Goal: Task Accomplishment & Management: Manage account settings

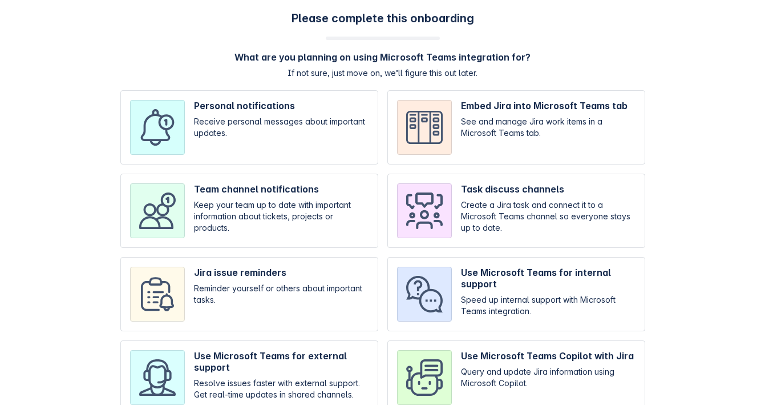
click at [217, 121] on input "checkbox" at bounding box center [249, 127] width 258 height 74
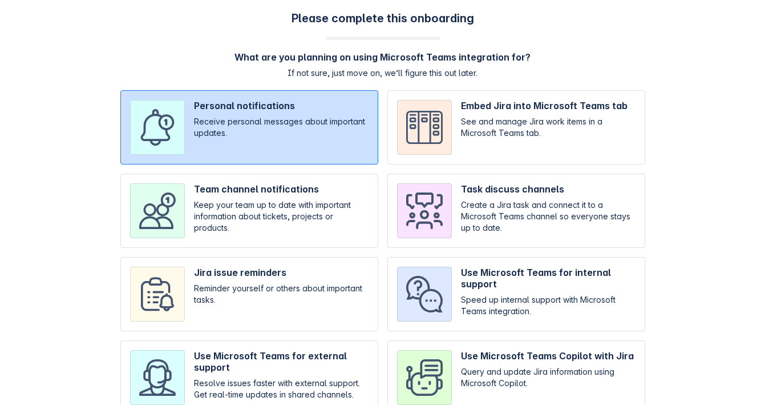
click at [216, 124] on input "checkbox" at bounding box center [249, 127] width 258 height 74
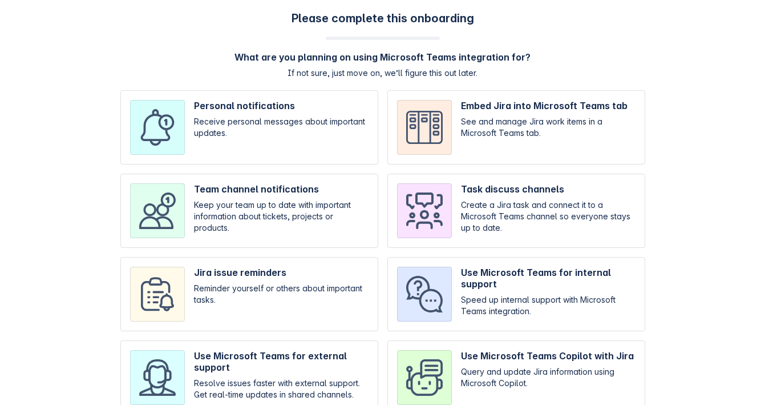
click at [219, 130] on input "checkbox" at bounding box center [249, 127] width 258 height 74
checkbox input "true"
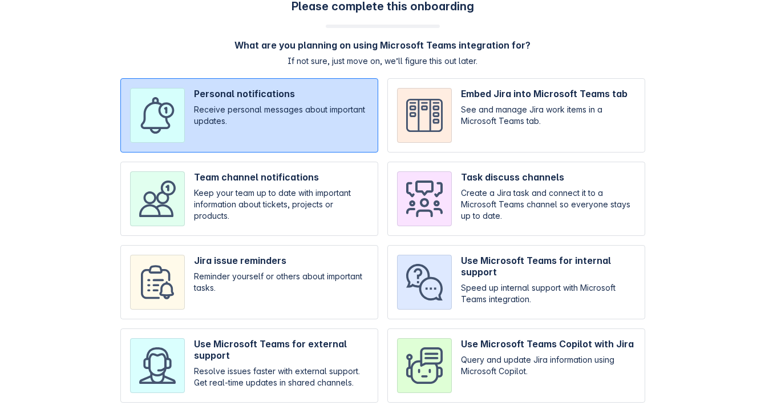
scroll to position [133, 0]
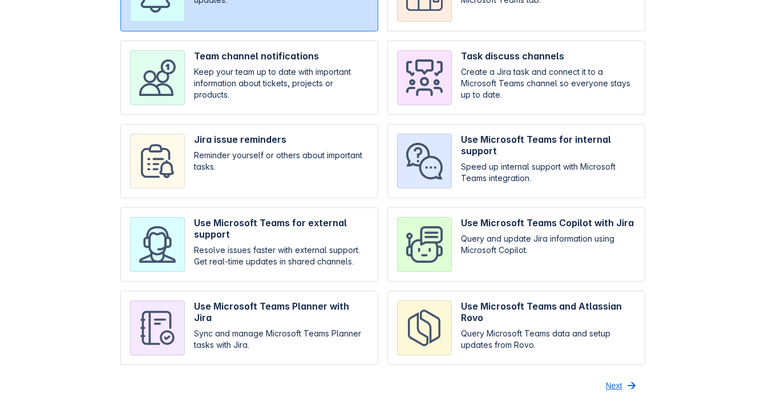
click at [629, 380] on span "button" at bounding box center [632, 385] width 14 height 14
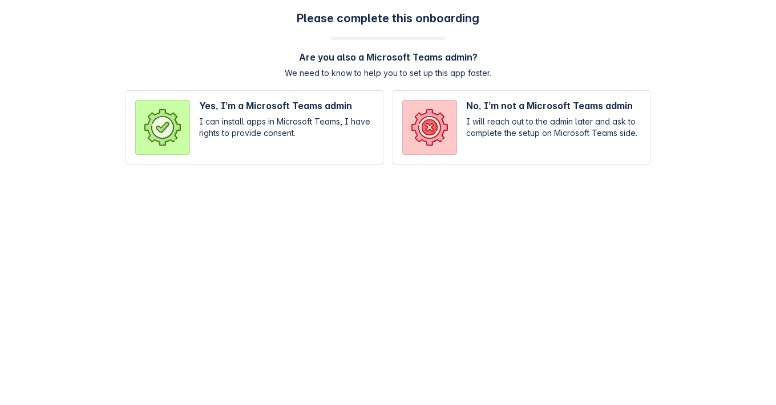
click at [468, 134] on input "radio" at bounding box center [522, 127] width 258 height 74
radio input "true"
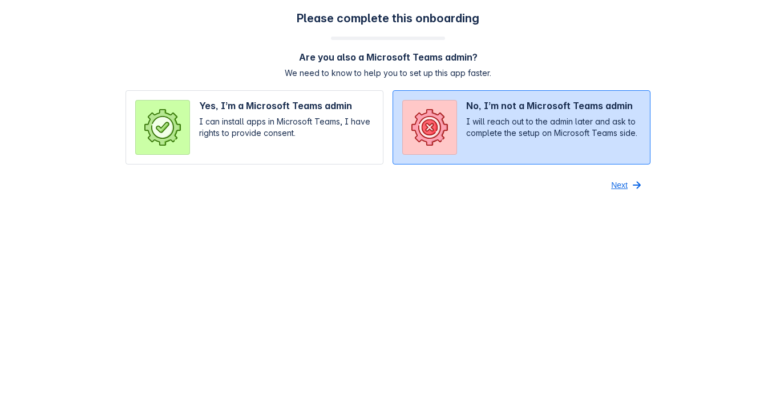
click at [609, 179] on button "Next" at bounding box center [627, 185] width 46 height 18
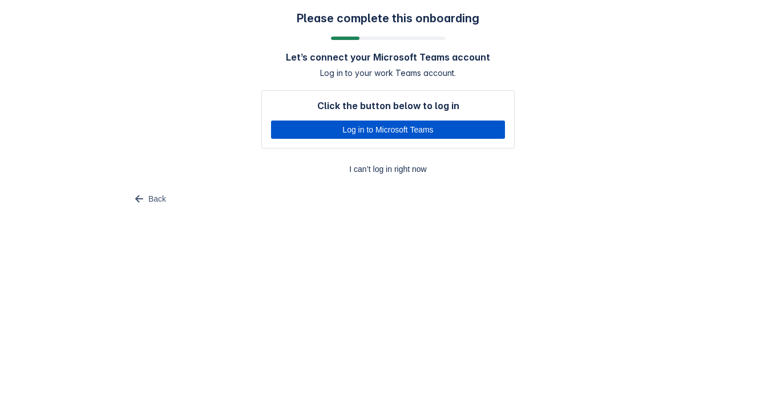
click at [388, 127] on span "Log in to Microsoft Teams" at bounding box center [388, 129] width 220 height 18
click at [415, 132] on span "Log in to Microsoft Teams" at bounding box center [388, 129] width 220 height 18
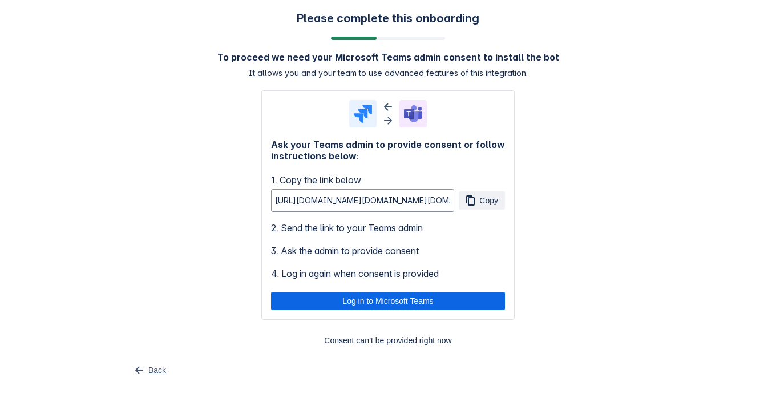
click at [158, 366] on span "Back" at bounding box center [157, 370] width 18 height 18
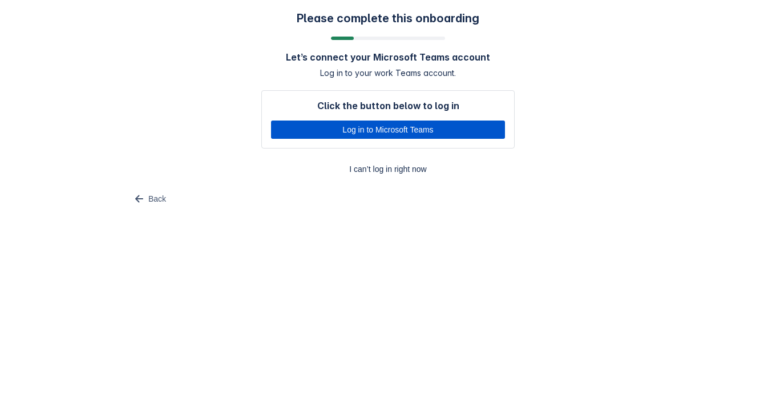
click at [378, 126] on span "Log in to Microsoft Teams" at bounding box center [388, 129] width 220 height 18
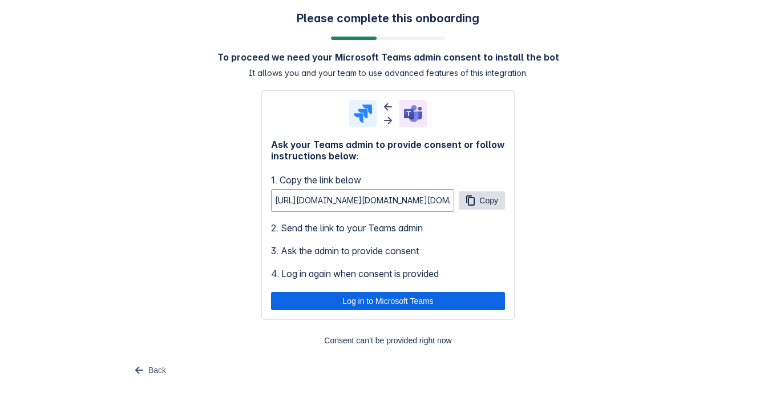
click at [470, 200] on span "button" at bounding box center [470, 200] width 14 height 14
drag, startPoint x: 430, startPoint y: 227, endPoint x: 282, endPoint y: 233, distance: 147.9
click at [282, 233] on span "2. Send the link to your Teams admin" at bounding box center [388, 228] width 234 height 14
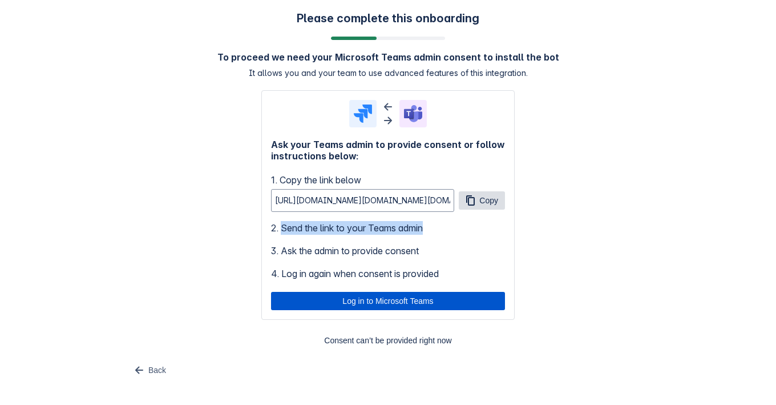
click at [359, 301] on span "Log in to Microsoft Teams" at bounding box center [388, 301] width 220 height 18
click at [407, 301] on span "Log in to Microsoft Teams" at bounding box center [388, 301] width 220 height 18
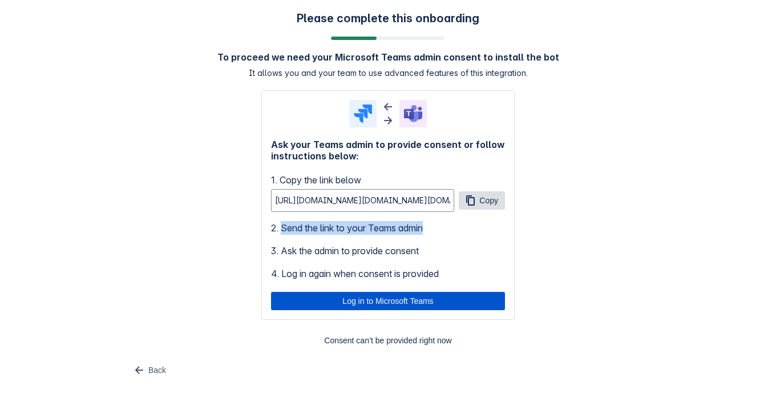
click at [407, 301] on span "Log in to Microsoft Teams" at bounding box center [388, 301] width 220 height 18
click at [414, 305] on span "Log in to Microsoft Teams" at bounding box center [388, 301] width 220 height 18
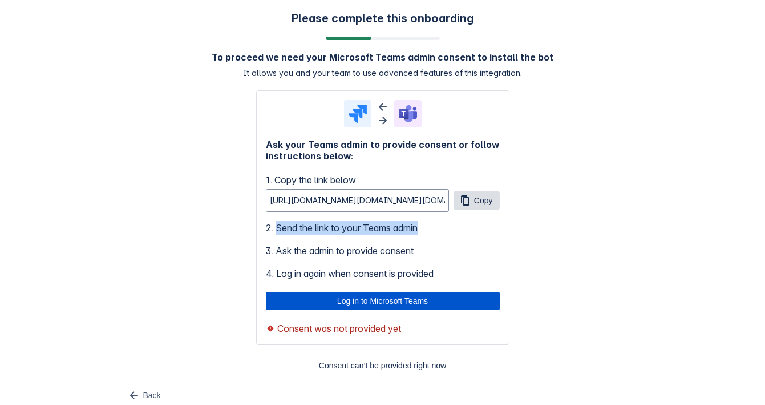
click at [425, 308] on span "Log in to Microsoft Teams" at bounding box center [383, 301] width 220 height 18
click at [462, 294] on span "Log in to Microsoft Teams" at bounding box center [383, 301] width 220 height 18
click at [365, 296] on span "Log in to Microsoft Teams" at bounding box center [383, 301] width 220 height 18
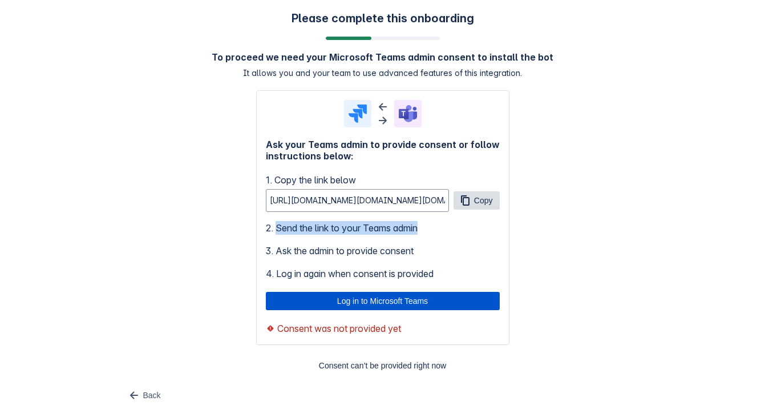
click at [365, 296] on span "Log in to Microsoft Teams" at bounding box center [383, 301] width 220 height 18
click at [408, 294] on span "Log in to Microsoft Teams" at bounding box center [383, 301] width 220 height 18
click at [473, 201] on button "Copy" at bounding box center [477, 200] width 46 height 18
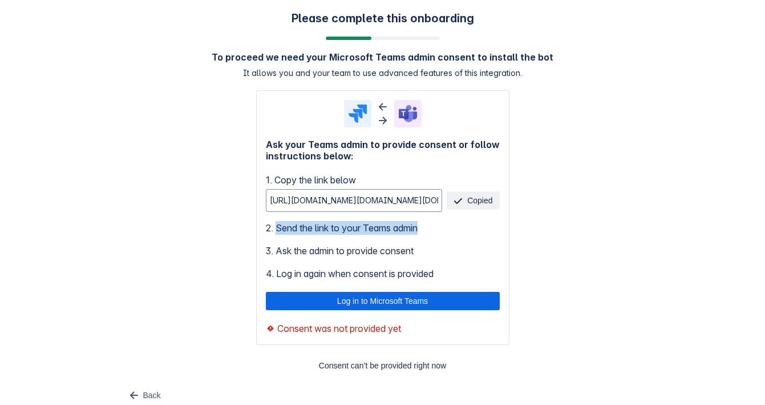
copy span "Send the link to your Teams admin"
click at [478, 200] on span "Copy" at bounding box center [483, 200] width 19 height 18
click at [479, 233] on span "2. Send the link to your Teams admin" at bounding box center [383, 228] width 234 height 14
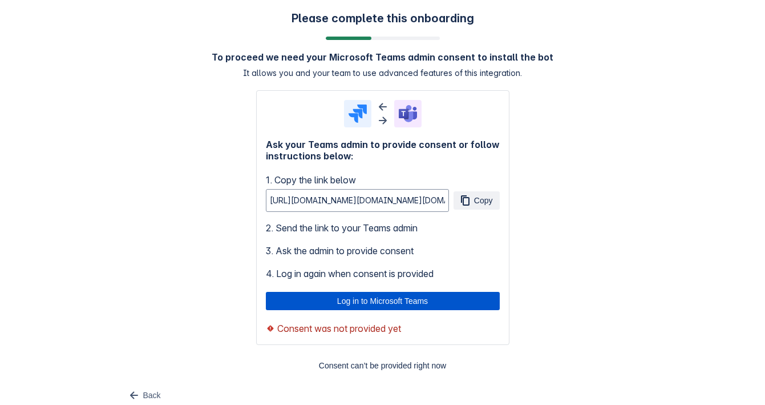
click at [442, 298] on span "Log in to Microsoft Teams" at bounding box center [383, 301] width 220 height 18
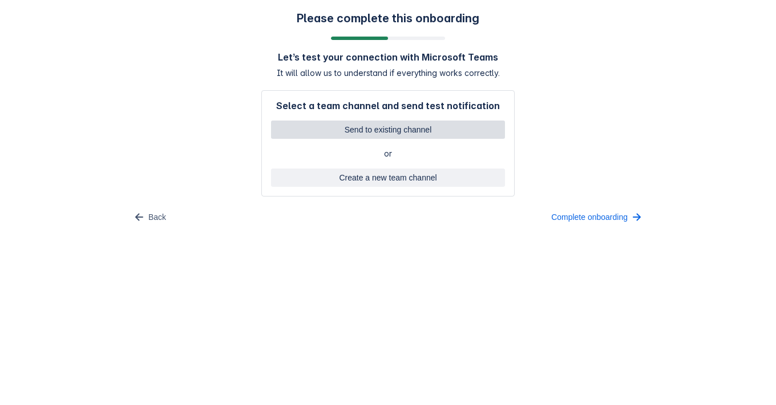
click at [454, 134] on span "Send to existing channel" at bounding box center [388, 129] width 220 height 18
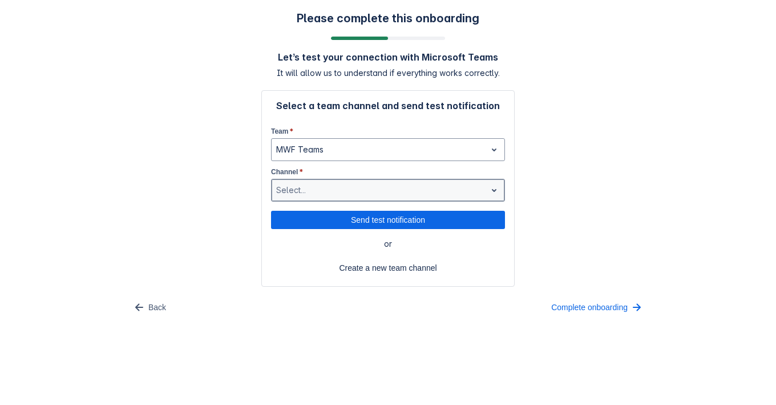
click at [422, 200] on div "Select..." at bounding box center [388, 190] width 234 height 23
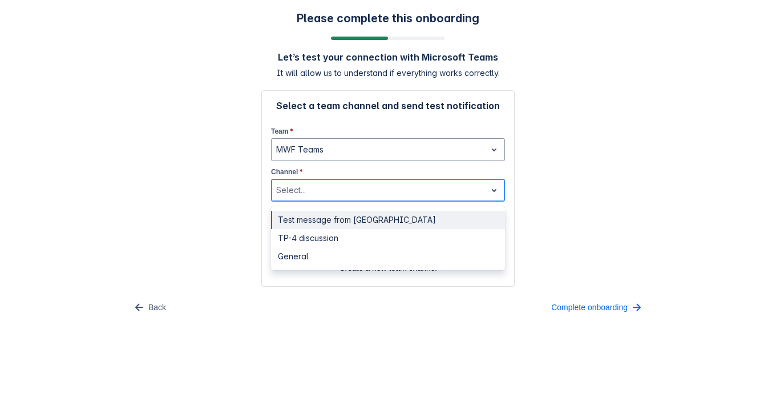
click at [407, 223] on div "Test message from Jira" at bounding box center [388, 220] width 234 height 18
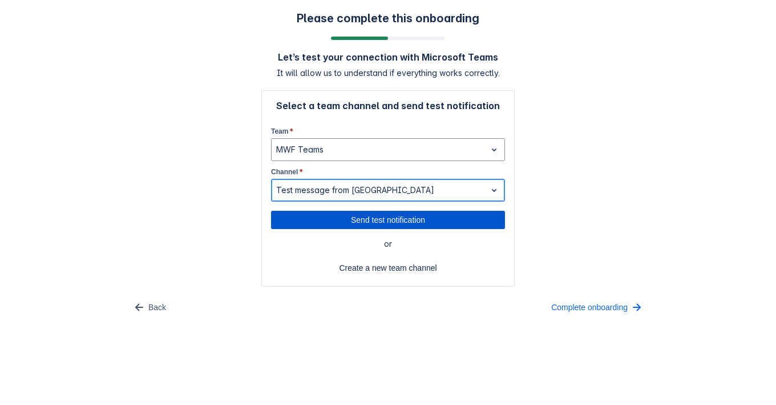
click at [408, 219] on span "Send test notification" at bounding box center [388, 220] width 220 height 18
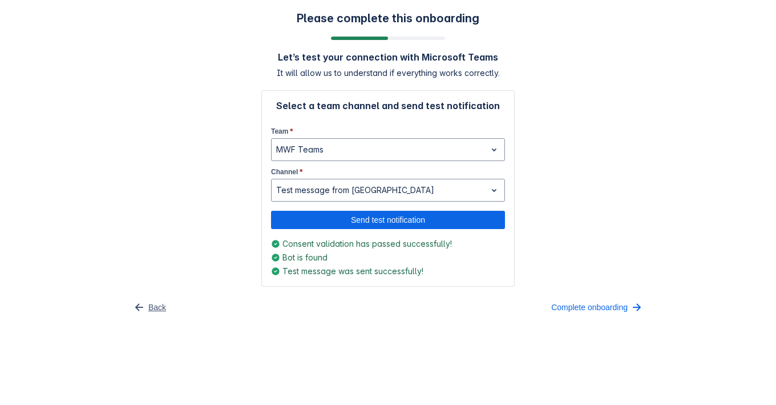
click at [162, 302] on span "Back" at bounding box center [157, 307] width 18 height 18
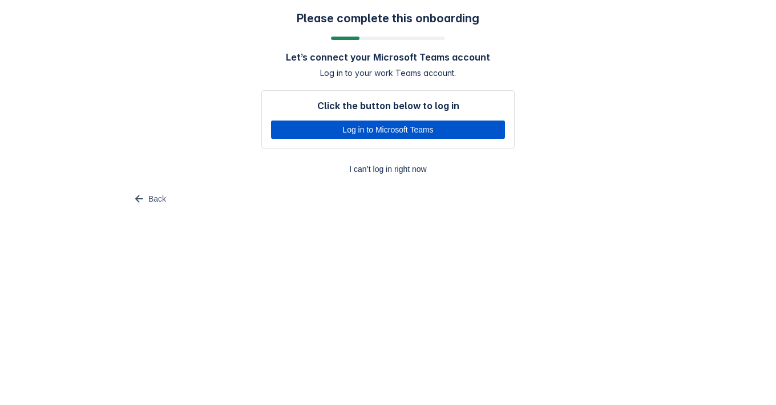
click at [336, 131] on span "Log in to Microsoft Teams" at bounding box center [388, 129] width 220 height 18
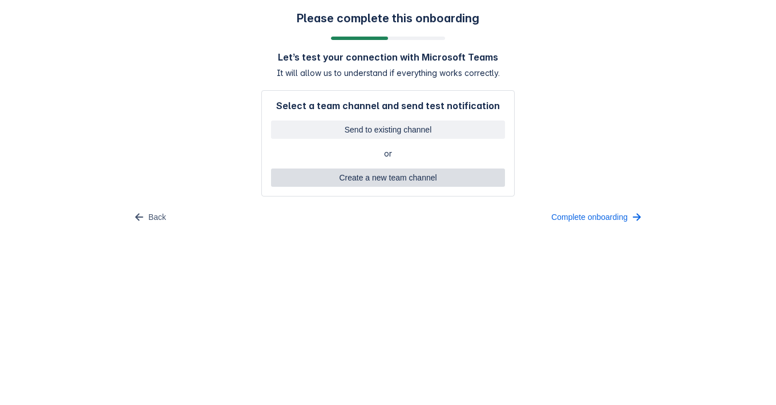
click at [364, 176] on span "Create a new team channel" at bounding box center [388, 177] width 220 height 18
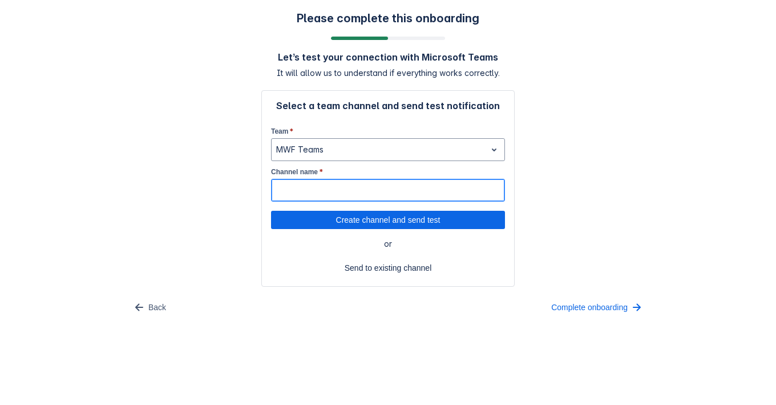
click at [348, 185] on input "Channel name *" at bounding box center [388, 190] width 233 height 21
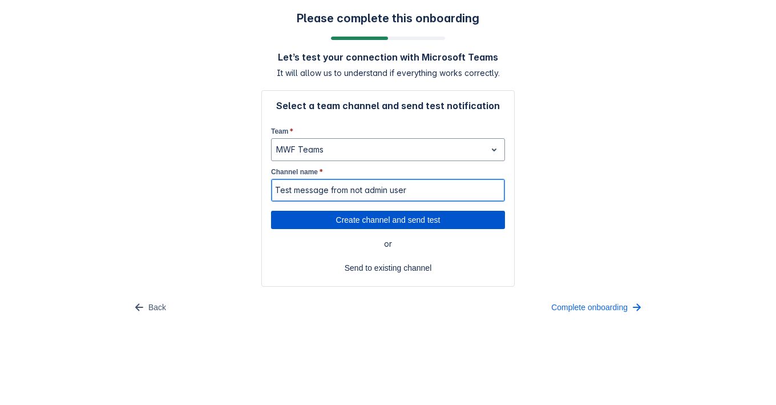
click at [327, 213] on span "Create channel and send test" at bounding box center [388, 220] width 220 height 18
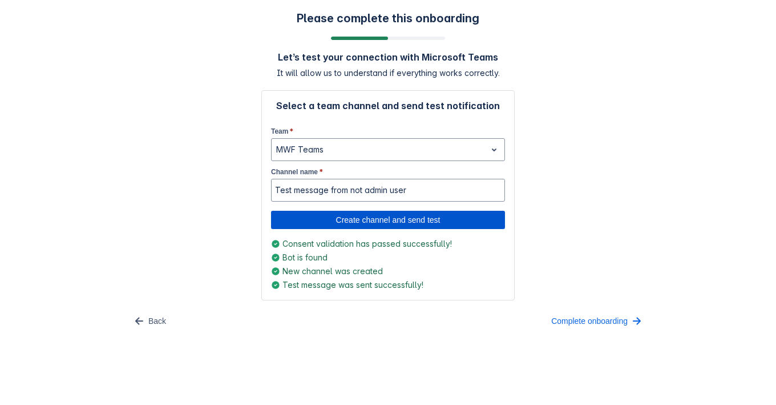
click at [364, 212] on span "Create channel and send test" at bounding box center [388, 220] width 220 height 18
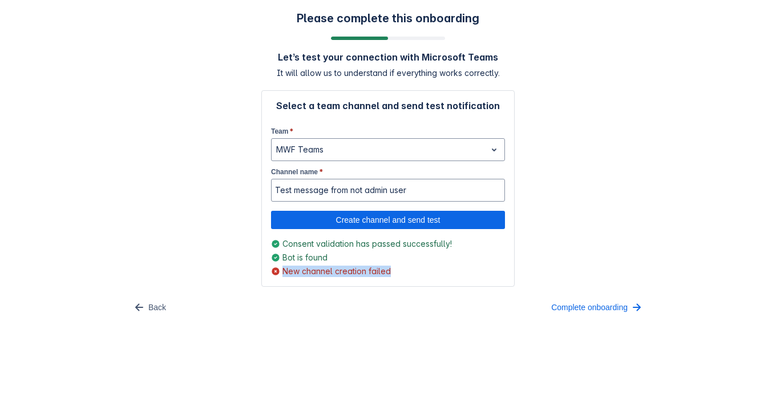
drag, startPoint x: 407, startPoint y: 268, endPoint x: 283, endPoint y: 274, distance: 124.6
click at [283, 274] on div "New channel creation failed" at bounding box center [388, 270] width 234 height 11
copy span "New channel creation failed"
click at [375, 330] on body "Please complete this onboarding Let’s test your connection with Microsoft Teams…" at bounding box center [388, 202] width 776 height 405
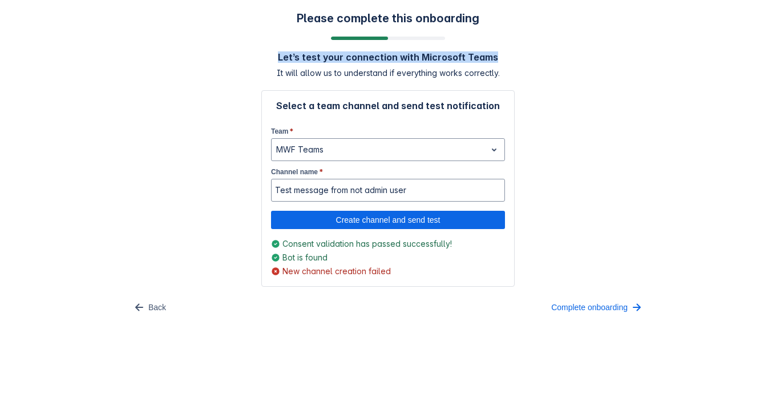
drag, startPoint x: 272, startPoint y: 49, endPoint x: 507, endPoint y: 46, distance: 235.1
click at [507, 46] on div "Please complete this onboarding Let’s test your connection with Microsoft Teams…" at bounding box center [387, 163] width 753 height 305
copy h4 "Let’s test your connection with Microsoft Teams"
click at [354, 212] on span "Create channel and send test" at bounding box center [388, 220] width 220 height 18
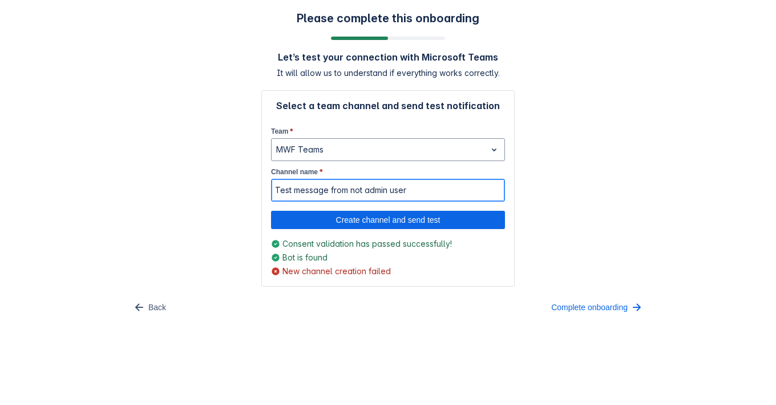
click at [429, 189] on input "Test message from not admin user" at bounding box center [388, 190] width 233 height 21
click at [420, 211] on span "Create channel and send test" at bounding box center [388, 220] width 220 height 18
type input "Test message from not admin user 1"
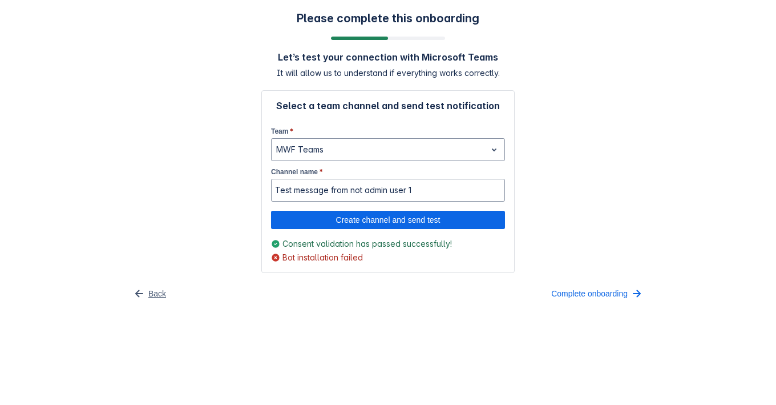
click at [137, 289] on span "button" at bounding box center [139, 293] width 14 height 14
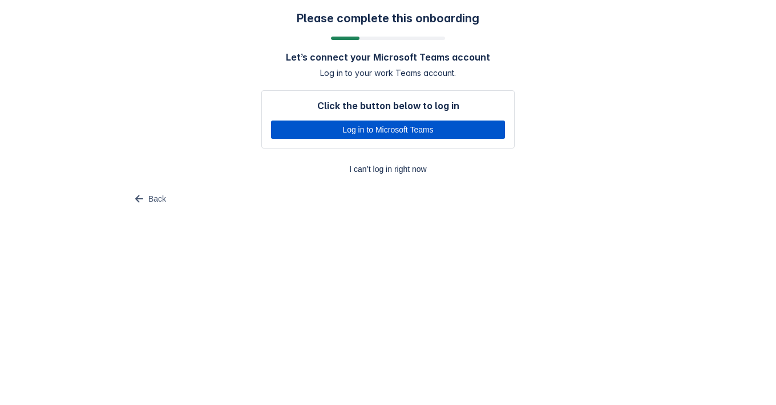
click at [317, 130] on span "Log in to Microsoft Teams" at bounding box center [388, 129] width 220 height 18
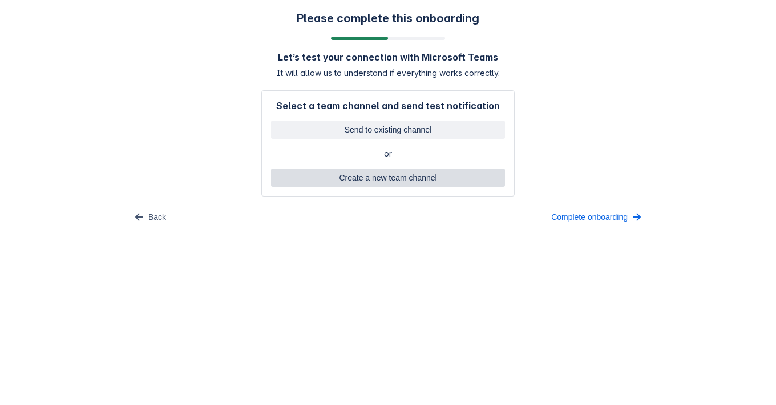
click at [340, 177] on span "Create a new team channel" at bounding box center [388, 177] width 220 height 18
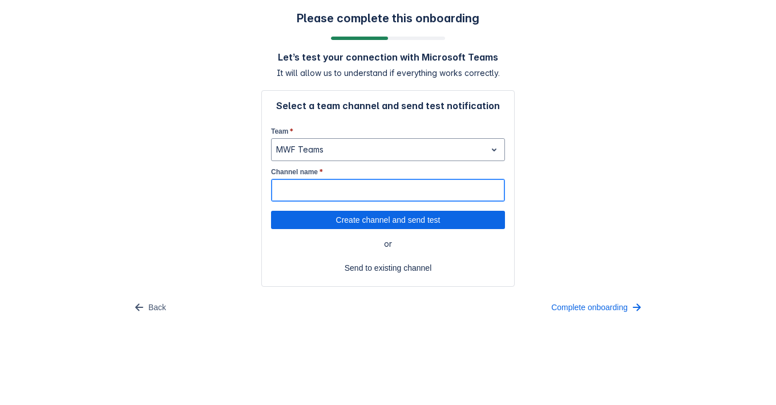
click at [336, 185] on input "Channel name *" at bounding box center [388, 190] width 233 height 21
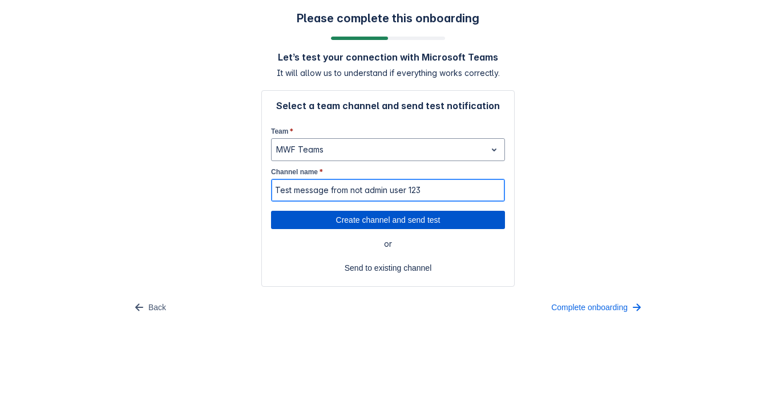
click at [398, 213] on span "Create channel and send test" at bounding box center [388, 220] width 220 height 18
type input "Test message from not admin user 123"
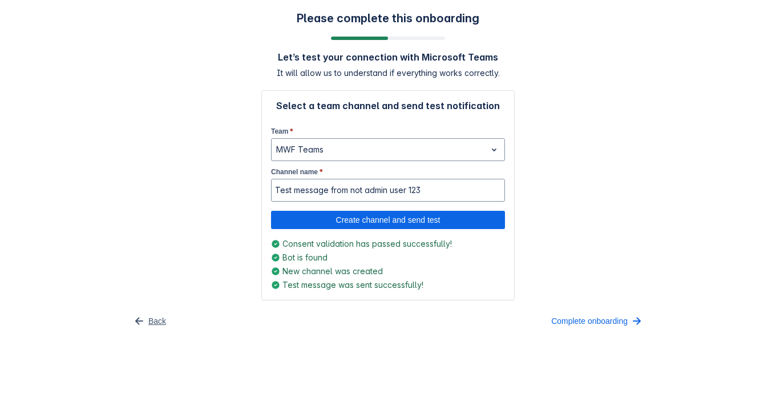
click at [144, 321] on span "button" at bounding box center [139, 321] width 14 height 14
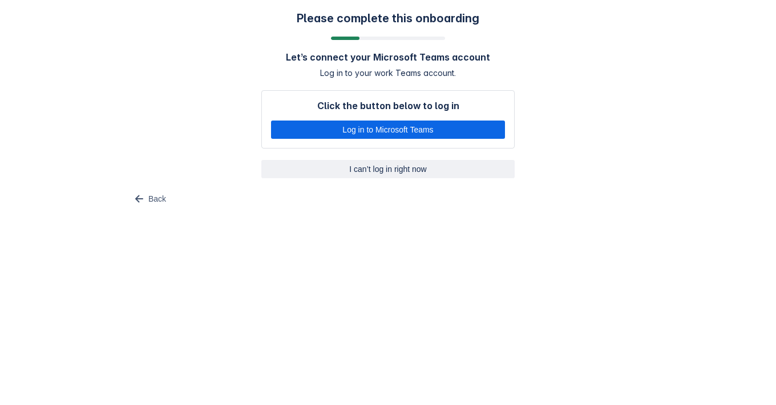
click at [377, 168] on span "I can’t log in right now" at bounding box center [388, 169] width 240 height 18
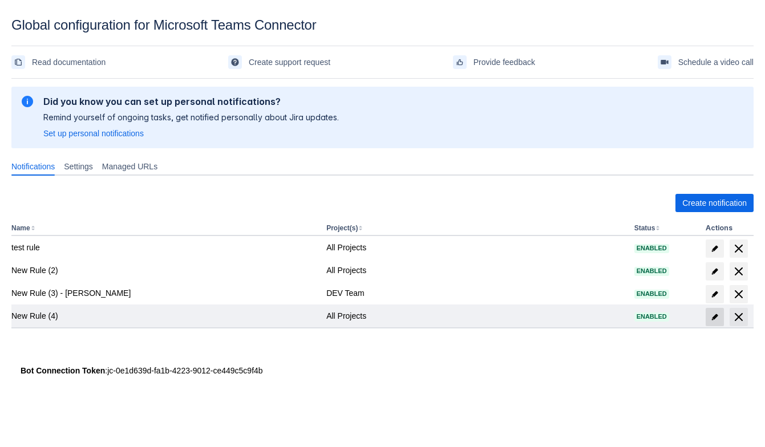
click at [716, 320] on span "edit" at bounding box center [714, 317] width 9 height 9
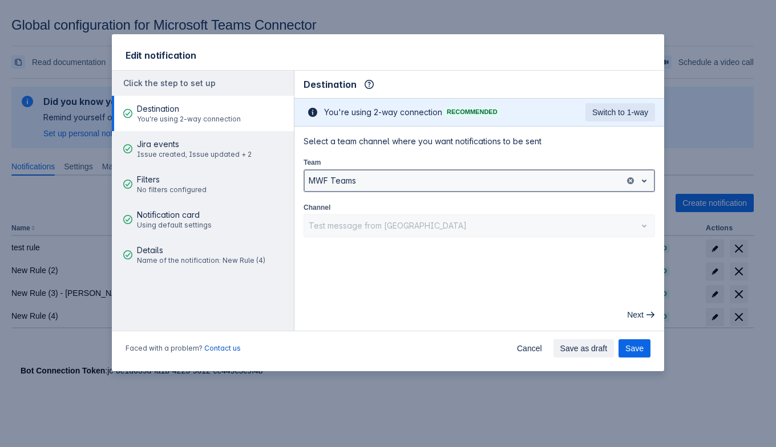
click at [443, 185] on div at bounding box center [465, 181] width 312 height 14
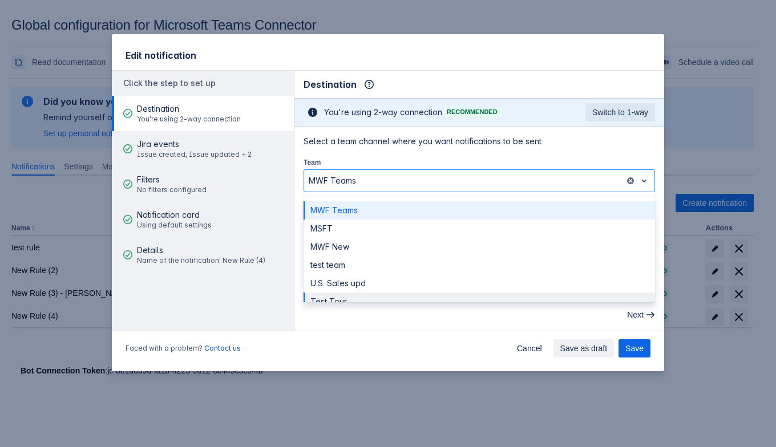
click at [421, 310] on div "Next" at bounding box center [479, 315] width 361 height 18
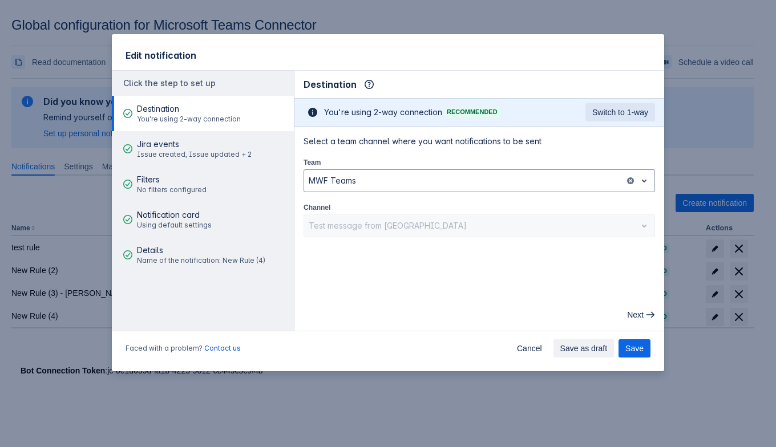
click at [364, 221] on div "Test message from [GEOGRAPHIC_DATA]" at bounding box center [480, 226] width 352 height 23
click at [449, 221] on div "Test message from [GEOGRAPHIC_DATA]" at bounding box center [480, 226] width 352 height 23
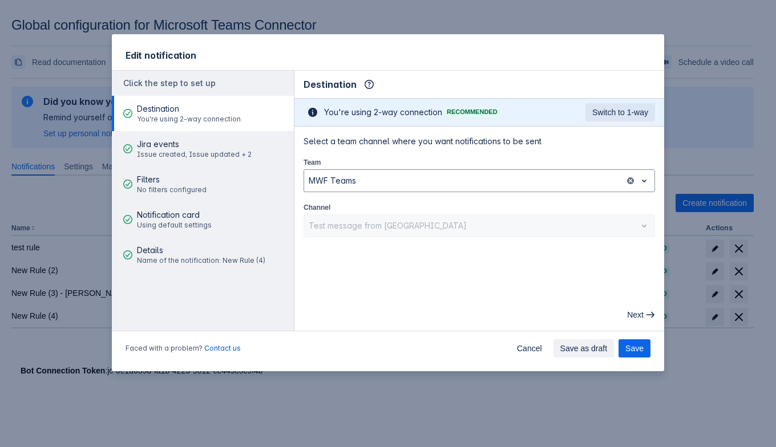
click at [417, 220] on div "Test message from [GEOGRAPHIC_DATA]" at bounding box center [480, 226] width 352 height 23
click at [376, 229] on div "Test message from [GEOGRAPHIC_DATA]" at bounding box center [480, 226] width 352 height 23
click at [377, 221] on div "Test message from [GEOGRAPHIC_DATA]" at bounding box center [480, 226] width 352 height 23
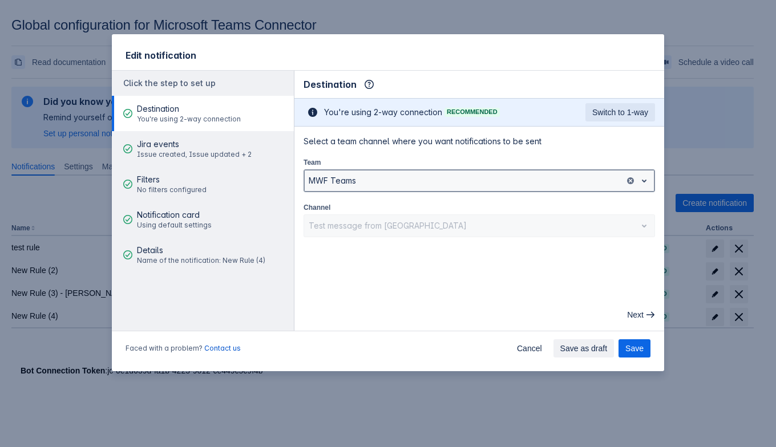
click at [394, 181] on div at bounding box center [465, 181] width 312 height 14
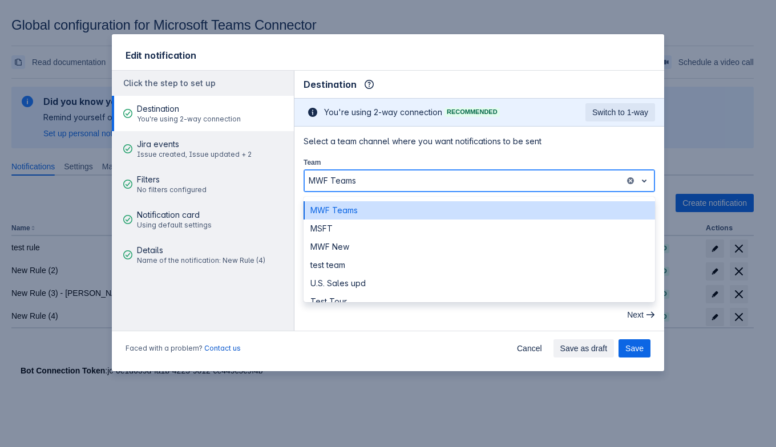
click at [383, 207] on div "MWF Teams" at bounding box center [480, 210] width 352 height 18
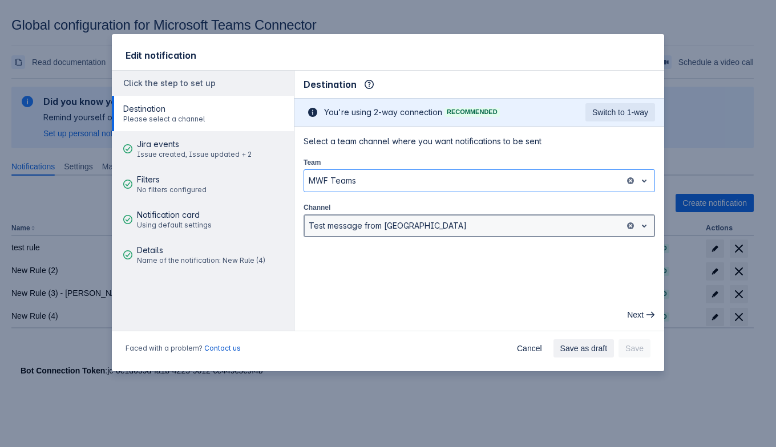
click at [397, 231] on div at bounding box center [465, 226] width 312 height 14
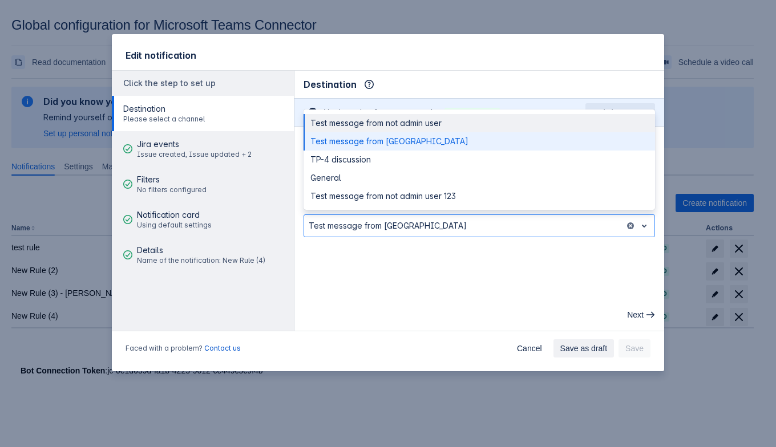
click at [398, 273] on main "Destination Info This determines how and where the bot will send notifications …" at bounding box center [479, 201] width 370 height 260
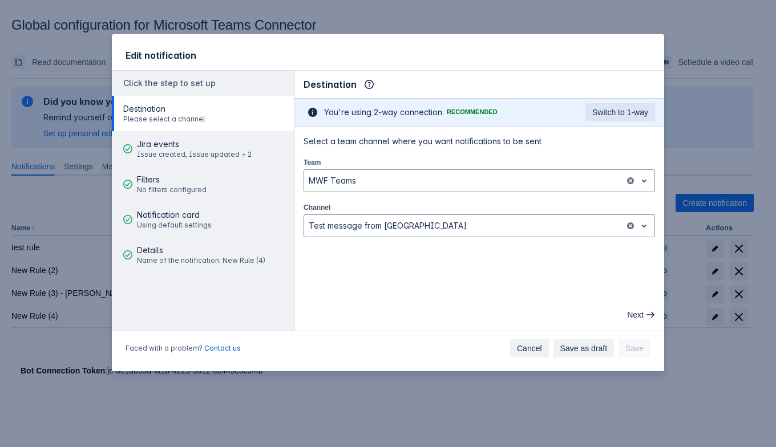
click at [515, 342] on button "Cancel" at bounding box center [529, 349] width 39 height 18
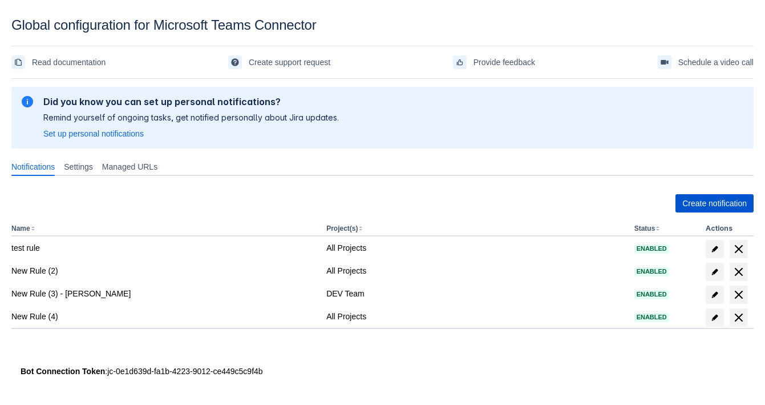
click at [685, 195] on span "Create notification" at bounding box center [715, 203] width 64 height 18
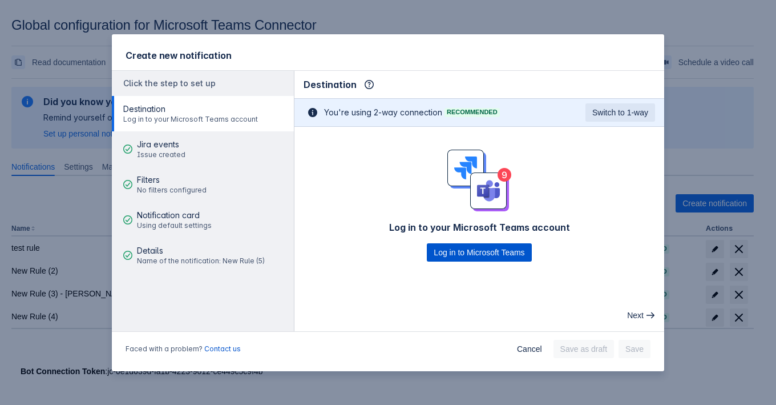
click at [477, 257] on span "Log in to Microsoft Teams" at bounding box center [479, 252] width 91 height 18
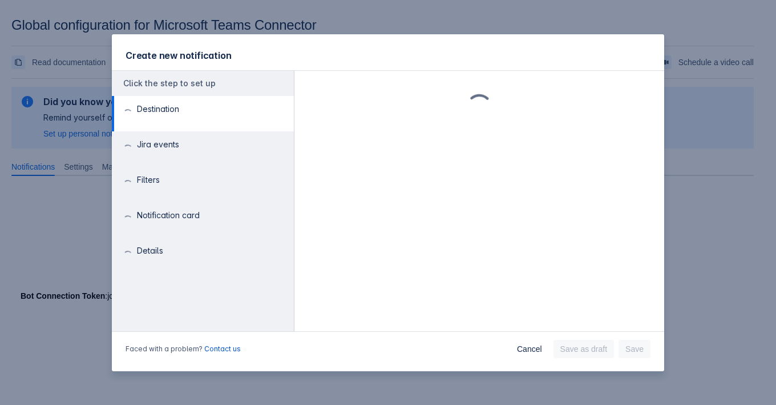
click at [564, 253] on main at bounding box center [479, 201] width 370 height 260
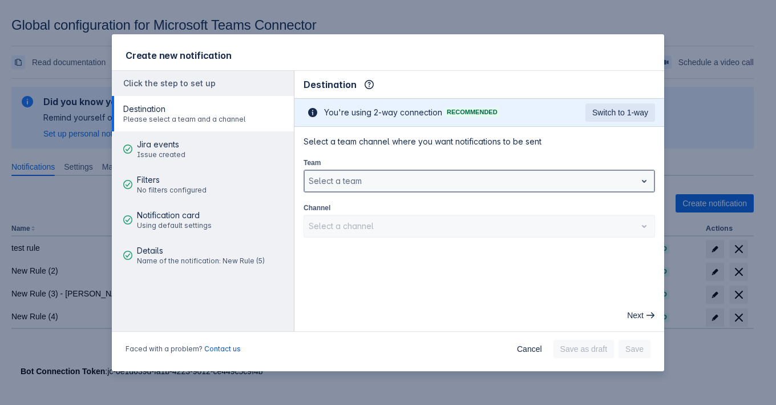
click at [364, 175] on div at bounding box center [470, 181] width 323 height 14
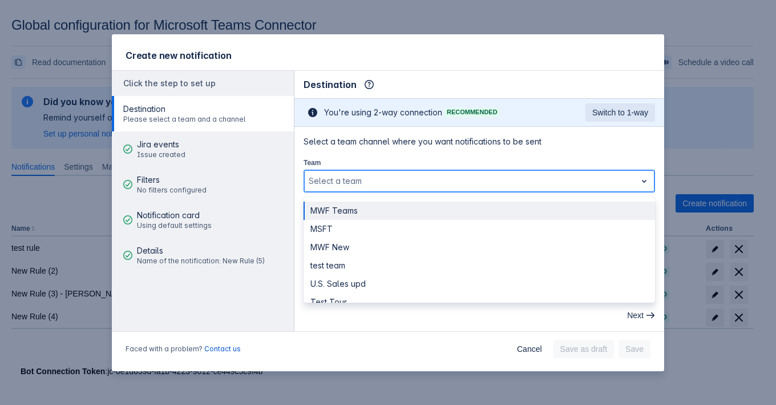
click at [374, 210] on div "MWF Teams" at bounding box center [480, 210] width 352 height 18
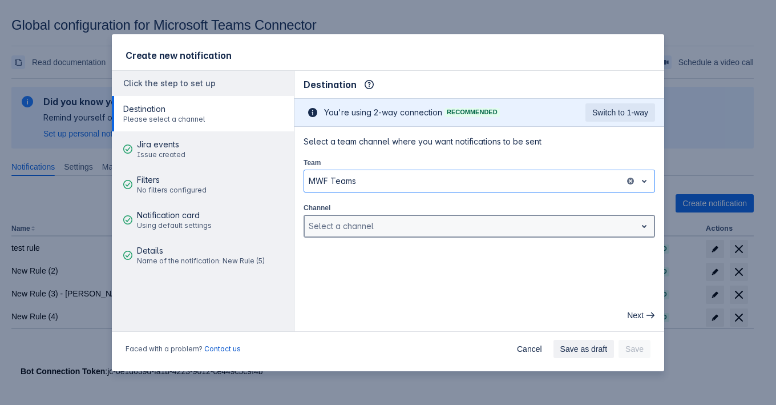
click at [379, 225] on div at bounding box center [470, 226] width 323 height 14
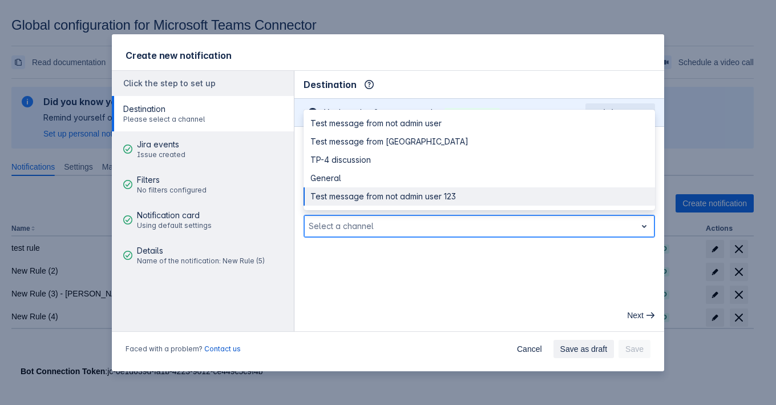
click at [379, 195] on div "Test message from not admin user 123" at bounding box center [480, 196] width 352 height 18
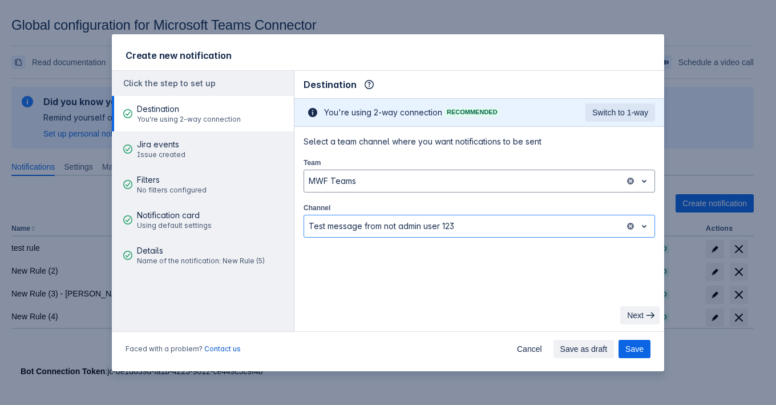
click at [625, 313] on button "Next" at bounding box center [639, 315] width 39 height 18
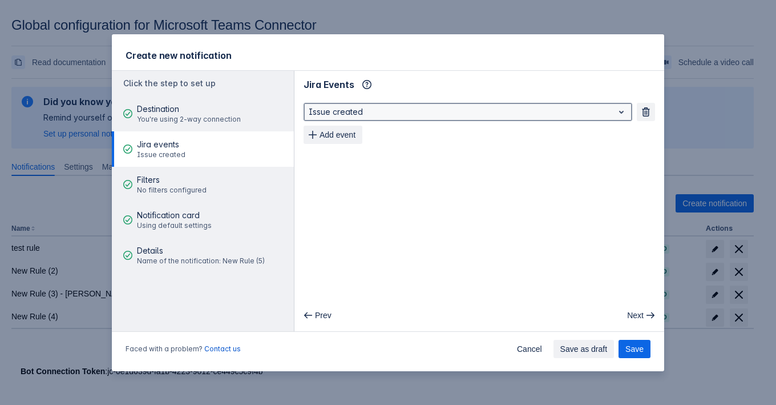
click at [382, 112] on div at bounding box center [459, 112] width 300 height 14
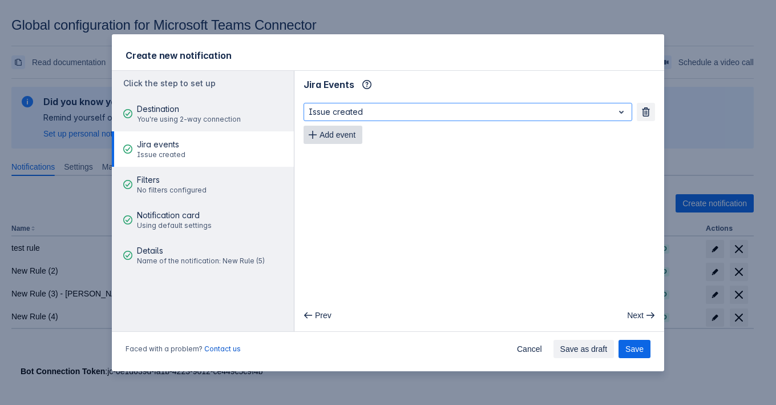
click at [340, 127] on span "Add event" at bounding box center [338, 135] width 36 height 18
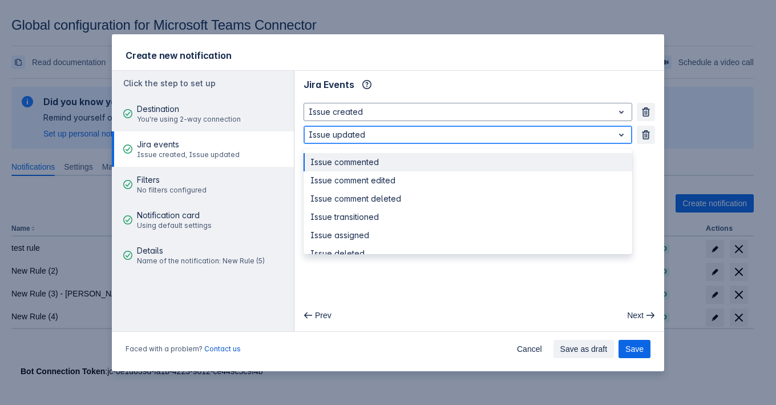
click at [344, 138] on div at bounding box center [459, 135] width 300 height 14
click at [339, 157] on div "Issue commented" at bounding box center [468, 162] width 329 height 18
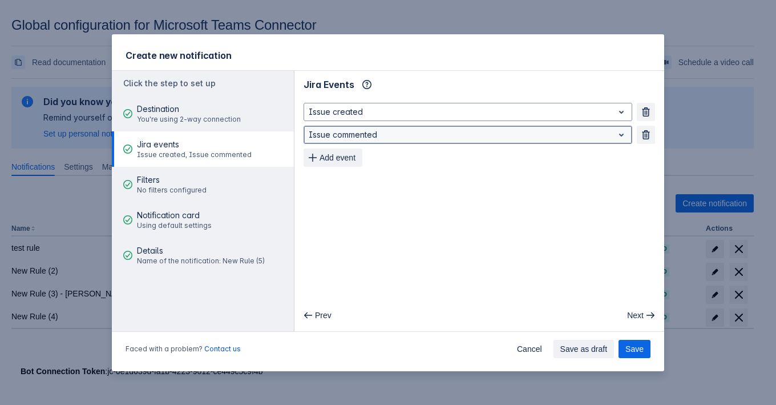
click at [345, 137] on div at bounding box center [459, 135] width 300 height 14
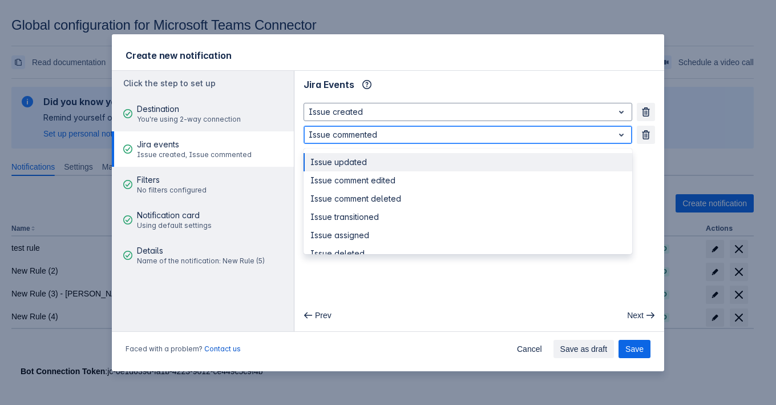
click at [342, 159] on div "Issue updated" at bounding box center [468, 162] width 329 height 18
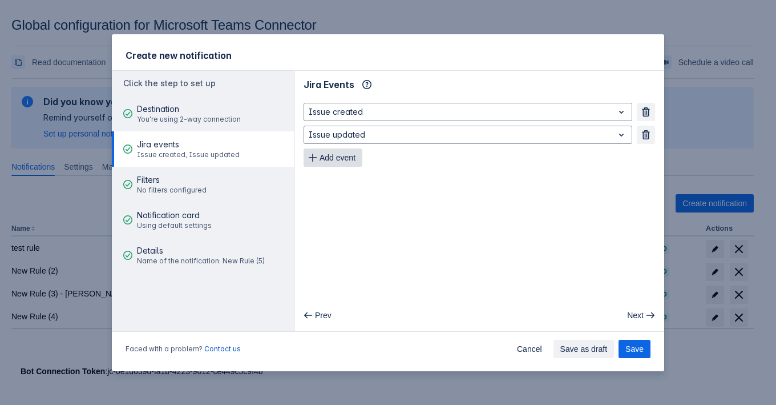
click at [342, 160] on span "Add event" at bounding box center [338, 157] width 36 height 18
click at [340, 176] on span "Add event" at bounding box center [338, 180] width 36 height 18
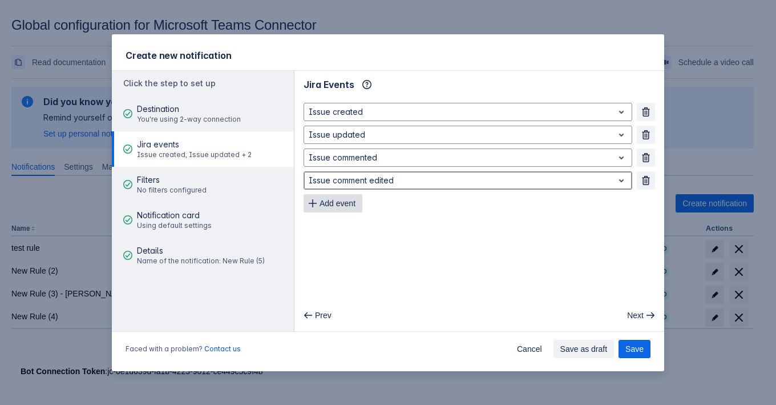
click at [340, 176] on div at bounding box center [459, 180] width 300 height 14
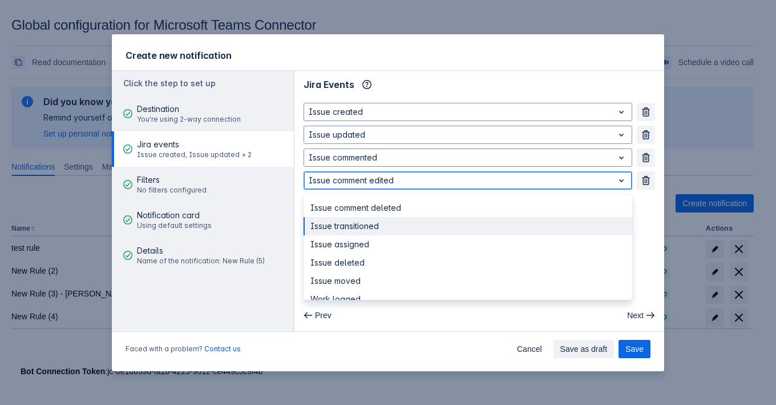
click at [340, 225] on div "Issue transitioned" at bounding box center [468, 226] width 329 height 18
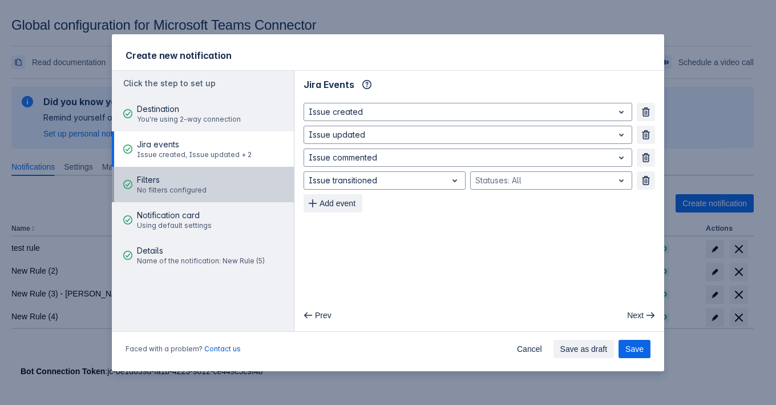
click at [165, 187] on span "No filters configured" at bounding box center [172, 189] width 70 height 9
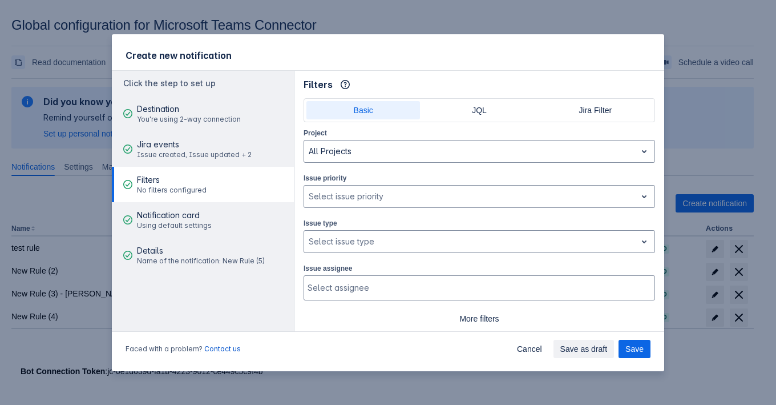
click at [521, 218] on div "Issue type , multiple selections available, Select issue type" at bounding box center [480, 235] width 352 height 36
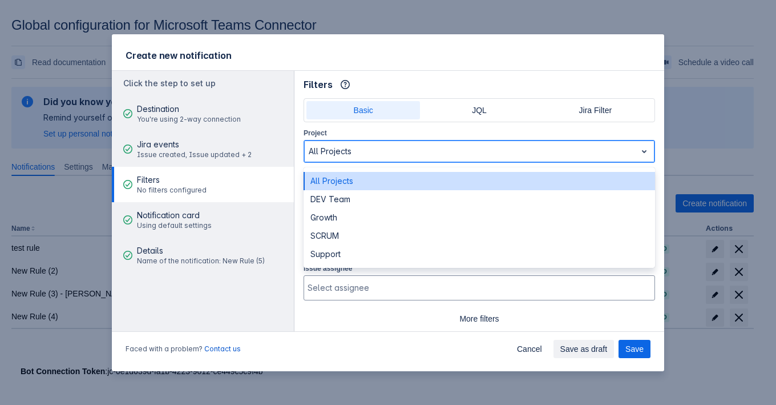
click at [454, 151] on div at bounding box center [470, 151] width 323 height 14
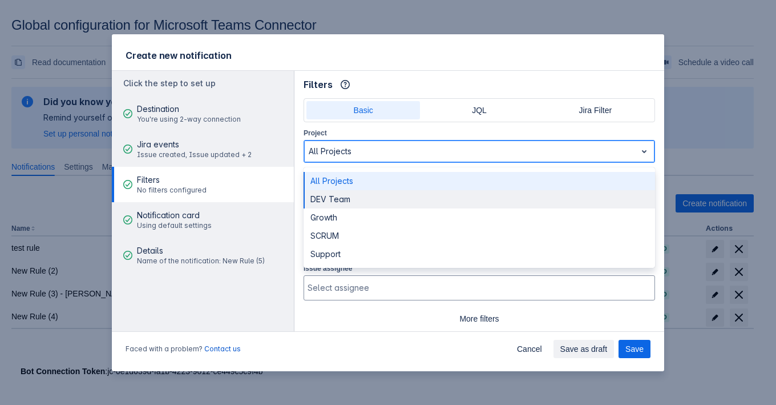
click at [402, 197] on div "DEV Team" at bounding box center [480, 199] width 352 height 18
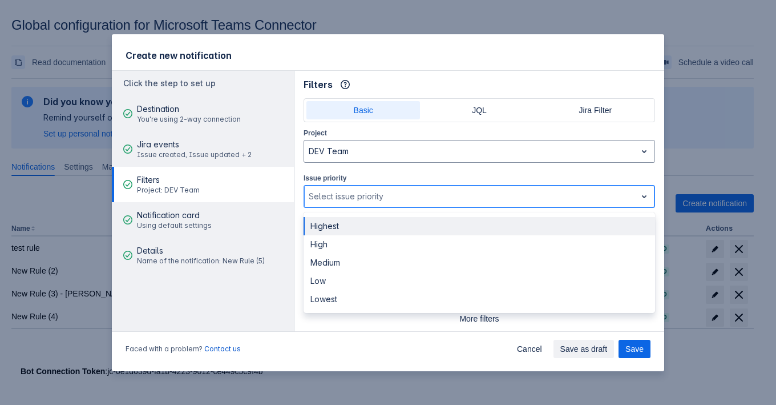
click at [402, 197] on div at bounding box center [470, 196] width 323 height 14
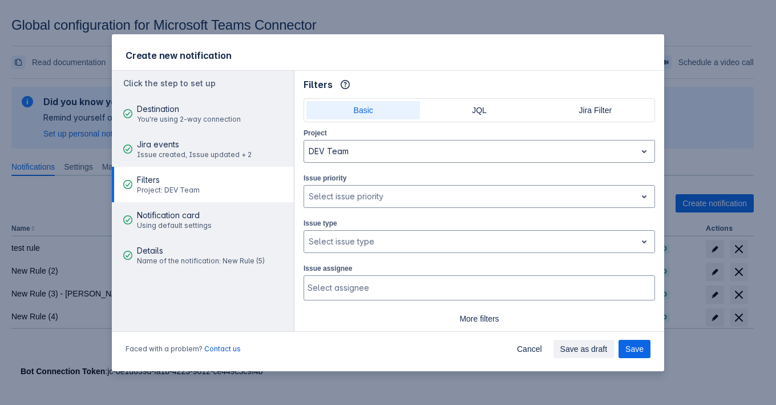
click at [389, 227] on div "Issue type , multiple selections available, Select issue type" at bounding box center [480, 235] width 352 height 36
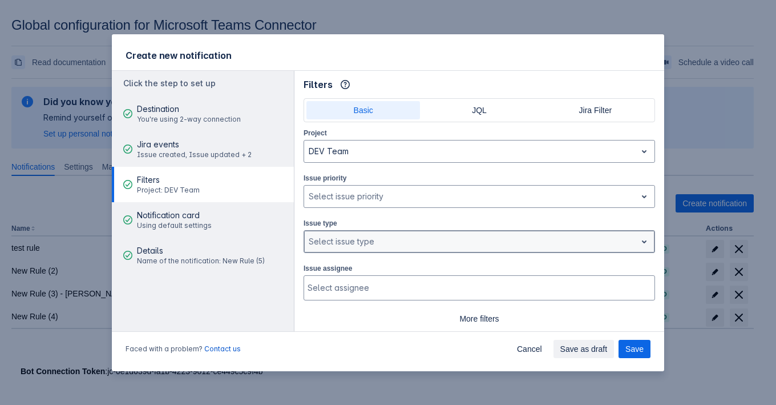
click at [385, 241] on div at bounding box center [470, 242] width 323 height 14
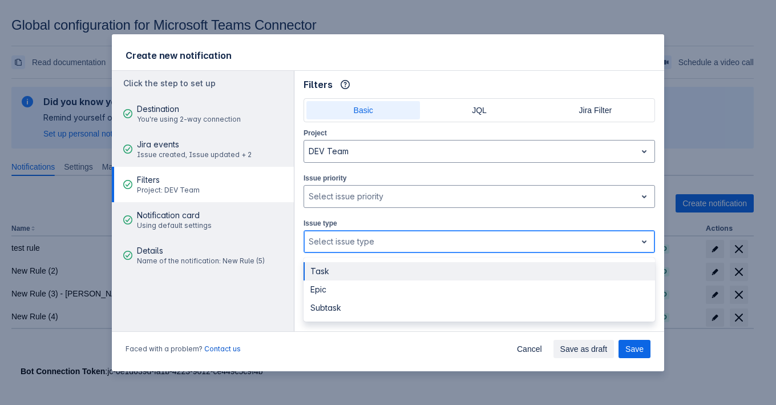
click at [379, 268] on div "Task" at bounding box center [480, 271] width 352 height 18
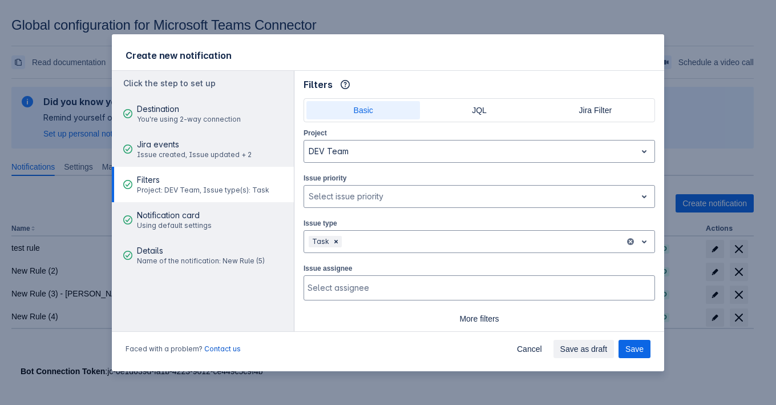
click at [383, 262] on div "Issue assignee Select assignee" at bounding box center [480, 281] width 352 height 38
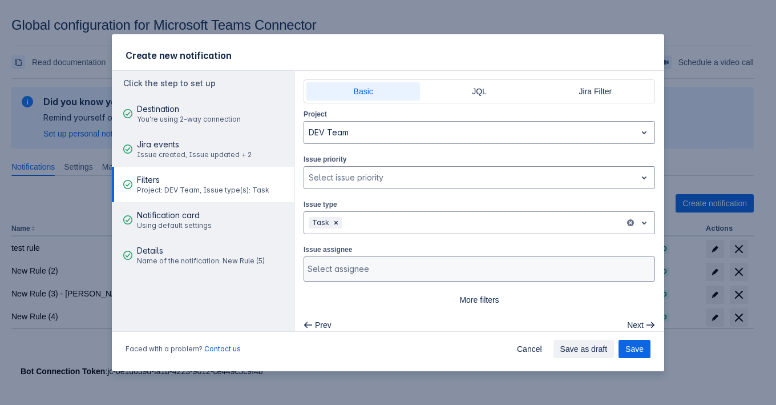
scroll to position [27, 0]
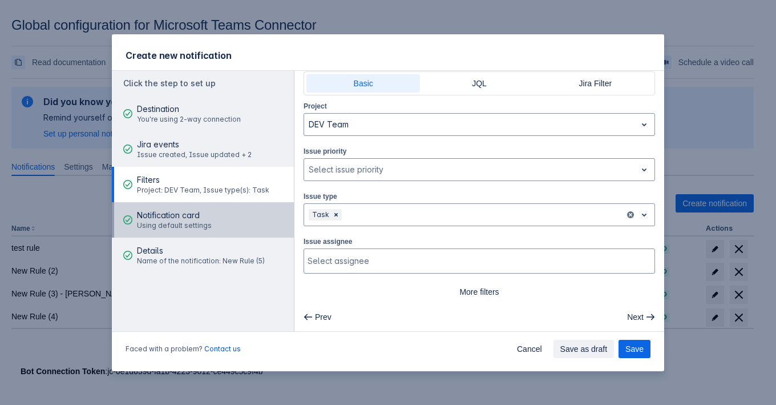
click at [203, 217] on span "Notification card" at bounding box center [174, 214] width 75 height 11
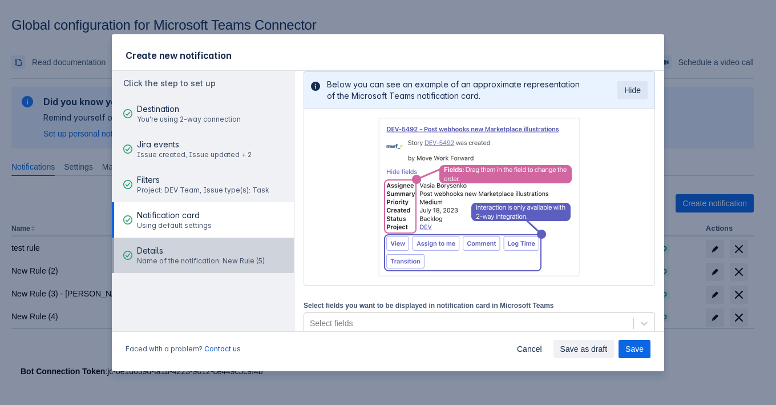
click at [188, 260] on span "Name of the notification: New Rule (5)" at bounding box center [201, 260] width 128 height 9
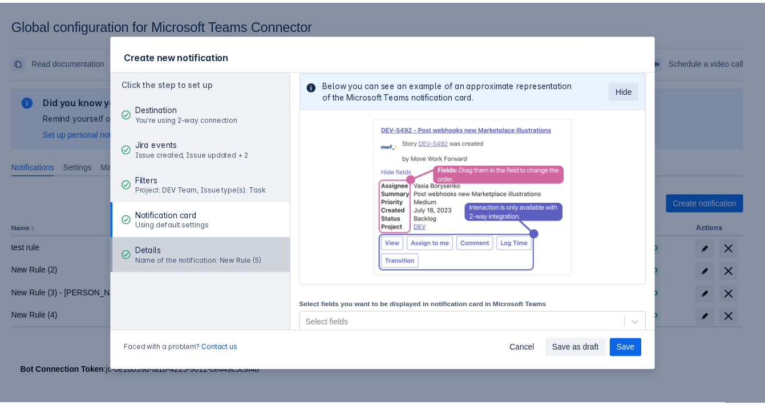
scroll to position [0, 0]
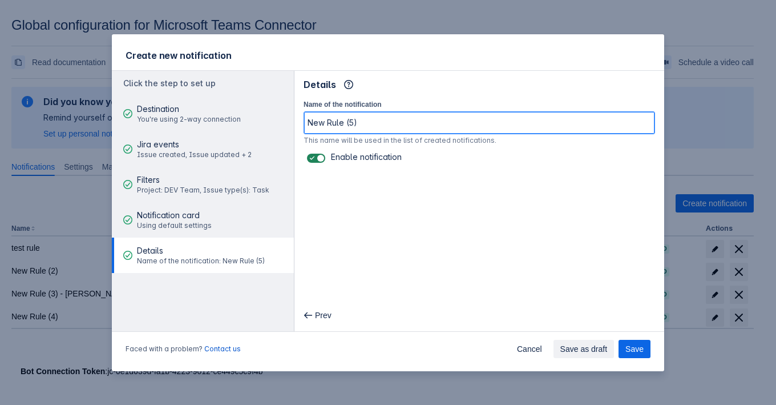
click at [373, 123] on input "New Rule (5)" at bounding box center [479, 122] width 350 height 21
drag, startPoint x: 357, startPoint y: 124, endPoint x: 285, endPoint y: 120, distance: 72.0
click at [285, 120] on div "Click the step to set up Destination You're using 2-way connection Jira events …" at bounding box center [388, 200] width 552 height 261
paste input "["project","issueTypes"]"
type input "["project","issueTypes"] filters"
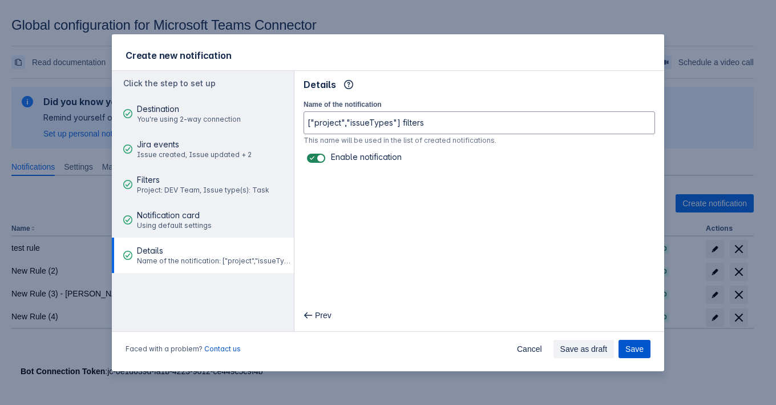
click at [637, 340] on span "Save" at bounding box center [634, 349] width 18 height 18
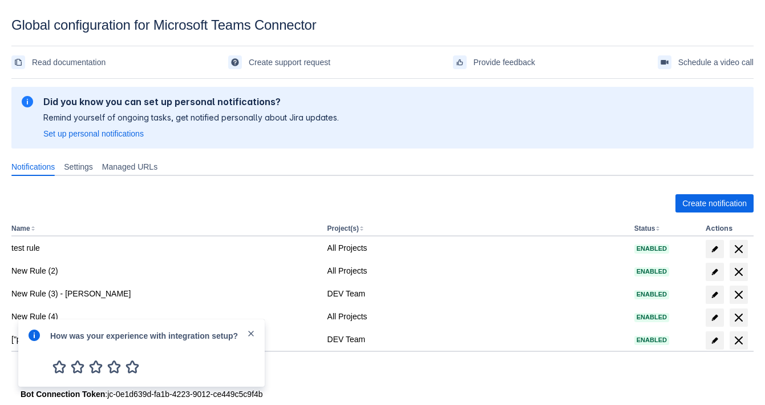
click at [250, 331] on span "close" at bounding box center [251, 333] width 9 height 9
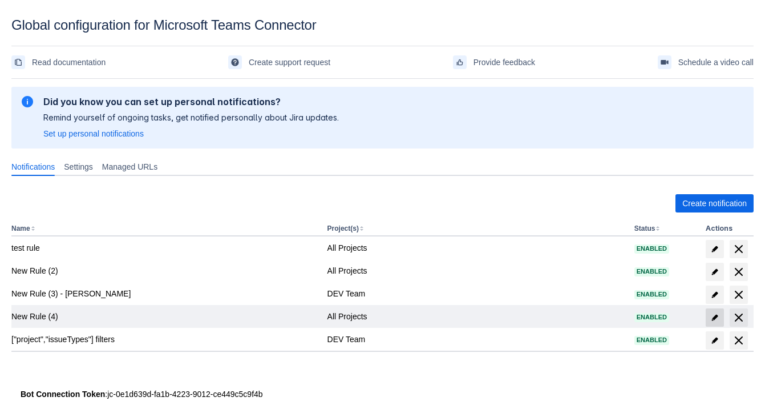
click at [720, 320] on span at bounding box center [715, 317] width 18 height 18
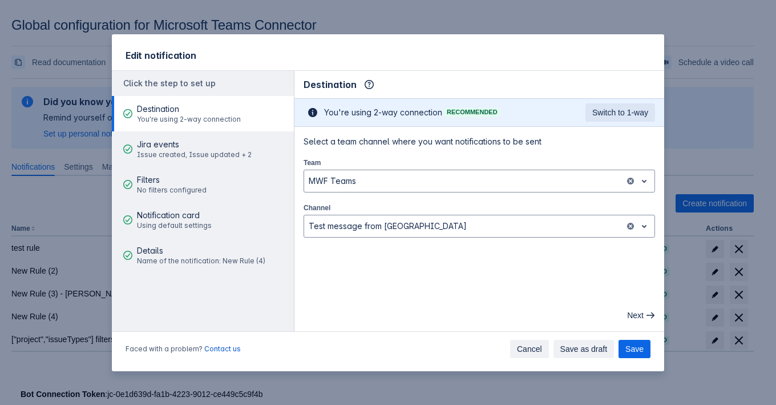
click at [535, 345] on span "Cancel" at bounding box center [529, 349] width 25 height 18
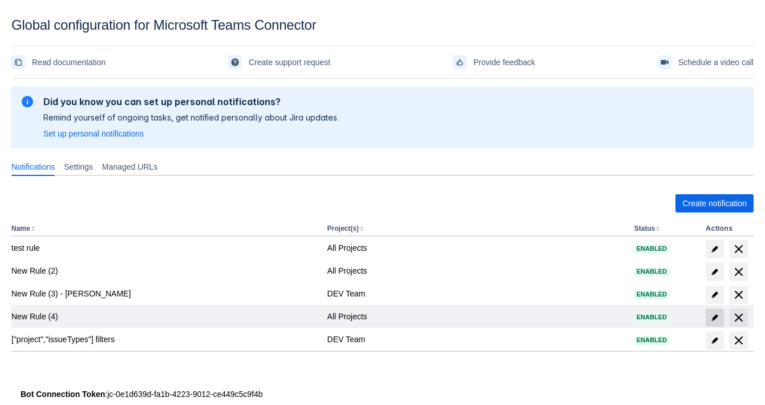
click at [710, 316] on span "edit" at bounding box center [714, 317] width 9 height 9
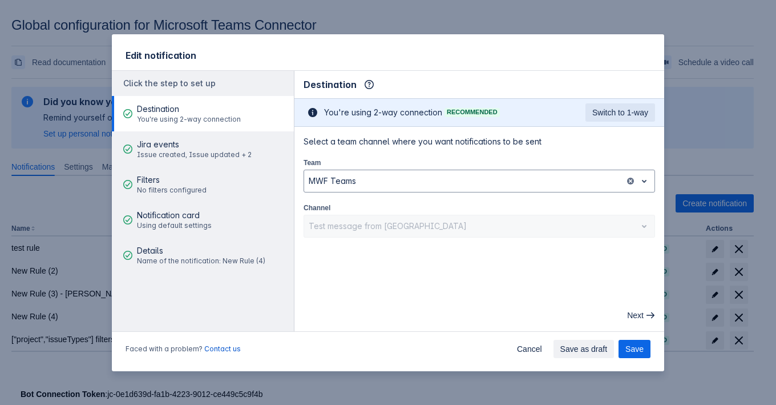
click at [328, 224] on div "Test message from [GEOGRAPHIC_DATA]" at bounding box center [480, 226] width 352 height 23
click at [471, 215] on div "Test message from [GEOGRAPHIC_DATA]" at bounding box center [480, 226] width 352 height 23
click at [468, 231] on div "Test message from [GEOGRAPHIC_DATA]" at bounding box center [480, 226] width 352 height 23
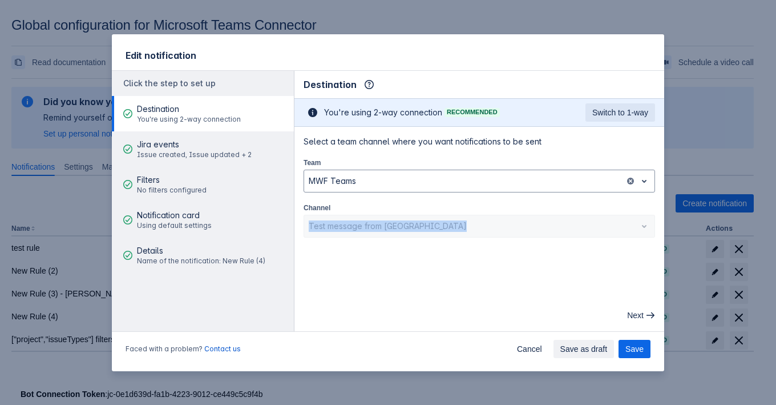
click at [468, 231] on div "Test message from [GEOGRAPHIC_DATA]" at bounding box center [480, 226] width 352 height 23
click at [494, 227] on div "Test message from [GEOGRAPHIC_DATA]" at bounding box center [480, 226] width 352 height 23
click at [515, 220] on div "Test message from [GEOGRAPHIC_DATA]" at bounding box center [480, 226] width 352 height 23
click at [535, 233] on div "Test message from [GEOGRAPHIC_DATA]" at bounding box center [480, 226] width 352 height 23
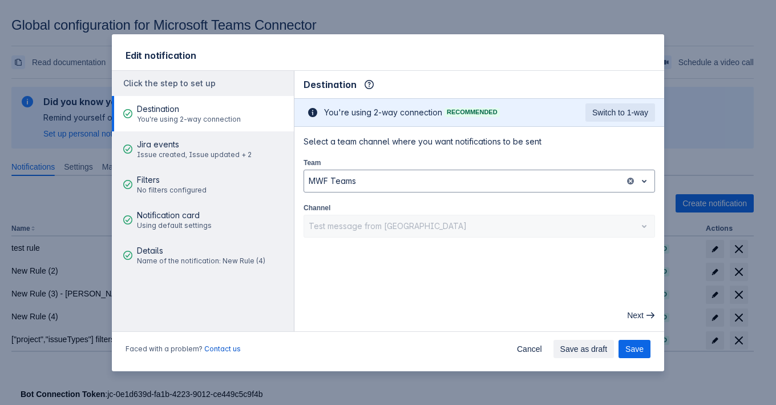
click at [543, 225] on div "Test message from [GEOGRAPHIC_DATA]" at bounding box center [480, 226] width 352 height 23
click at [545, 222] on div "Test message from [GEOGRAPHIC_DATA]" at bounding box center [480, 226] width 352 height 23
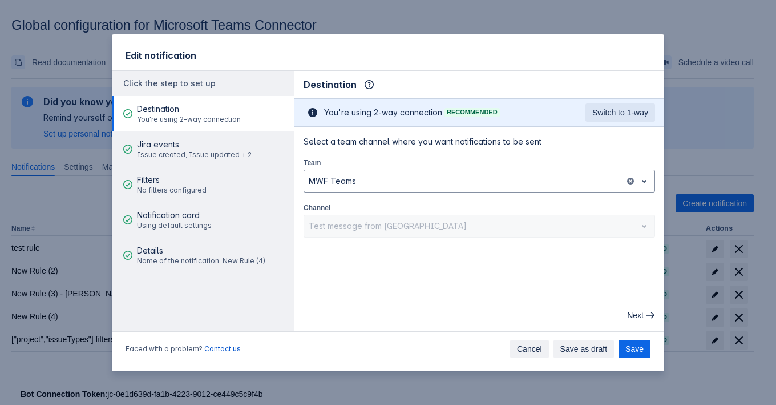
click at [527, 349] on span "Cancel" at bounding box center [529, 349] width 25 height 18
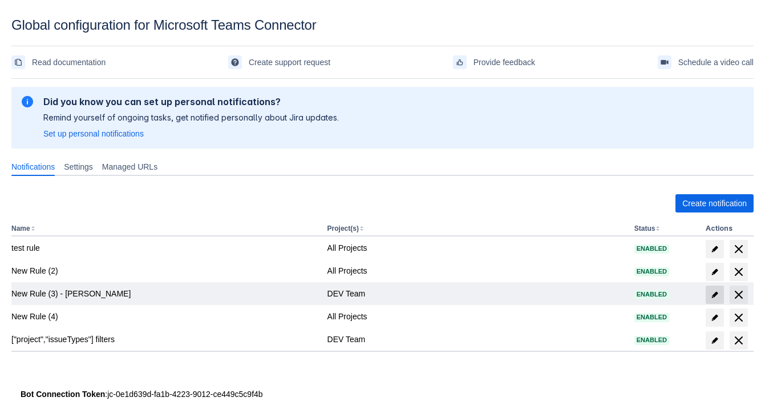
click at [709, 293] on span at bounding box center [715, 294] width 18 height 18
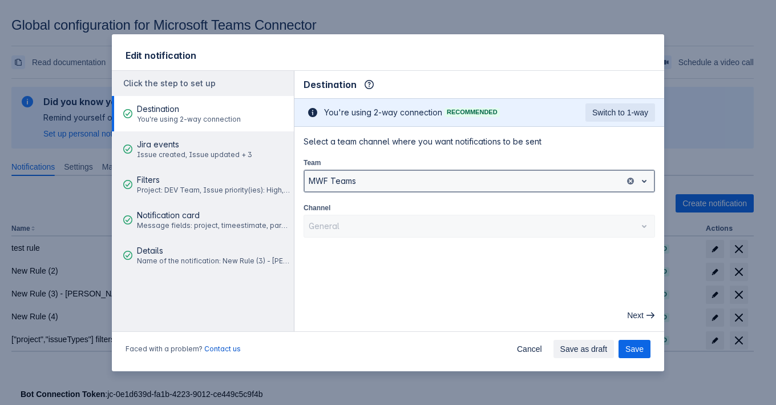
click at [342, 174] on div at bounding box center [465, 181] width 312 height 14
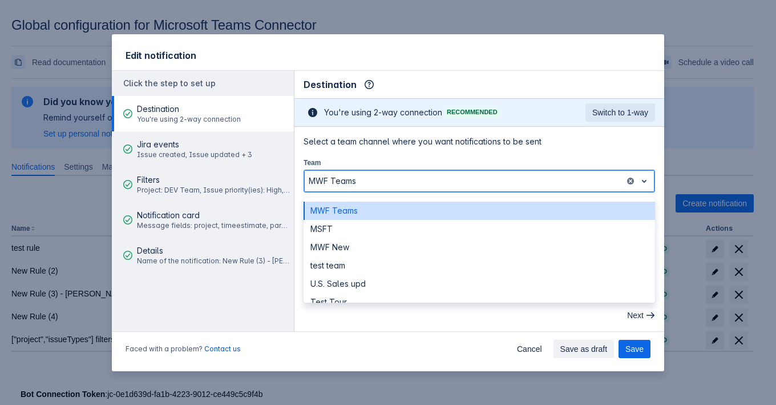
click at [344, 174] on div at bounding box center [465, 181] width 312 height 14
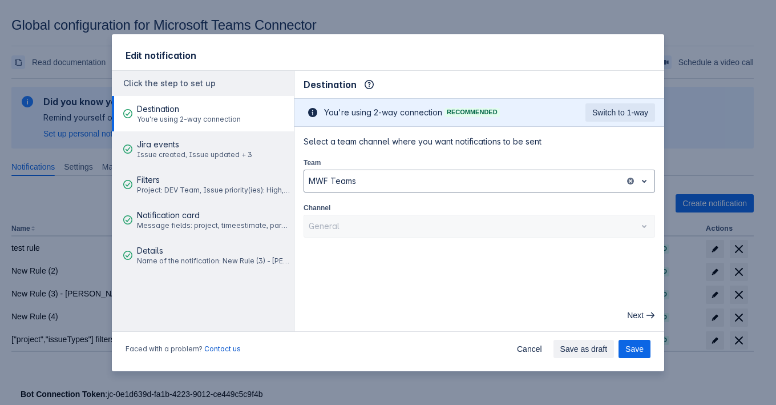
click at [345, 227] on div "General" at bounding box center [480, 226] width 352 height 23
click at [346, 224] on div "General" at bounding box center [480, 226] width 352 height 23
click at [348, 221] on div "General" at bounding box center [480, 226] width 352 height 23
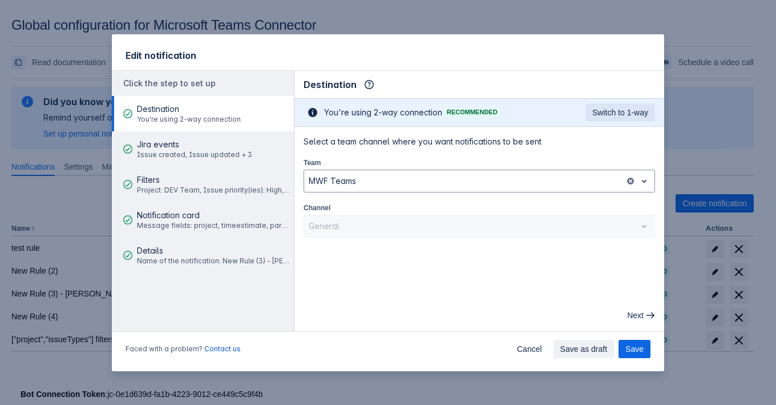
click at [348, 221] on div "General" at bounding box center [480, 226] width 352 height 23
click at [389, 248] on main "Destination Info This determines how and where the bot will send notifications …" at bounding box center [479, 201] width 370 height 260
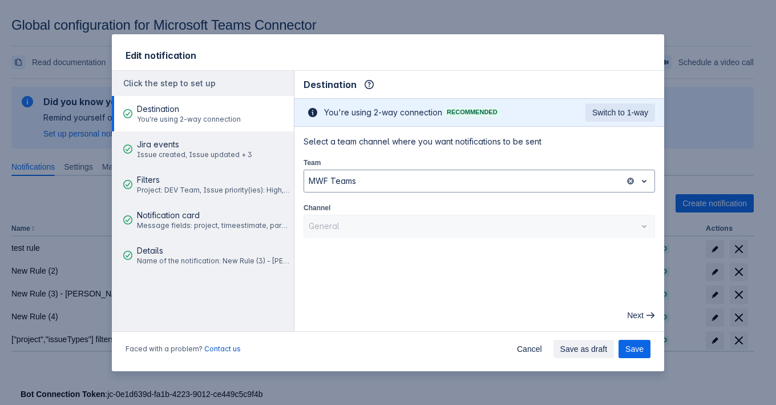
click at [386, 225] on div "General" at bounding box center [480, 226] width 352 height 23
click at [396, 225] on div "General" at bounding box center [480, 226] width 352 height 23
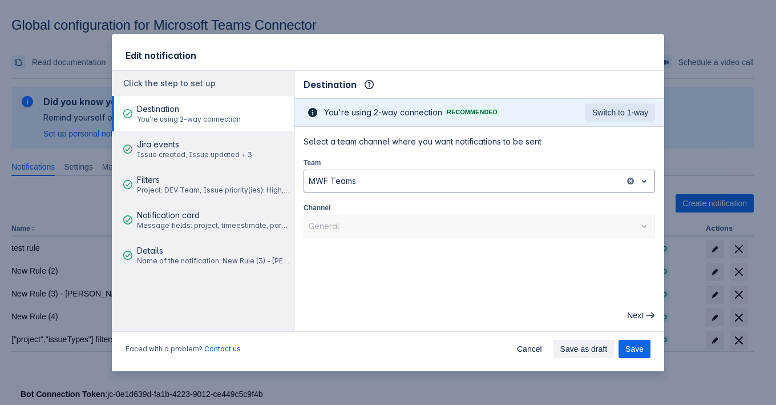
click at [396, 225] on div "General" at bounding box center [480, 226] width 352 height 23
click at [529, 350] on span "Cancel" at bounding box center [529, 349] width 25 height 18
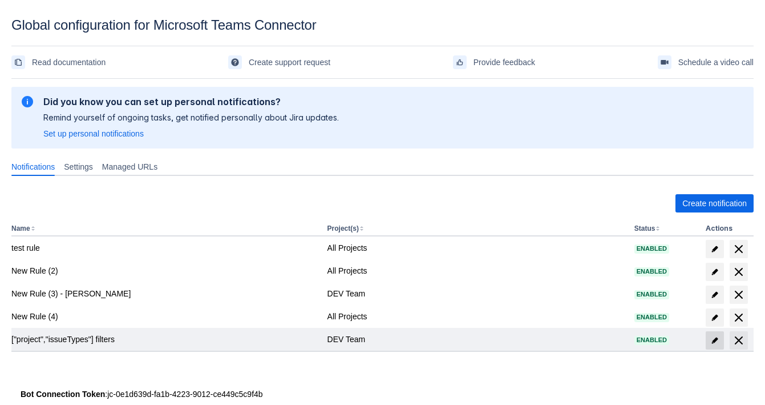
click at [710, 340] on span "edit" at bounding box center [714, 340] width 9 height 9
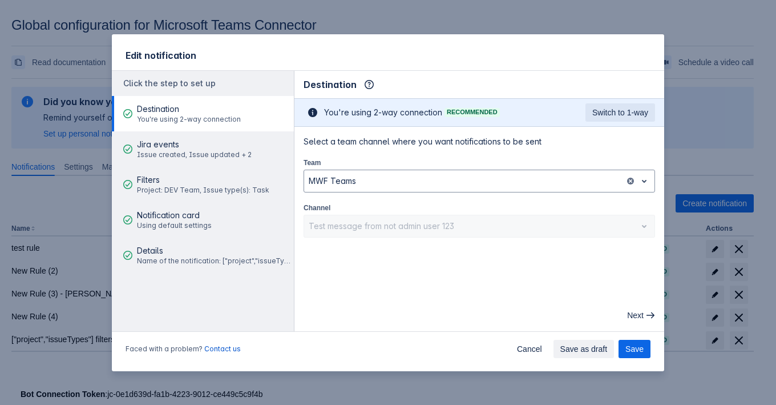
click at [487, 230] on div "Test message from not admin user 123" at bounding box center [480, 226] width 352 height 23
click at [494, 229] on div "Test message from not admin user 123" at bounding box center [480, 226] width 352 height 23
click at [489, 224] on div "Test message from not admin user 123" at bounding box center [480, 226] width 352 height 23
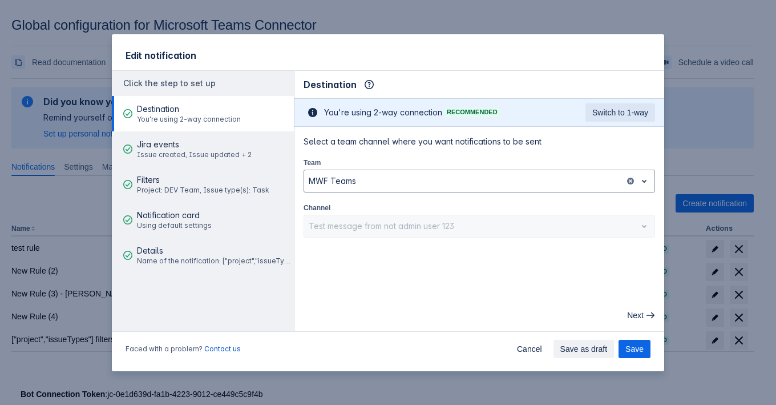
click at [489, 224] on div "Test message from not admin user 123" at bounding box center [480, 226] width 352 height 23
click at [534, 351] on span "Cancel" at bounding box center [529, 349] width 25 height 18
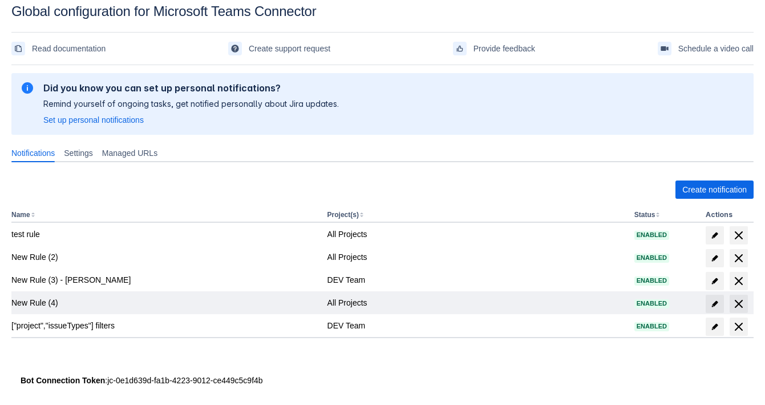
scroll to position [21, 0]
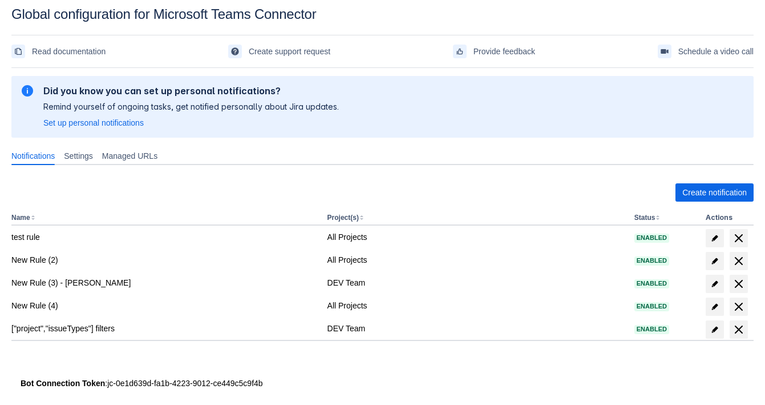
scroll to position [21, 0]
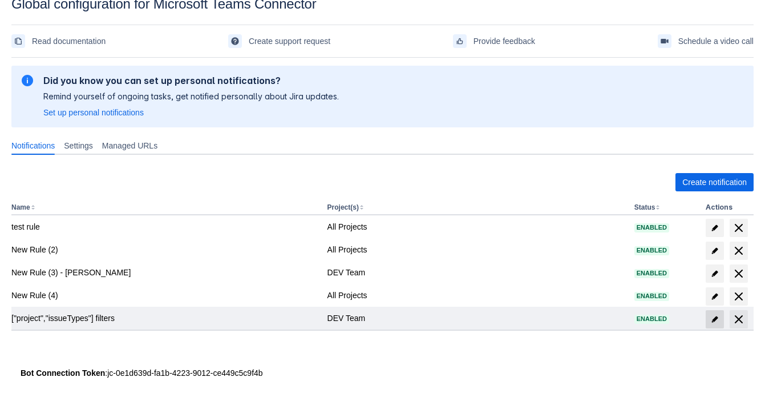
click at [715, 314] on span "edit" at bounding box center [714, 318] width 9 height 9
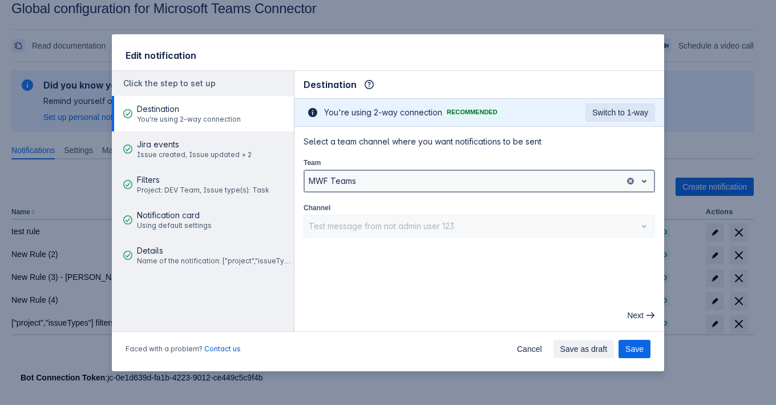
click at [356, 170] on div "MWF Teams" at bounding box center [480, 180] width 352 height 23
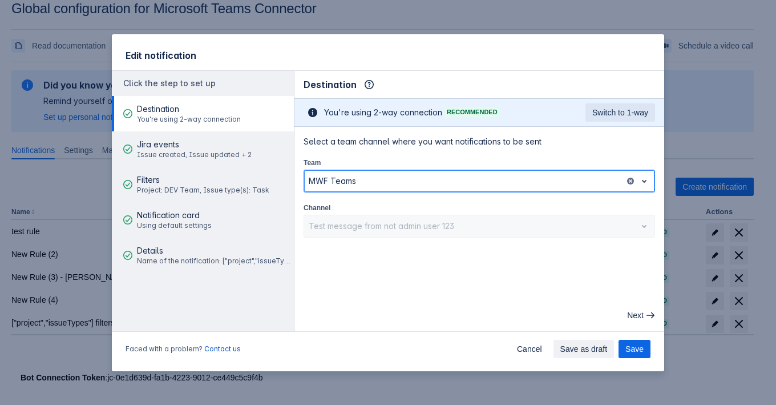
click at [356, 170] on div "MWF Teams" at bounding box center [480, 180] width 352 height 23
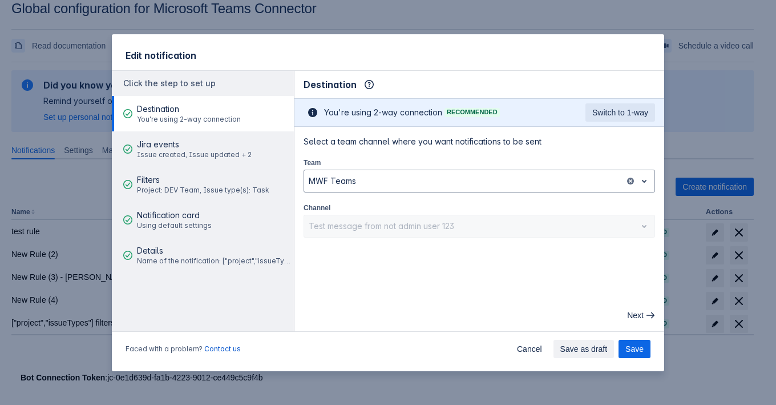
click at [361, 220] on div "Test message from not admin user 123" at bounding box center [480, 226] width 352 height 23
click at [515, 249] on main "Destination Info This determines how and where the bot will send notifications …" at bounding box center [479, 201] width 370 height 260
click at [513, 224] on div "Test message from not admin user 123" at bounding box center [480, 226] width 352 height 23
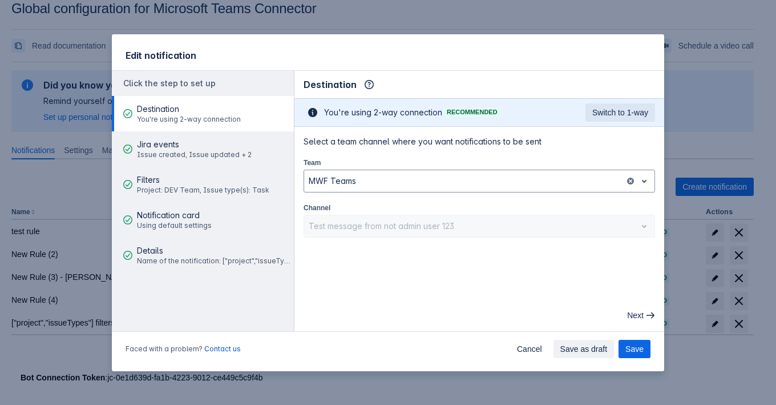
click at [513, 224] on div "Test message from not admin user 123" at bounding box center [480, 226] width 352 height 23
drag, startPoint x: 498, startPoint y: 274, endPoint x: 499, endPoint y: 268, distance: 5.7
click at [497, 274] on main "Destination Info This determines how and where the bot will send notifications …" at bounding box center [479, 201] width 370 height 260
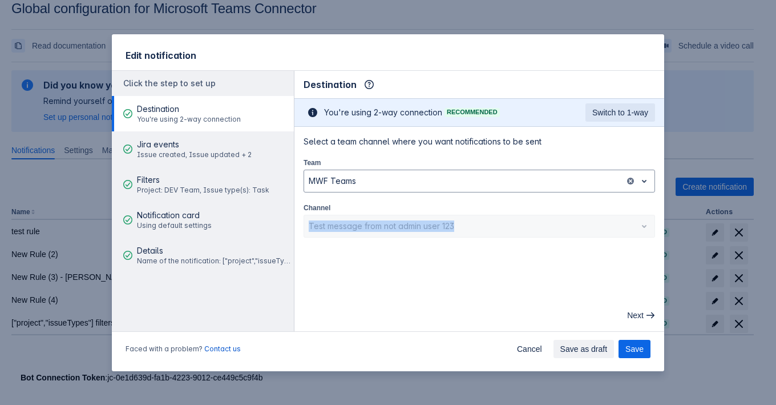
click at [655, 231] on div "Test message from not admin user 123" at bounding box center [480, 226] width 352 height 23
click at [645, 221] on div "Test message from not admin user 123" at bounding box center [480, 226] width 352 height 23
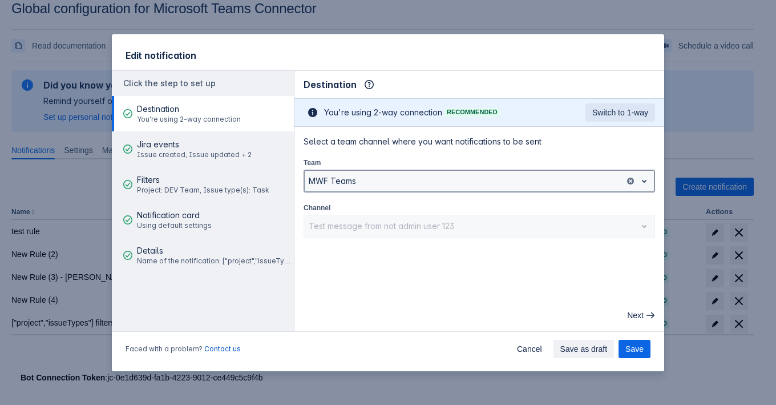
click at [544, 183] on div at bounding box center [465, 181] width 312 height 14
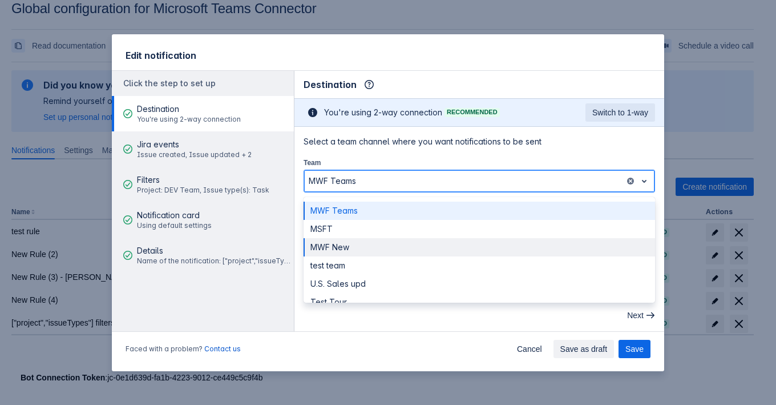
click at [454, 241] on div "MWF New" at bounding box center [480, 247] width 352 height 18
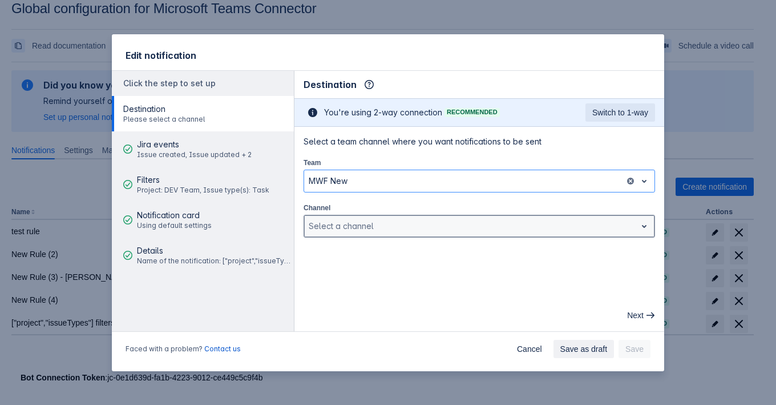
click at [457, 219] on div at bounding box center [470, 226] width 323 height 14
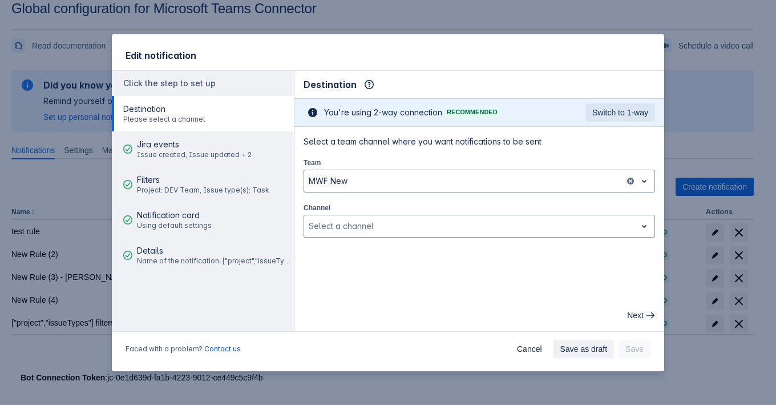
click at [456, 263] on main "Destination Info This determines how and where the bot will send notifications …" at bounding box center [479, 201] width 370 height 260
click at [448, 167] on div "Team MWF New" at bounding box center [480, 174] width 352 height 36
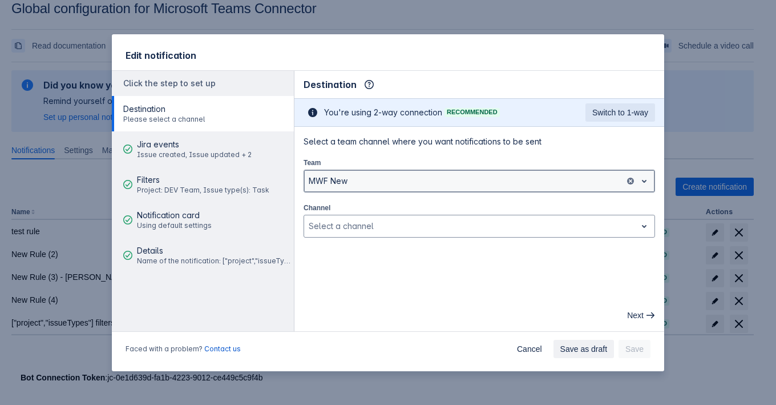
click at [444, 176] on div at bounding box center [465, 181] width 312 height 14
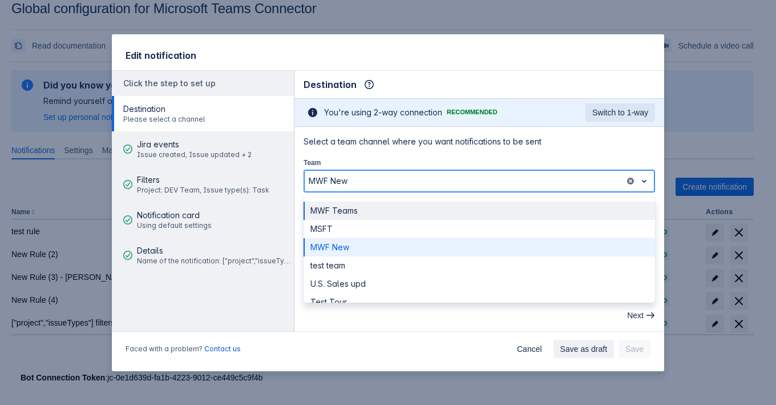
click at [431, 210] on div "MWF Teams" at bounding box center [480, 210] width 352 height 18
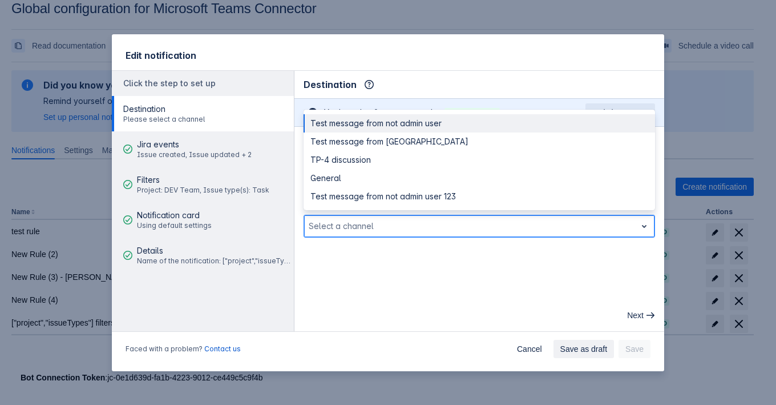
click at [434, 220] on div at bounding box center [470, 226] width 323 height 14
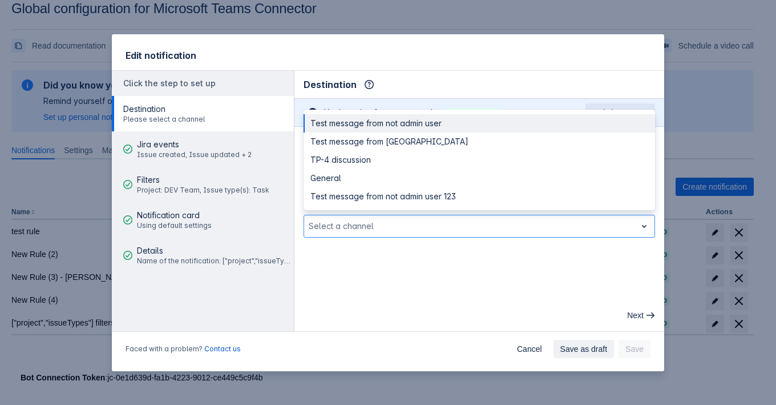
click at [453, 253] on main "Destination Info This determines how and where the bot will send notifications …" at bounding box center [479, 201] width 370 height 260
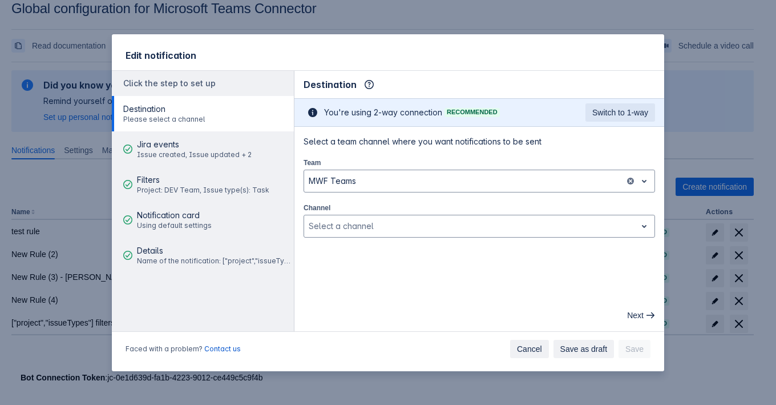
click at [519, 346] on button "Cancel" at bounding box center [529, 349] width 39 height 18
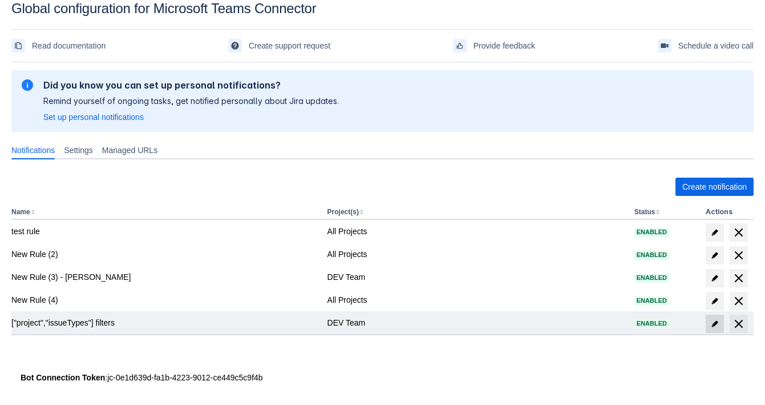
click at [712, 314] on span at bounding box center [715, 323] width 18 height 18
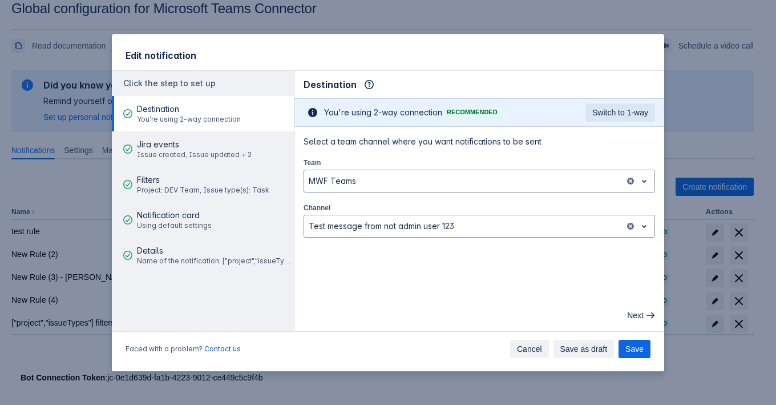
click at [534, 354] on span "Cancel" at bounding box center [529, 349] width 25 height 18
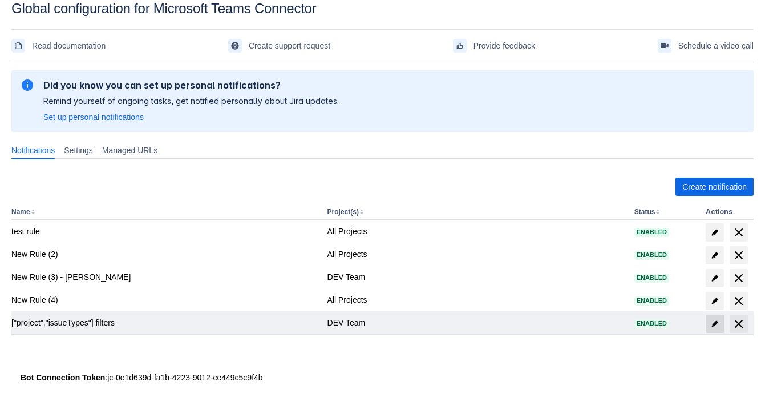
click at [708, 323] on span at bounding box center [715, 323] width 18 height 18
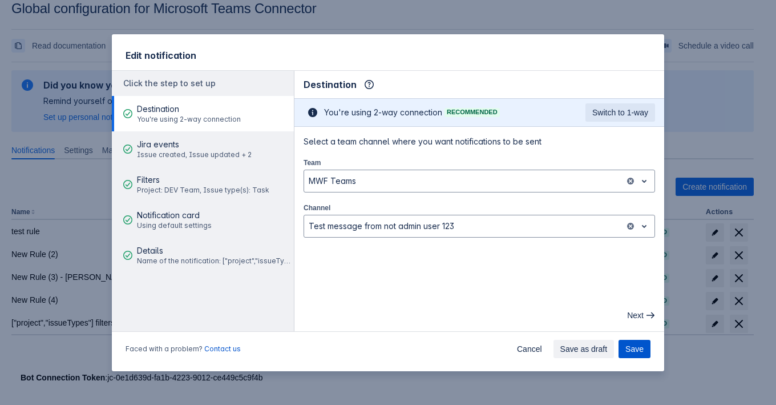
click at [648, 342] on button "Save" at bounding box center [635, 349] width 32 height 18
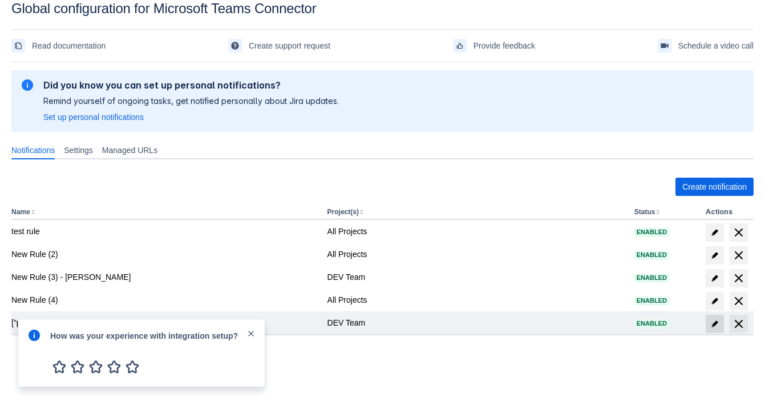
click at [711, 323] on span "edit" at bounding box center [714, 323] width 9 height 9
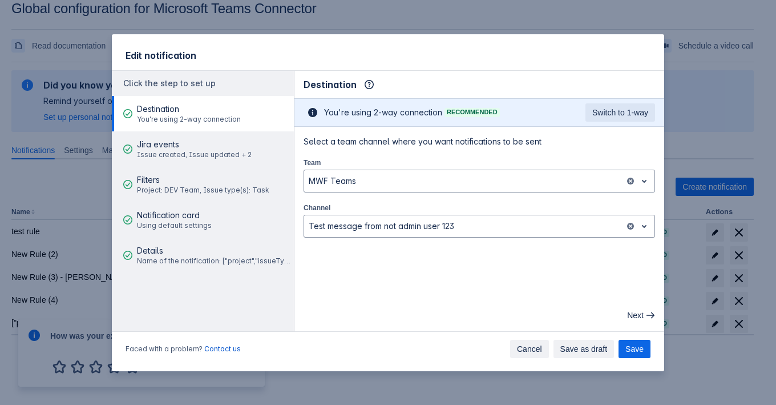
click at [535, 345] on span "Cancel" at bounding box center [529, 349] width 25 height 18
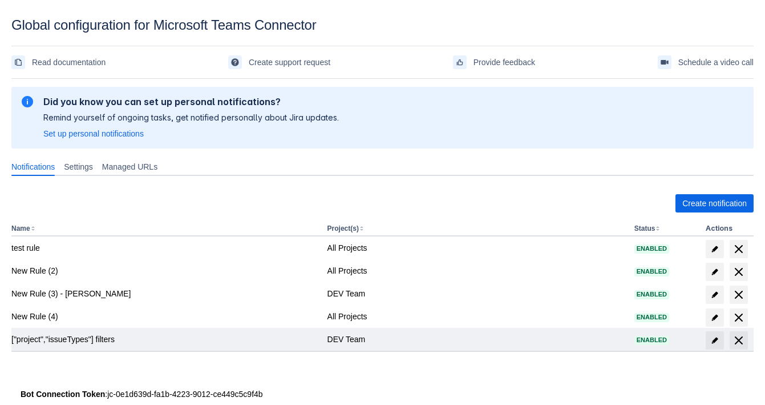
click at [725, 342] on div at bounding box center [730, 340] width 48 height 18
click at [717, 343] on span "edit" at bounding box center [714, 340] width 9 height 9
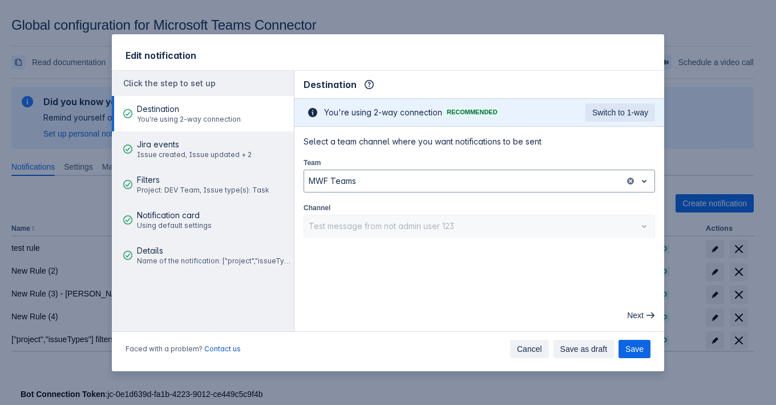
click at [520, 342] on span "Cancel" at bounding box center [529, 349] width 25 height 18
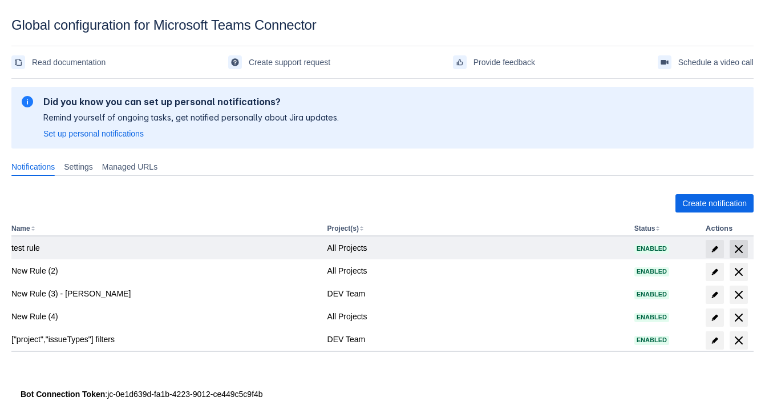
click at [745, 249] on span "delete" at bounding box center [739, 249] width 14 height 14
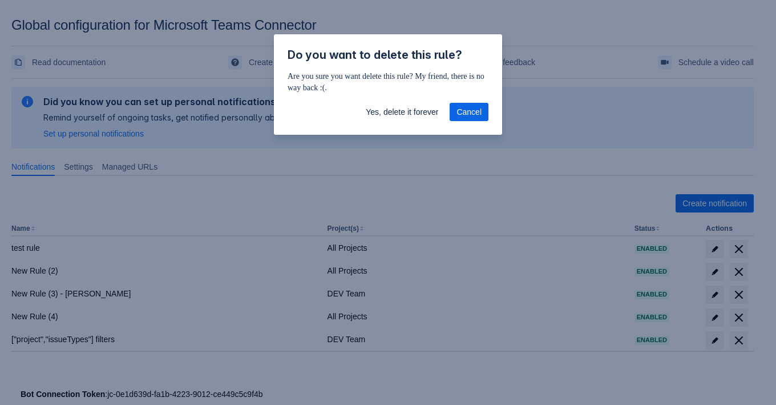
click at [717, 314] on div "Do you want to delete this rule? Are you sure you want delete this rule? My fri…" at bounding box center [388, 202] width 776 height 405
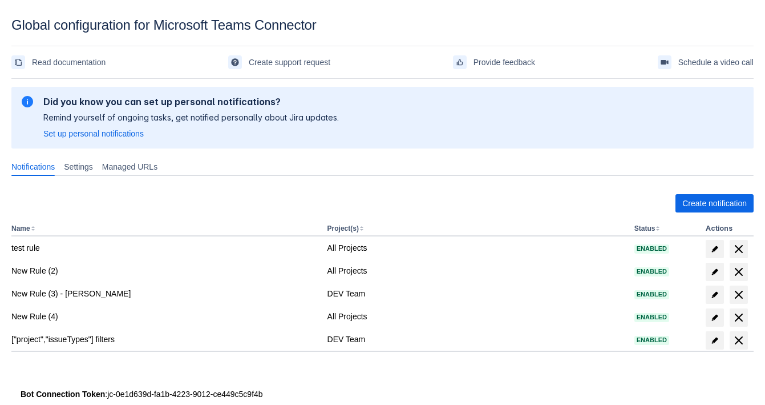
click at [717, 314] on span "edit" at bounding box center [714, 317] width 9 height 9
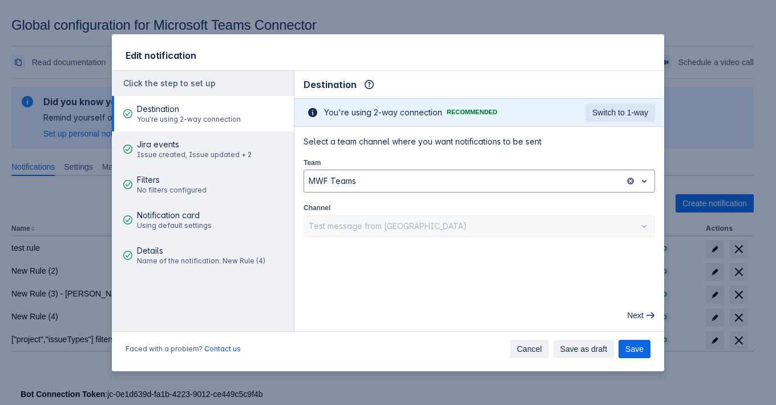
click at [528, 348] on span "Cancel" at bounding box center [529, 349] width 25 height 18
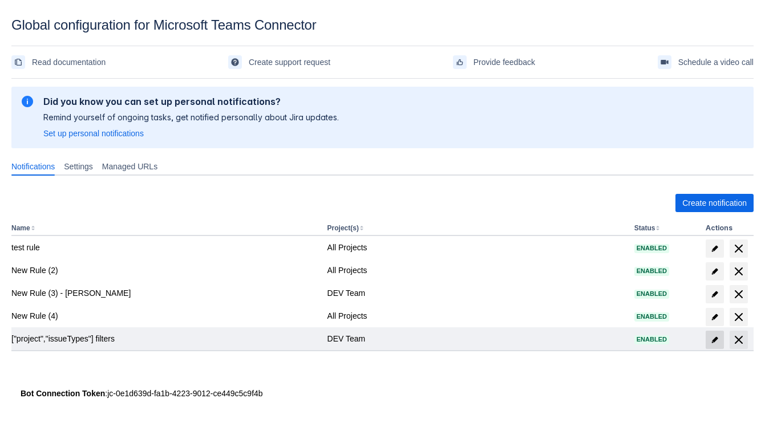
click at [718, 336] on span "edit" at bounding box center [714, 340] width 9 height 9
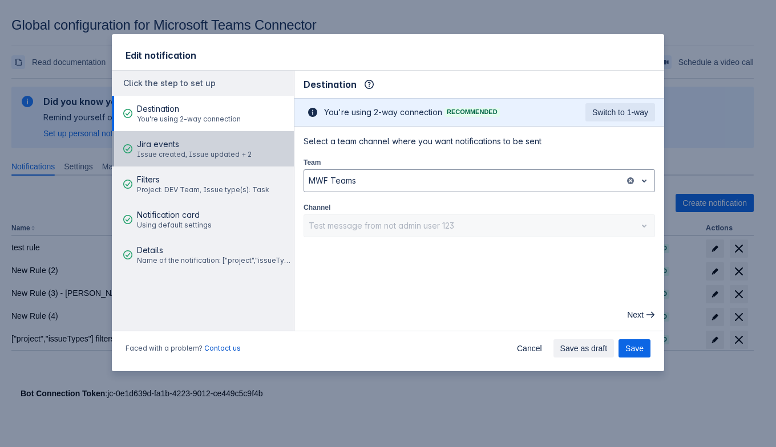
click at [220, 152] on span "Issue created, Issue updated + 2" at bounding box center [194, 154] width 115 height 9
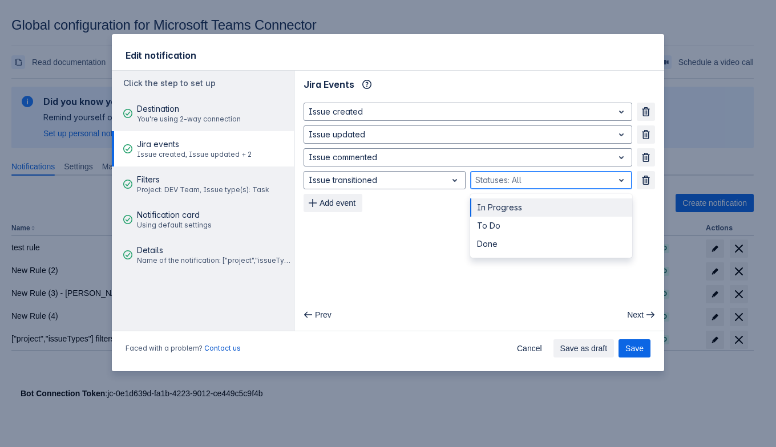
click at [503, 180] on div at bounding box center [542, 180] width 134 height 14
click at [495, 211] on div "In Progress" at bounding box center [551, 208] width 162 height 18
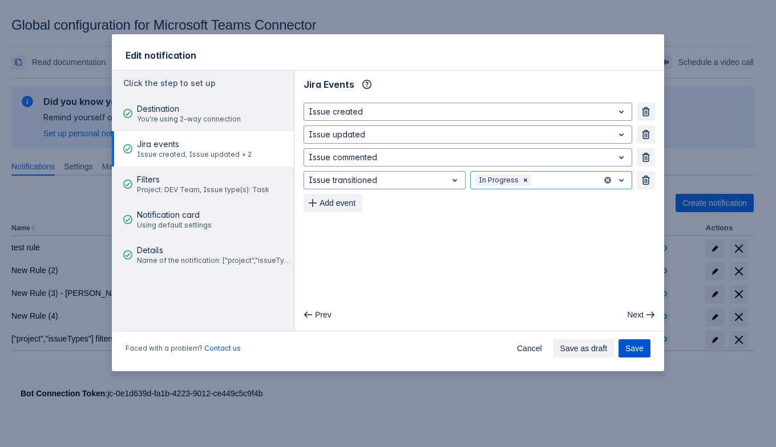
click at [628, 344] on span "Save" at bounding box center [634, 349] width 18 height 18
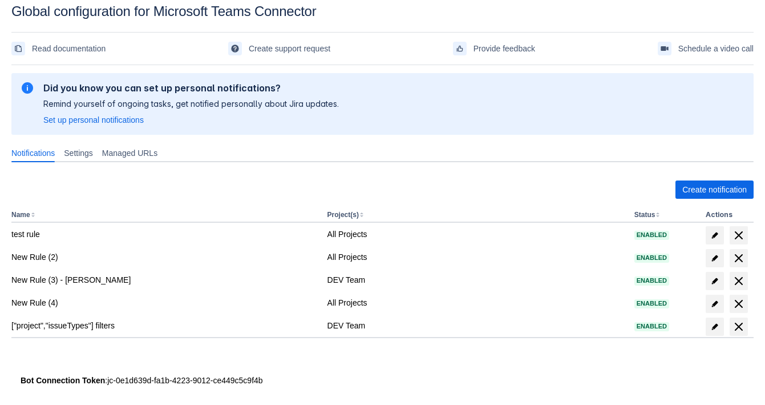
scroll to position [21, 0]
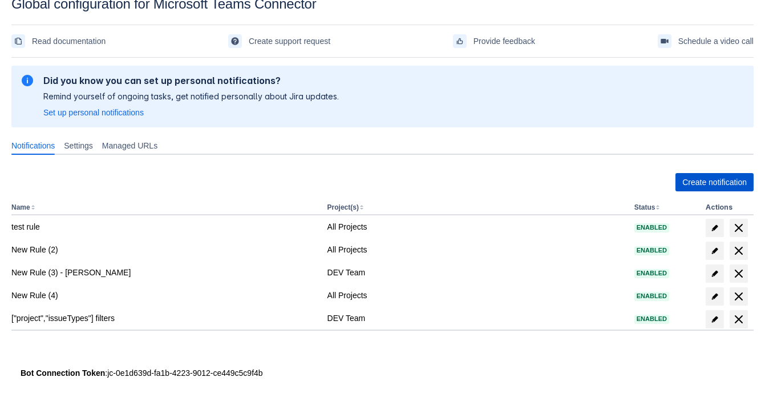
click at [726, 181] on span "Create notification" at bounding box center [715, 182] width 64 height 18
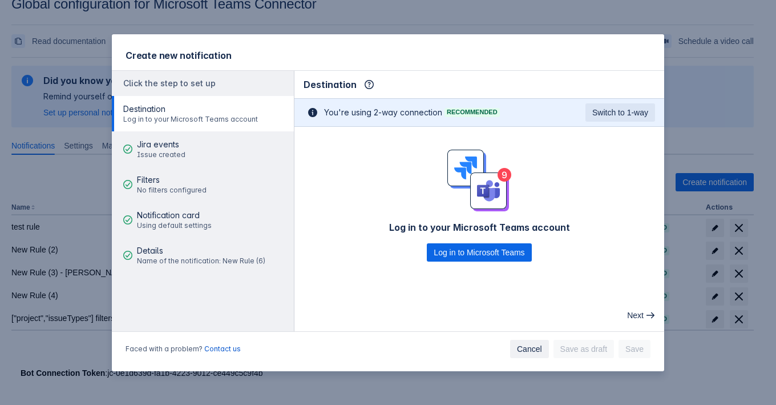
click at [531, 351] on span "Cancel" at bounding box center [529, 349] width 25 height 18
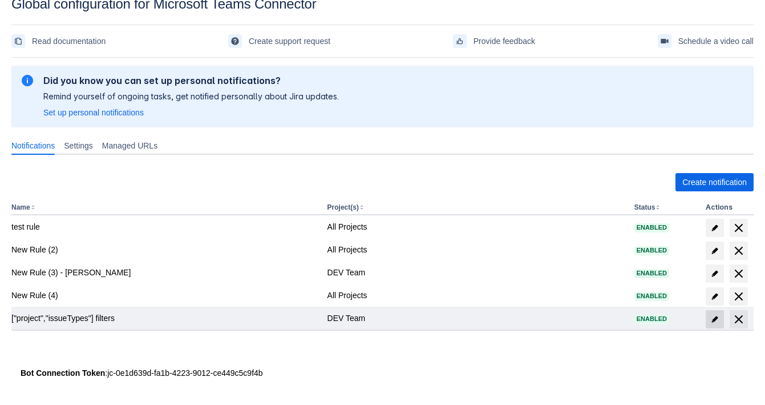
click at [712, 320] on span "edit" at bounding box center [714, 318] width 9 height 9
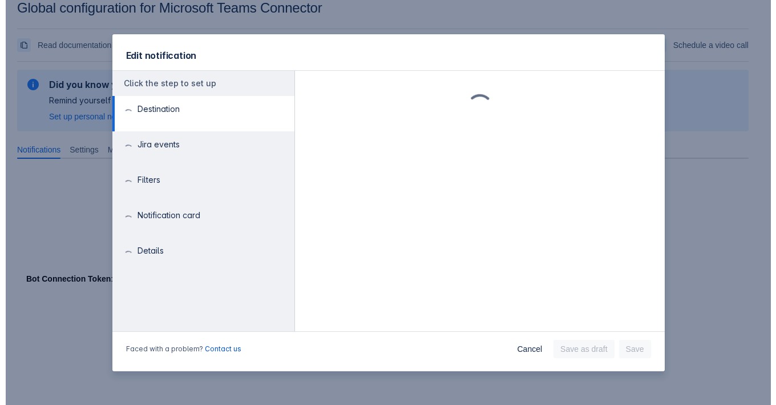
scroll to position [17, 0]
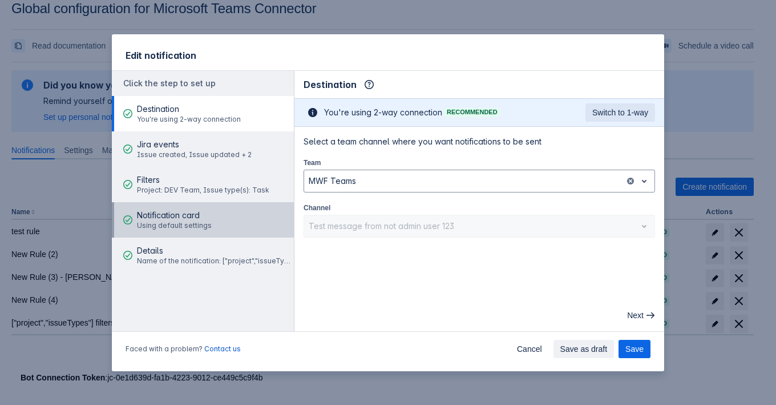
click at [194, 221] on span "Using default settings" at bounding box center [174, 225] width 75 height 9
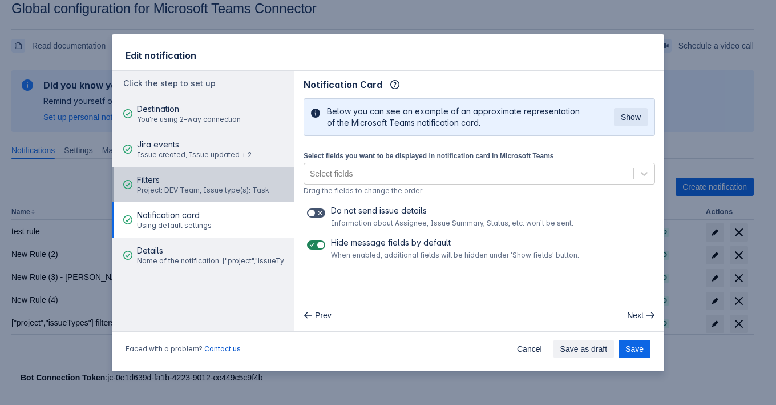
click at [197, 193] on span "Project: DEV Team, Issue type(s): Task" at bounding box center [203, 189] width 132 height 9
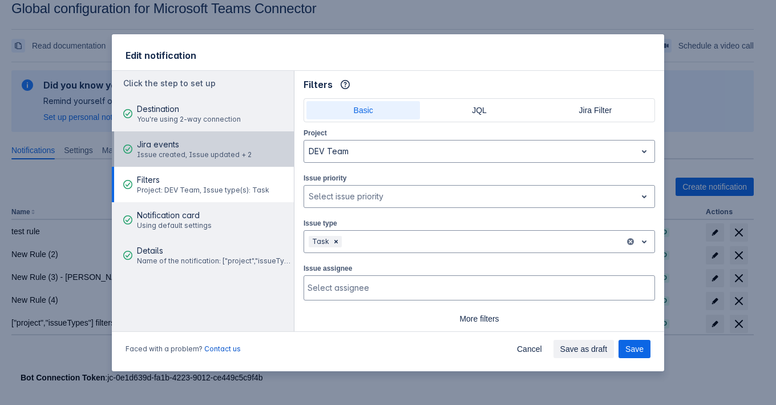
click at [222, 144] on span "Jira events" at bounding box center [194, 144] width 115 height 11
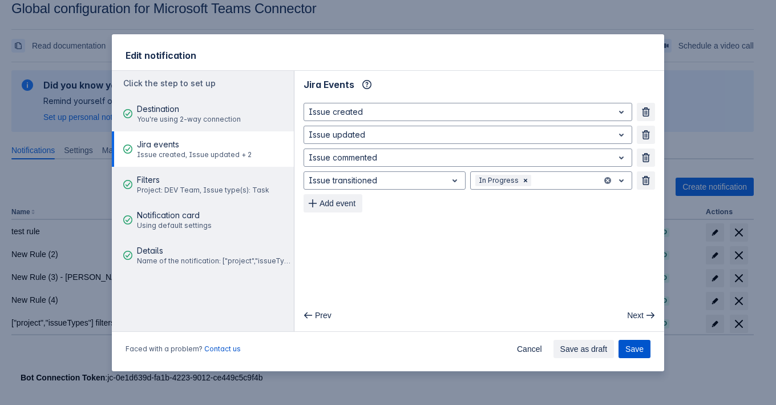
click at [639, 348] on span "Save" at bounding box center [634, 349] width 18 height 18
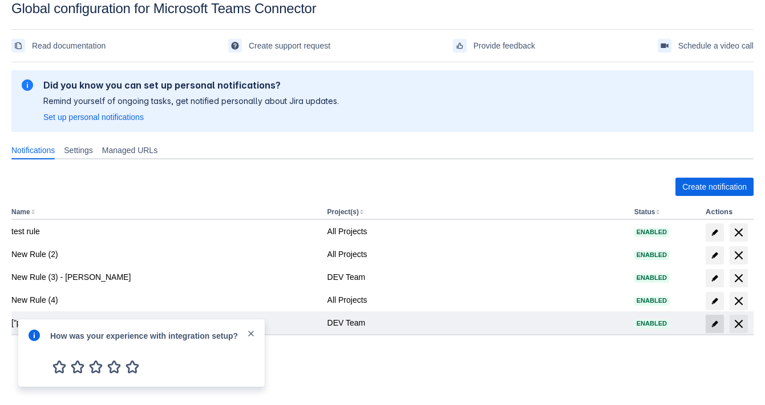
click at [713, 325] on span "edit" at bounding box center [714, 323] width 9 height 9
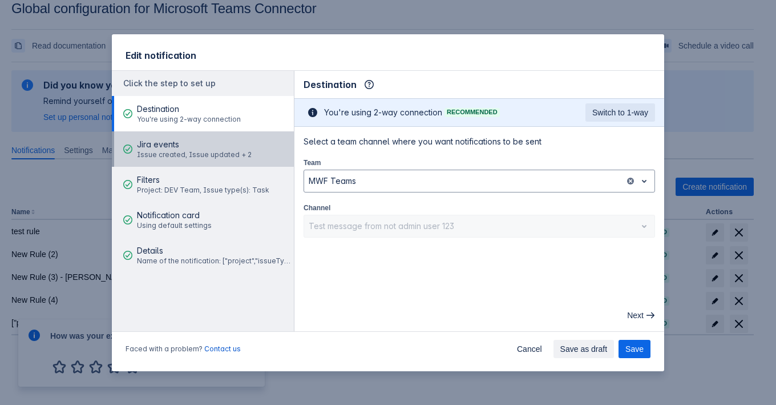
click at [198, 160] on div "Jira events Issue created, Issue updated + 2" at bounding box center [194, 149] width 115 height 34
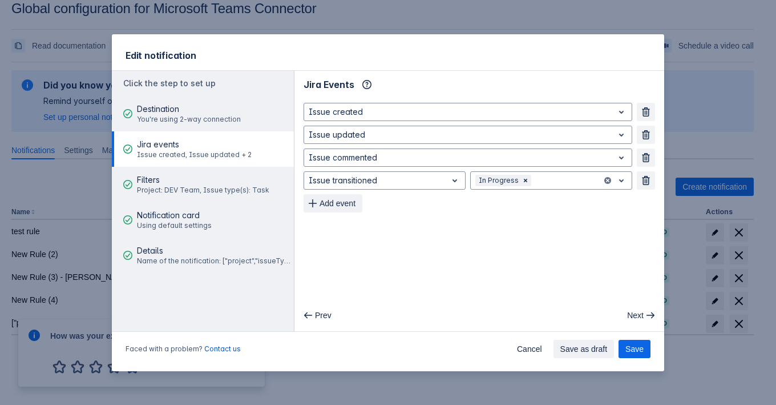
click at [199, 157] on span "Issue created, Issue updated + 2" at bounding box center [194, 154] width 115 height 9
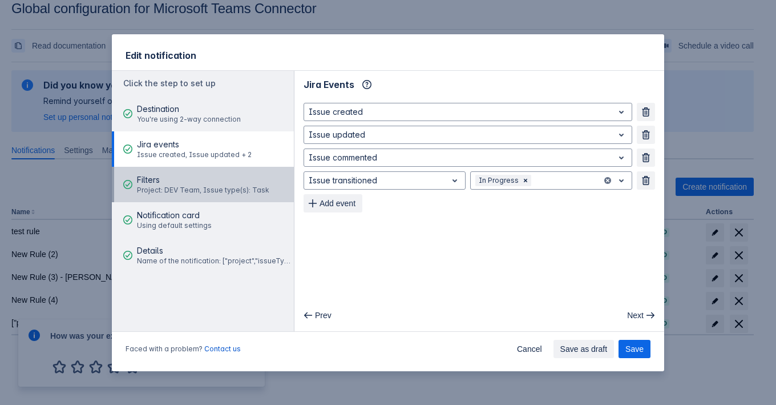
click at [196, 188] on span "Project: DEV Team, Issue type(s): Task" at bounding box center [203, 189] width 132 height 9
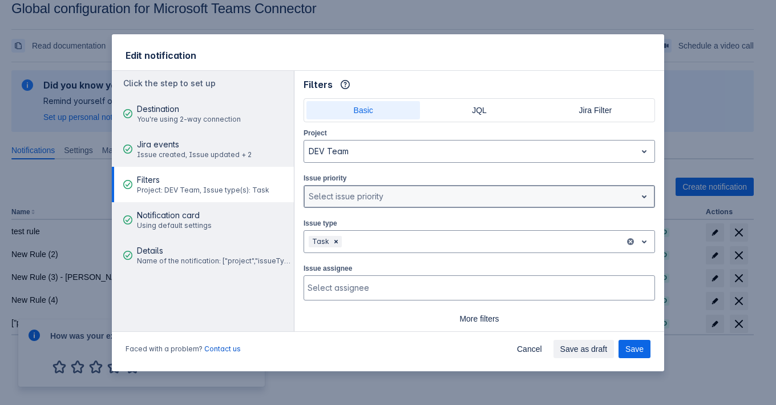
click at [427, 194] on div at bounding box center [470, 196] width 323 height 14
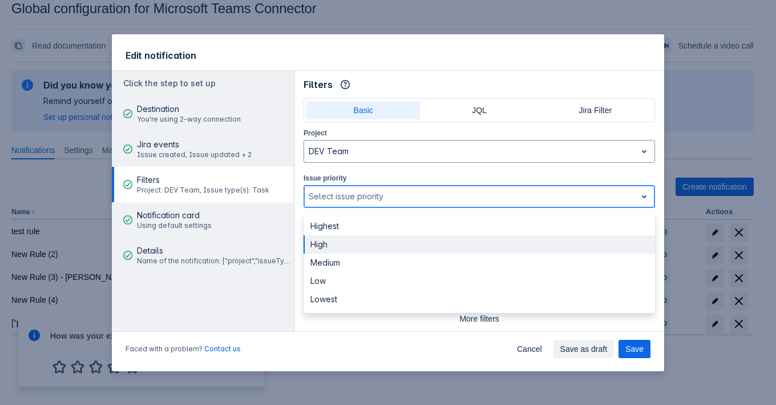
click at [404, 236] on div "High" at bounding box center [480, 244] width 352 height 18
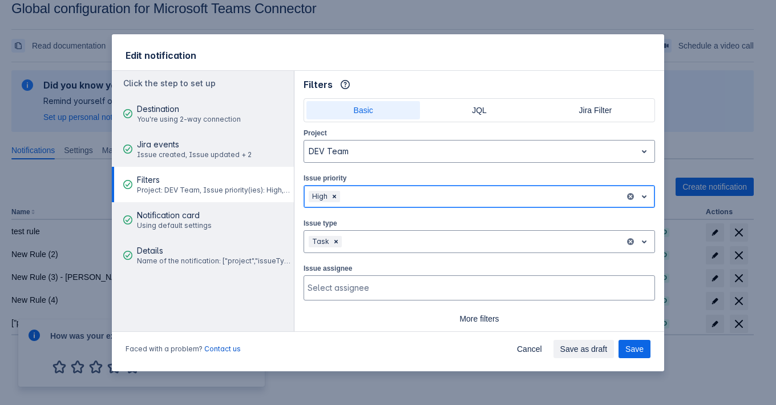
click at [408, 187] on div "High" at bounding box center [464, 196] width 321 height 18
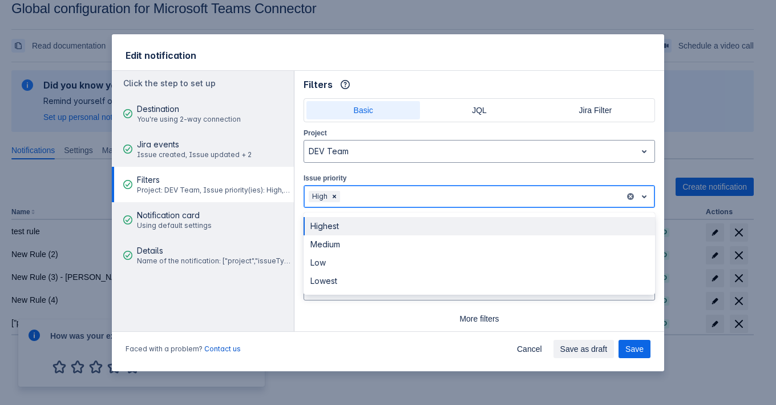
click at [390, 221] on div "Highest" at bounding box center [480, 226] width 352 height 18
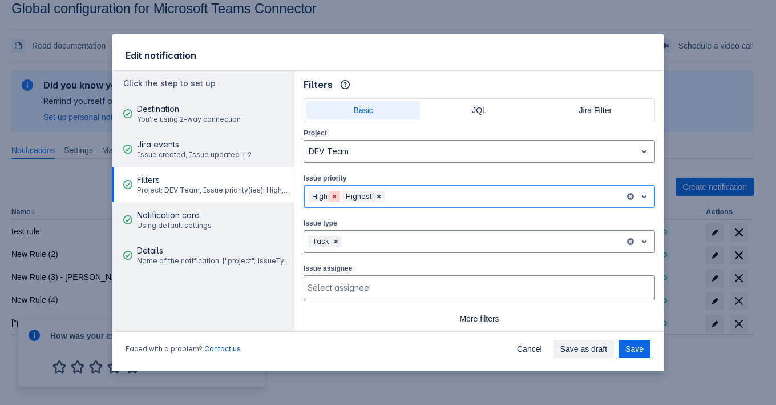
click at [337, 193] on span "Clear" at bounding box center [334, 196] width 9 height 9
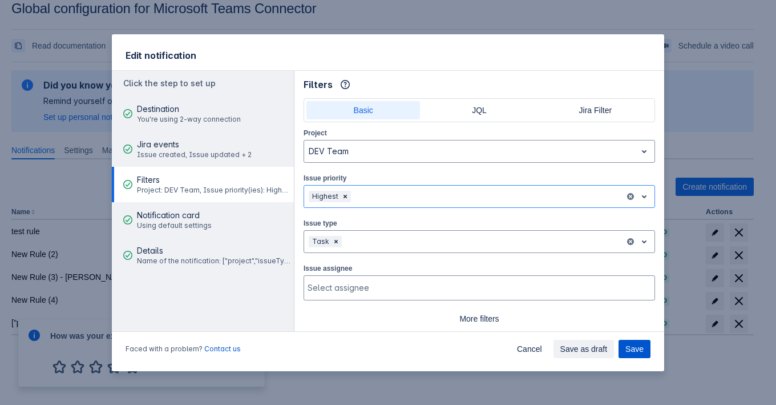
click at [633, 351] on span "Save" at bounding box center [634, 349] width 18 height 18
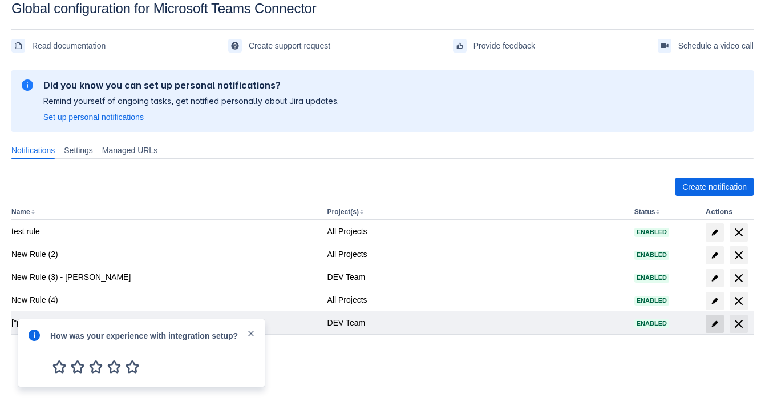
click at [720, 316] on span at bounding box center [715, 323] width 18 height 18
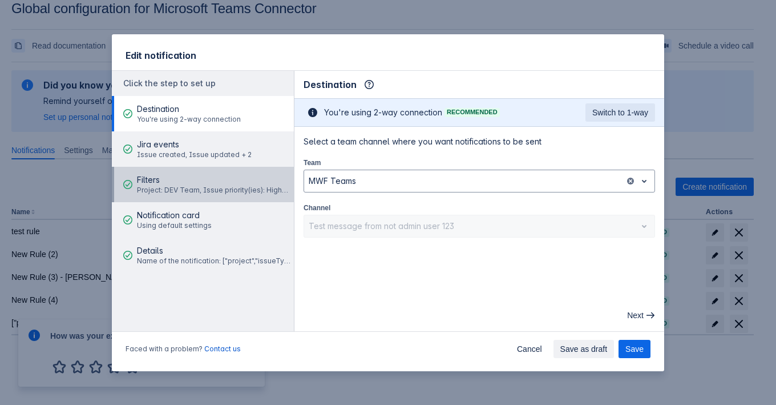
click at [217, 169] on div "Filters Project: DEV Team, Issue priority(ies): Highest, Issue type(s): Task" at bounding box center [214, 184] width 154 height 34
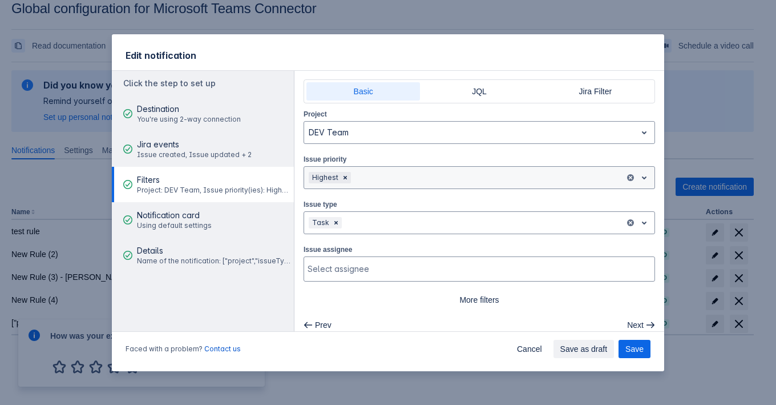
scroll to position [27, 0]
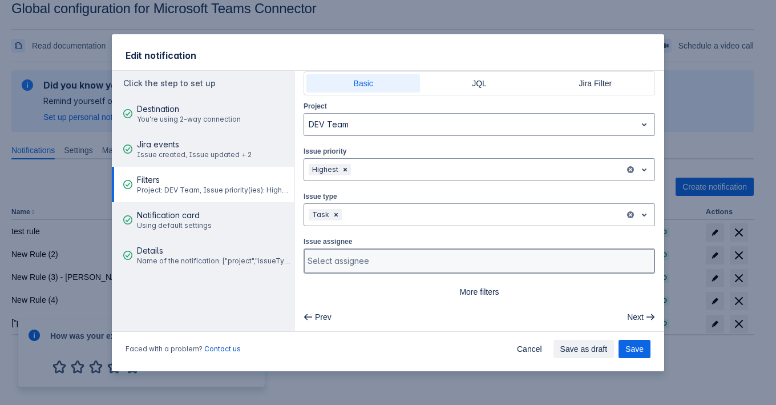
click at [434, 255] on div at bounding box center [478, 260] width 341 height 11
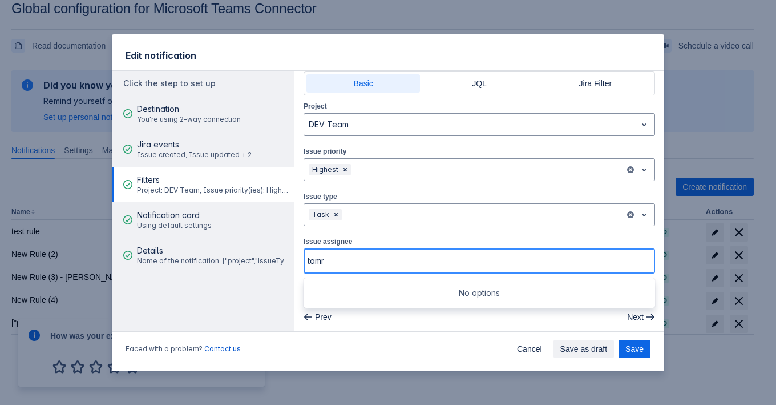
type input "tam"
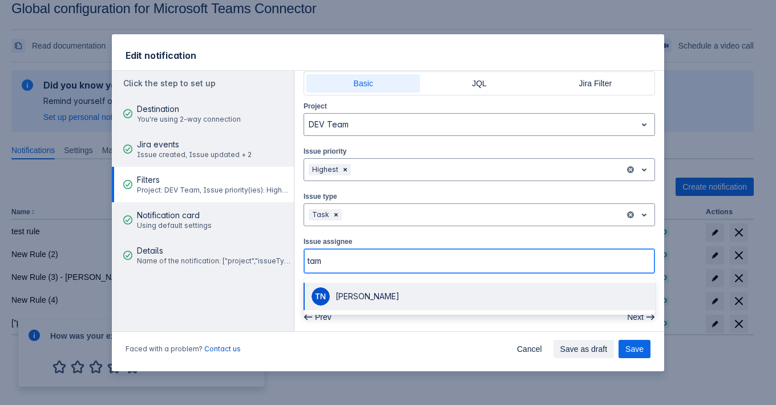
click at [419, 290] on div "Tamer Nabil" at bounding box center [492, 295] width 313 height 11
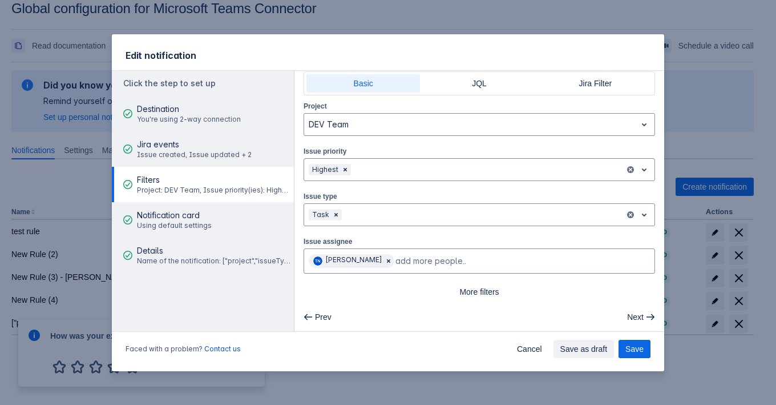
click at [413, 235] on div "Issue assignee Tamer Nabil" at bounding box center [480, 254] width 352 height 38
click at [640, 349] on span "Save" at bounding box center [634, 349] width 18 height 18
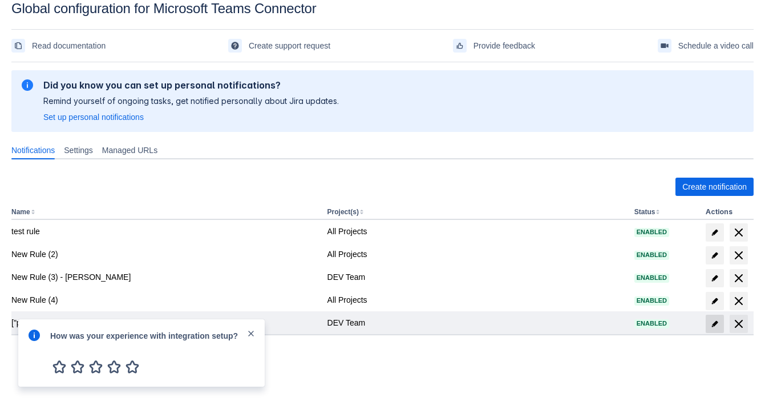
click at [722, 322] on span at bounding box center [715, 323] width 18 height 18
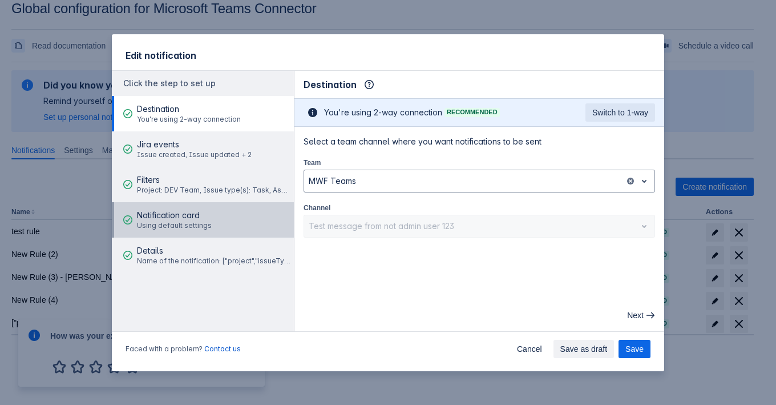
click at [165, 206] on div "Notification card Using default settings" at bounding box center [174, 220] width 75 height 34
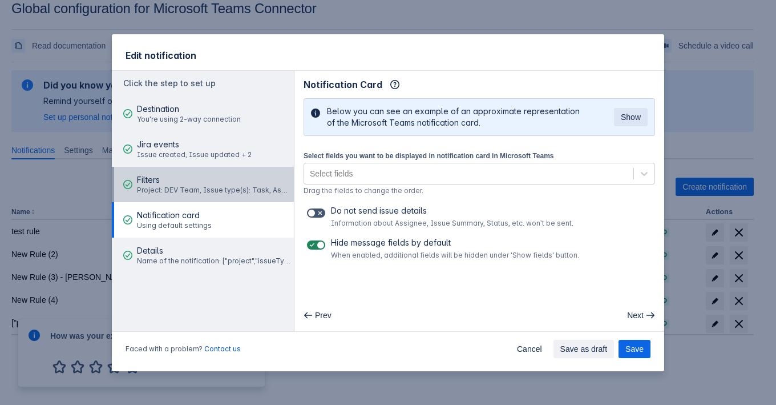
click at [171, 184] on span "Filters" at bounding box center [214, 179] width 154 height 11
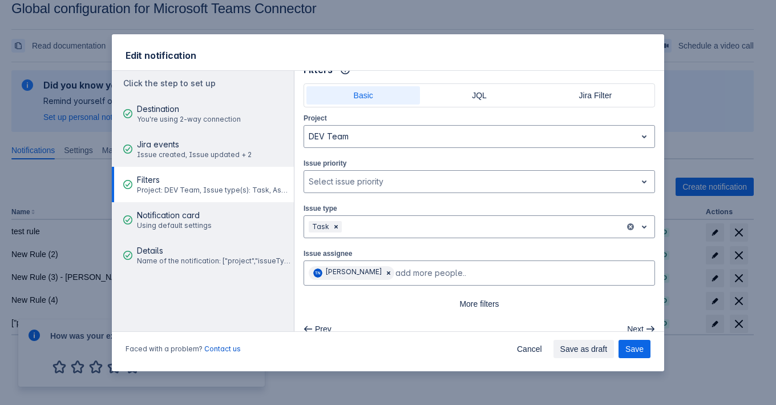
scroll to position [27, 0]
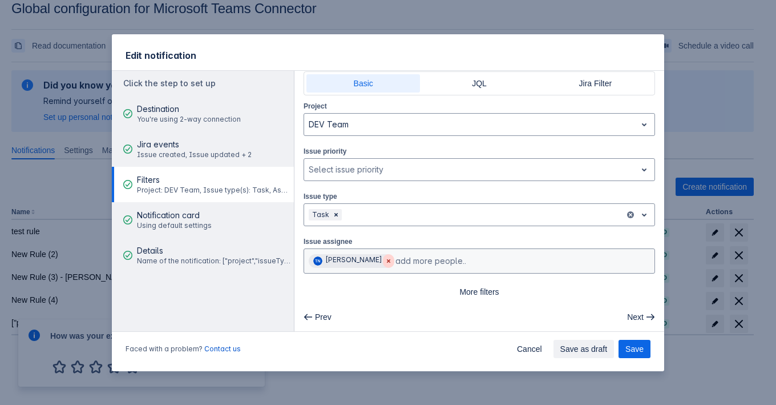
click at [384, 257] on span "Clear" at bounding box center [388, 260] width 9 height 9
click at [497, 317] on div "Prev Next" at bounding box center [479, 317] width 361 height 18
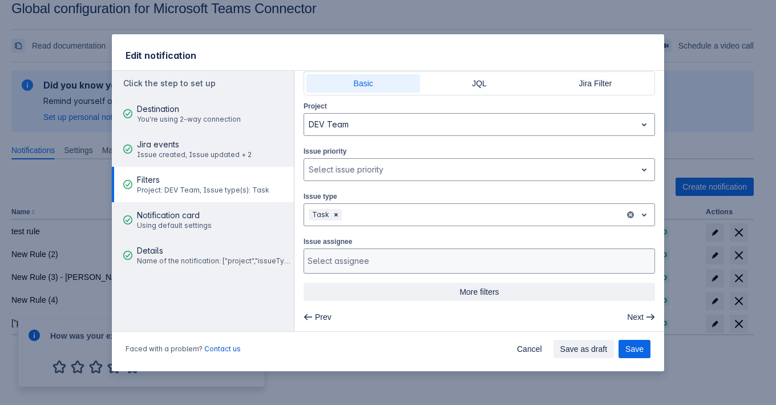
click at [486, 286] on span "More filters" at bounding box center [479, 291] width 338 height 18
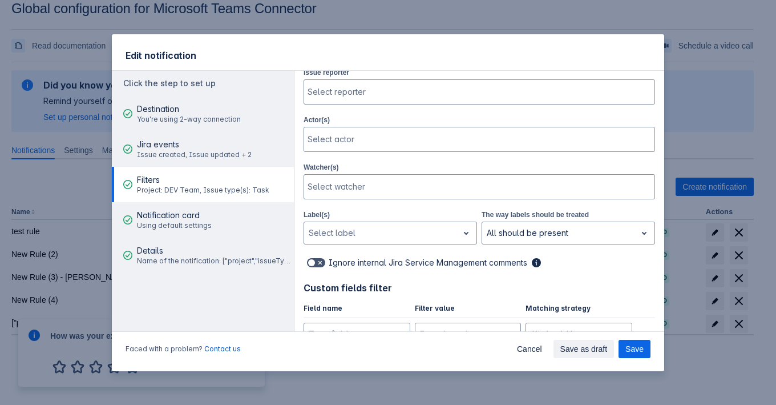
scroll to position [241, 0]
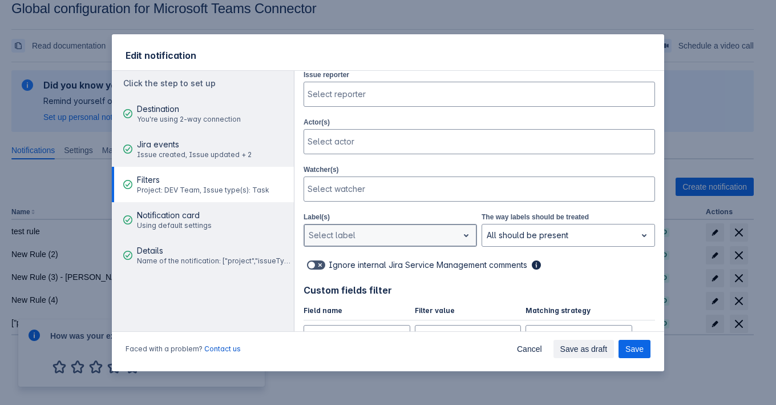
click at [442, 233] on div at bounding box center [381, 235] width 145 height 14
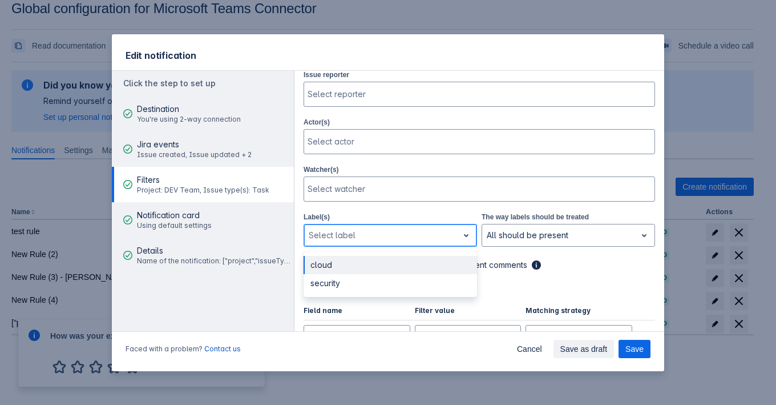
click at [429, 256] on div "cloud" at bounding box center [390, 265] width 173 height 18
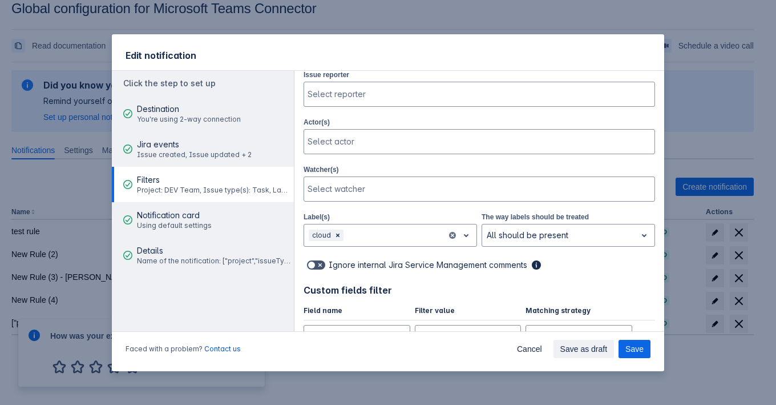
click at [541, 252] on div "Project DEV Team Issue priority , multiple selections available, Select issue p…" at bounding box center [480, 180] width 352 height 589
click at [634, 345] on span "Save" at bounding box center [634, 349] width 18 height 18
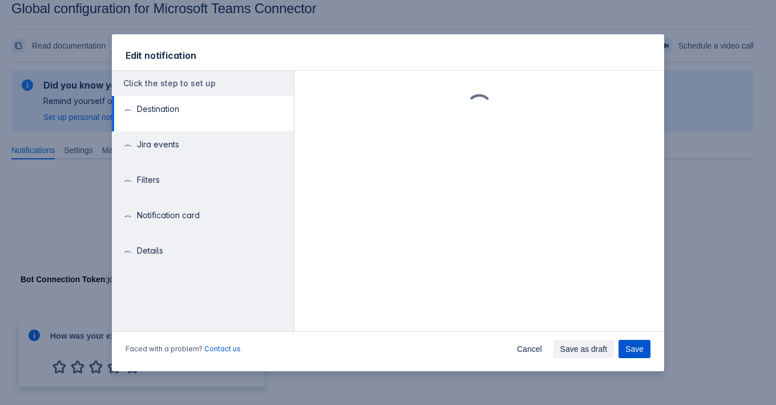
scroll to position [0, 0]
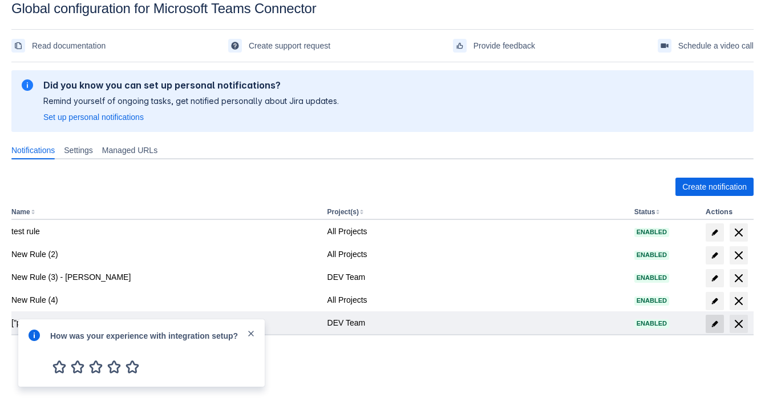
click at [712, 324] on span "edit" at bounding box center [714, 323] width 9 height 9
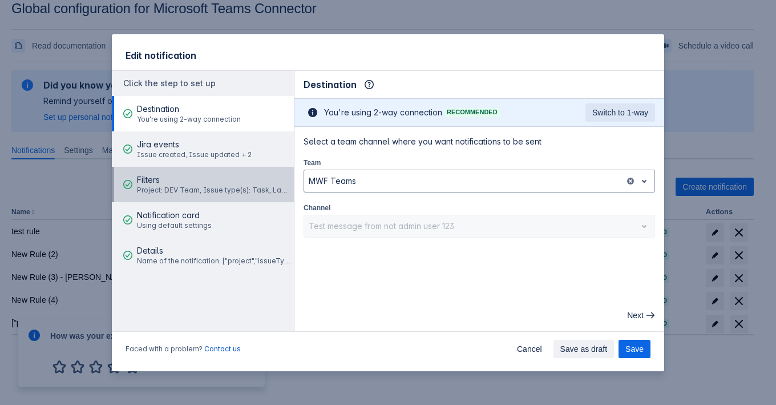
click at [145, 181] on span "Filters" at bounding box center [214, 179] width 154 height 11
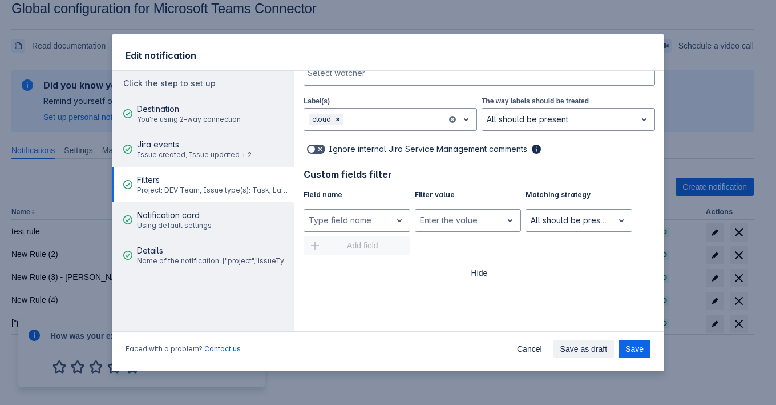
scroll to position [414, 0]
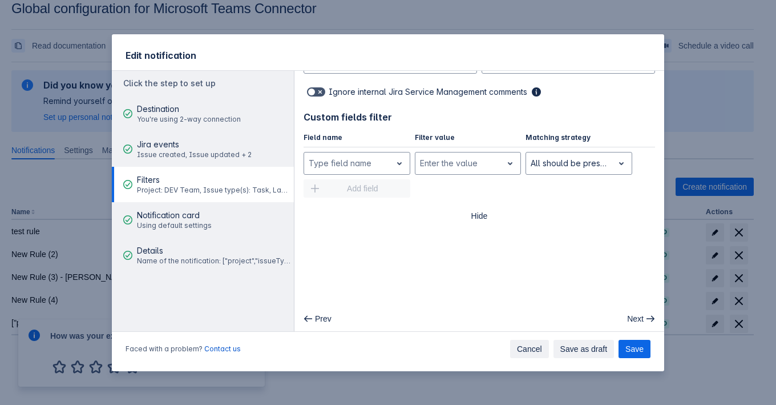
click at [522, 344] on span "Cancel" at bounding box center [529, 349] width 25 height 18
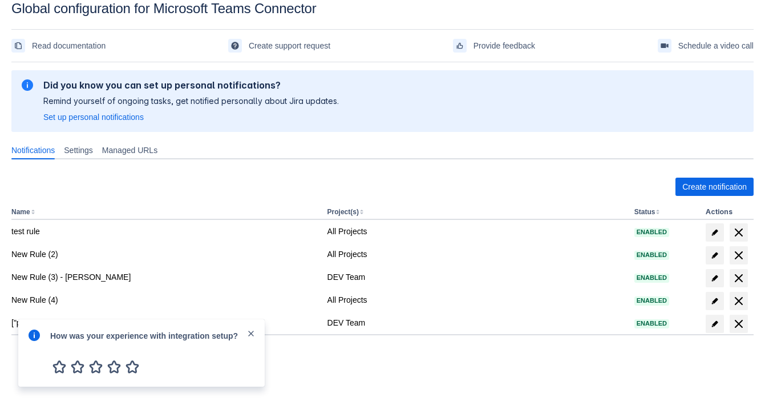
click at [249, 335] on span "close" at bounding box center [251, 333] width 9 height 9
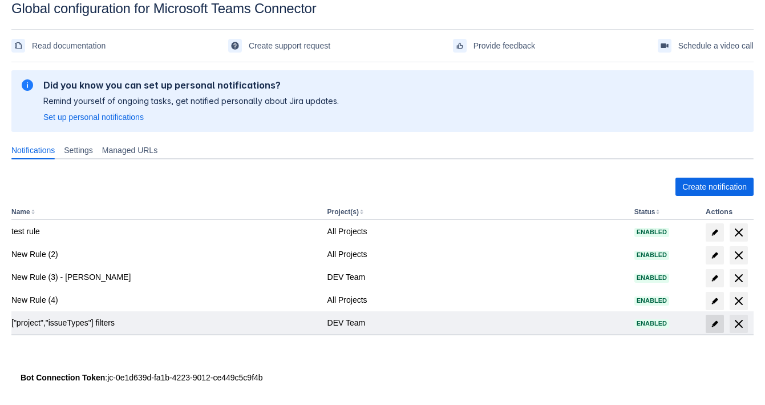
click at [713, 321] on span "edit" at bounding box center [714, 323] width 9 height 9
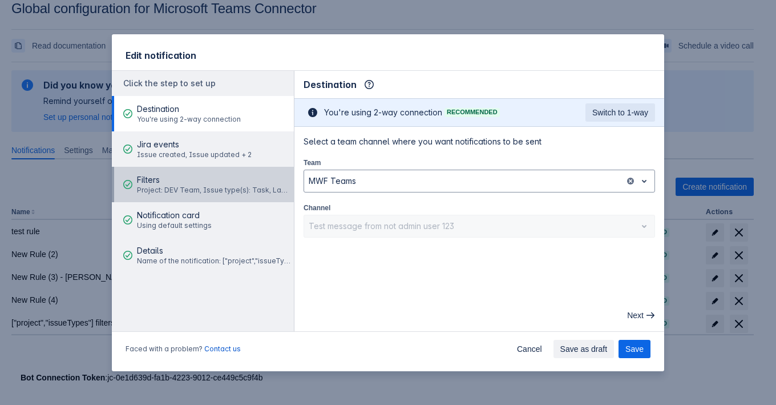
click at [223, 191] on span "Project: DEV Team, Issue type(s): Task, Label(s): cloud" at bounding box center [214, 189] width 154 height 9
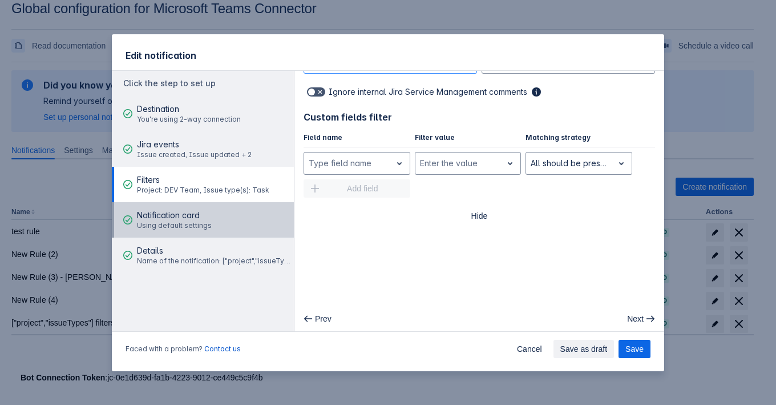
click at [188, 202] on button "Notification card Using default settings" at bounding box center [203, 219] width 182 height 35
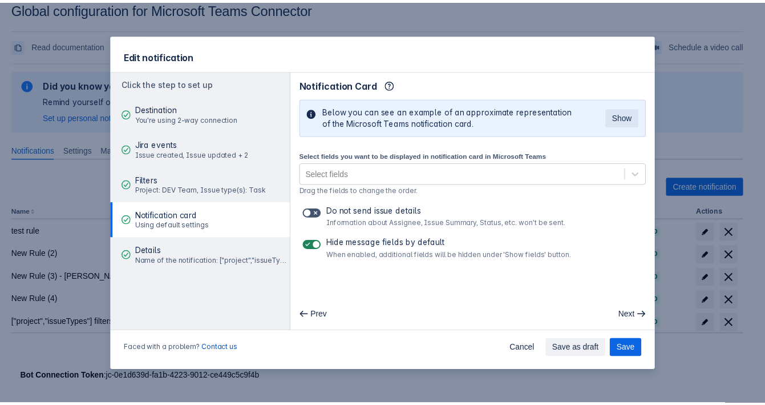
scroll to position [0, 0]
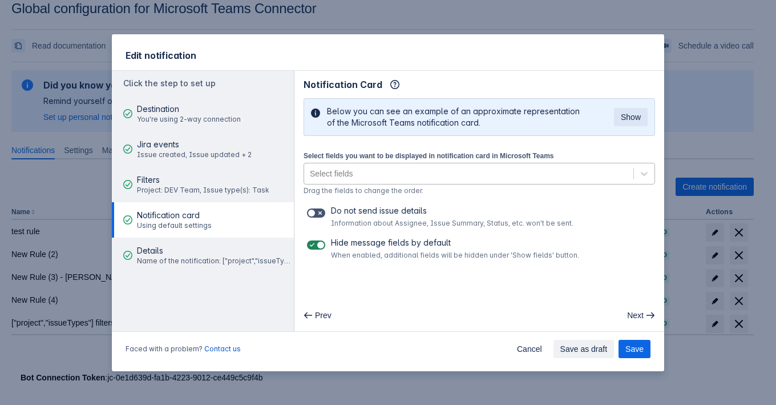
click at [402, 169] on div "Select fields" at bounding box center [468, 173] width 329 height 18
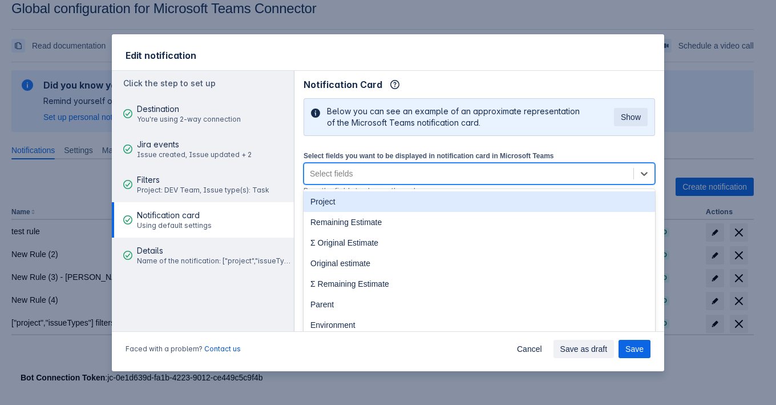
click at [391, 197] on div "Project" at bounding box center [480, 201] width 352 height 21
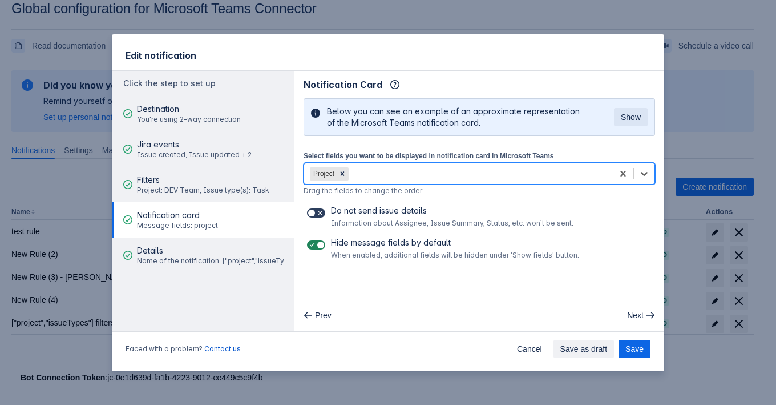
click at [319, 211] on span at bounding box center [320, 212] width 9 height 9
click at [314, 211] on input "checkbox" at bounding box center [310, 212] width 7 height 7
checkbox input "true"
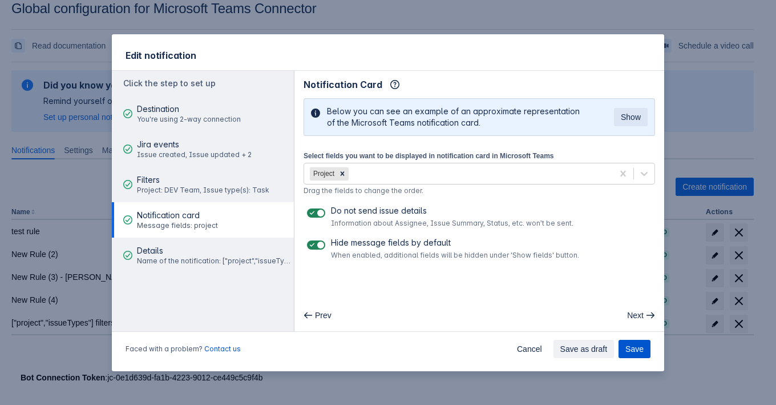
click at [629, 347] on span "Save" at bounding box center [634, 349] width 18 height 18
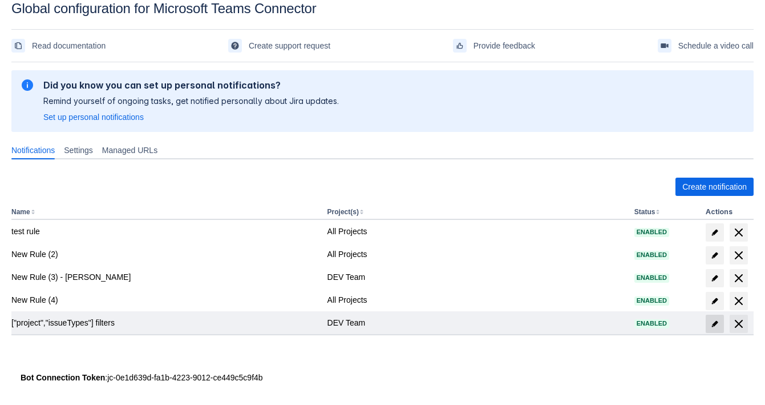
click at [711, 327] on span at bounding box center [715, 323] width 18 height 18
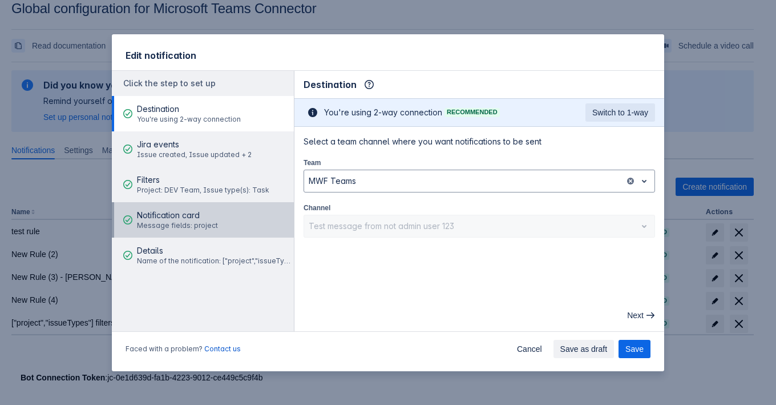
click at [181, 221] on span "Message fields: project" at bounding box center [177, 225] width 81 height 9
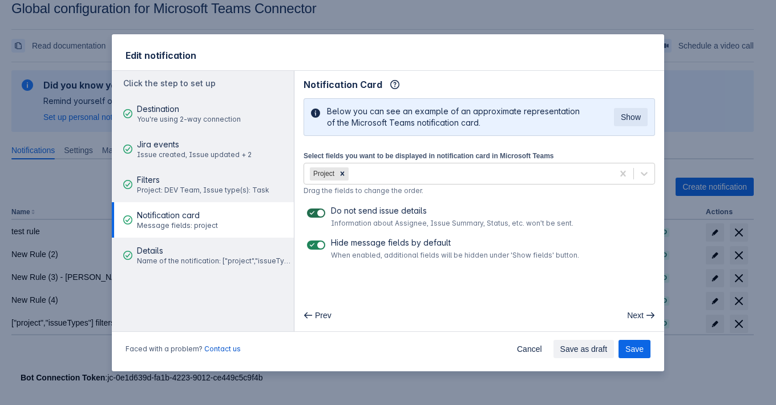
click at [317, 209] on span at bounding box center [320, 212] width 9 height 9
click at [314, 209] on input "checkbox" at bounding box center [310, 212] width 7 height 7
checkbox input "false"
click at [644, 352] on button "Save" at bounding box center [635, 349] width 32 height 18
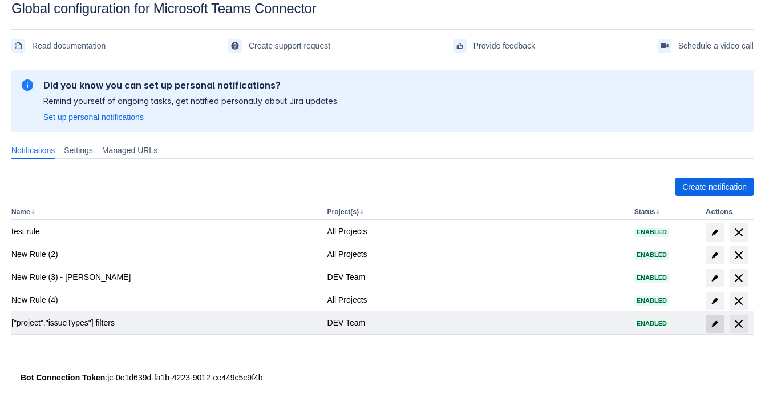
click at [716, 319] on span "edit" at bounding box center [714, 323] width 9 height 9
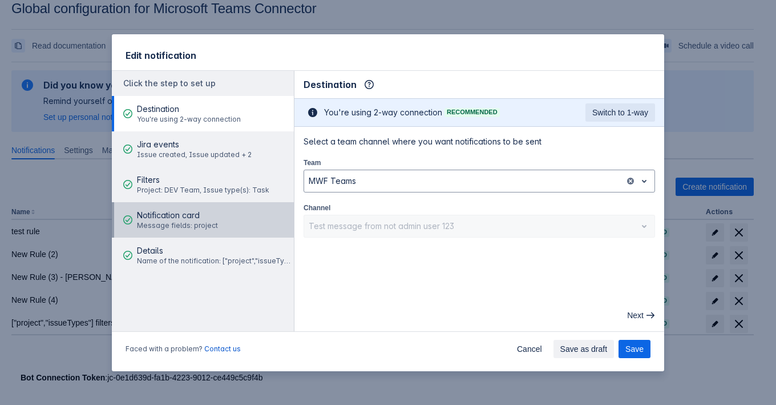
click at [189, 225] on span "Message fields: project" at bounding box center [177, 225] width 81 height 9
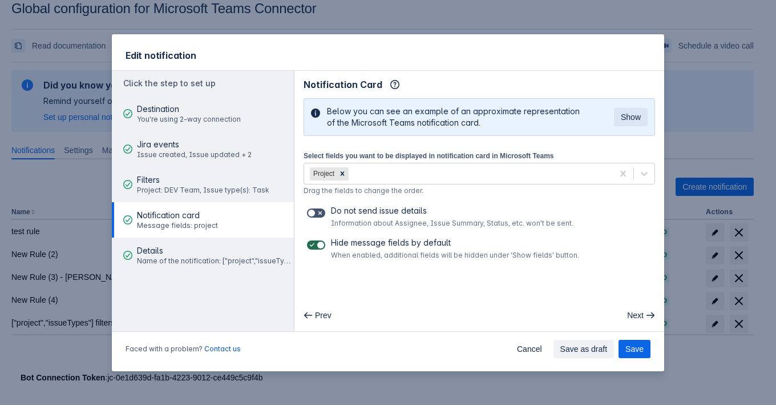
click at [313, 245] on span at bounding box center [312, 244] width 9 height 9
click at [313, 245] on input "checkbox" at bounding box center [310, 244] width 7 height 7
checkbox input "false"
click at [636, 346] on span "Save" at bounding box center [634, 349] width 18 height 18
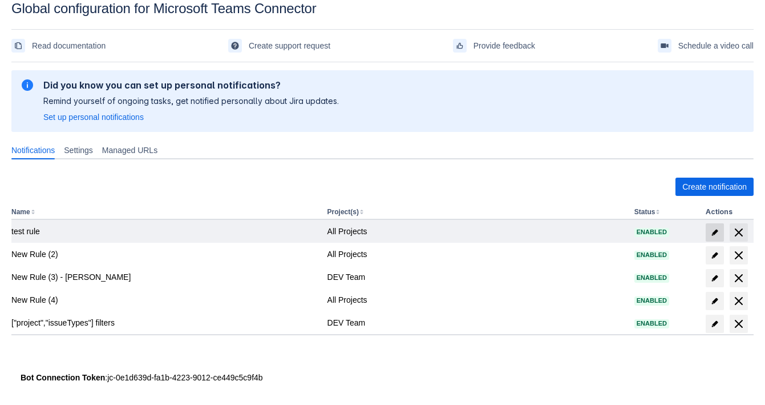
click at [713, 231] on span "edit" at bounding box center [714, 232] width 9 height 9
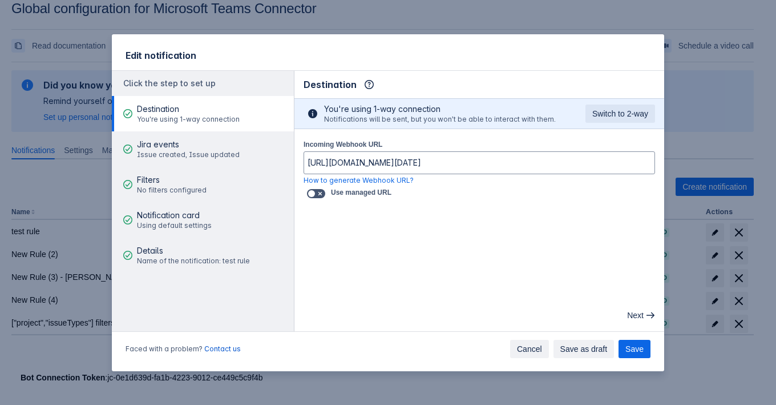
click at [529, 351] on span "Cancel" at bounding box center [529, 349] width 25 height 18
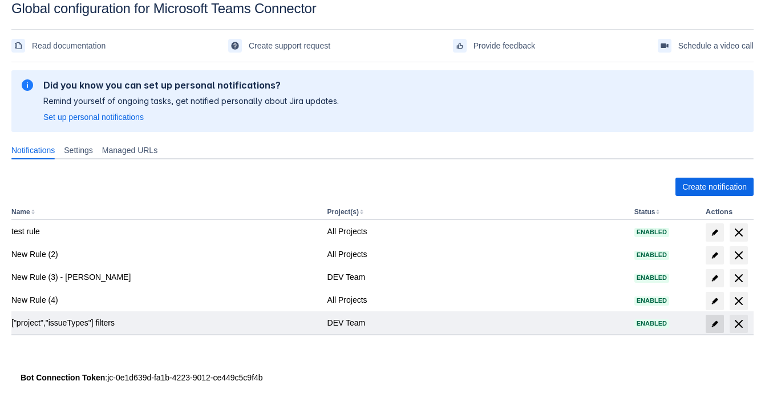
click at [710, 325] on span "edit" at bounding box center [714, 323] width 9 height 9
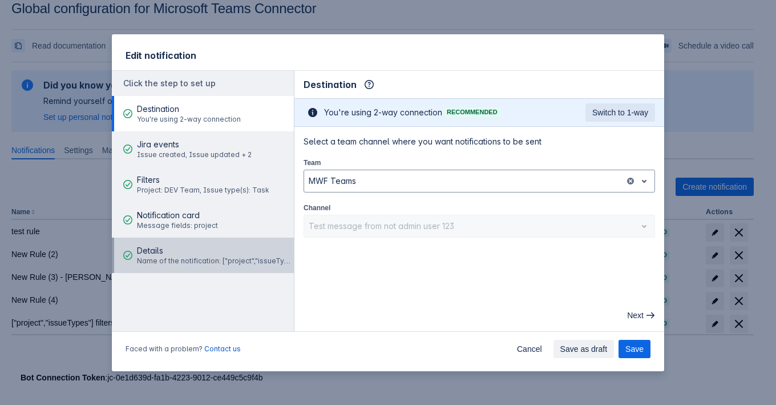
click at [210, 249] on span "Details" at bounding box center [214, 250] width 154 height 11
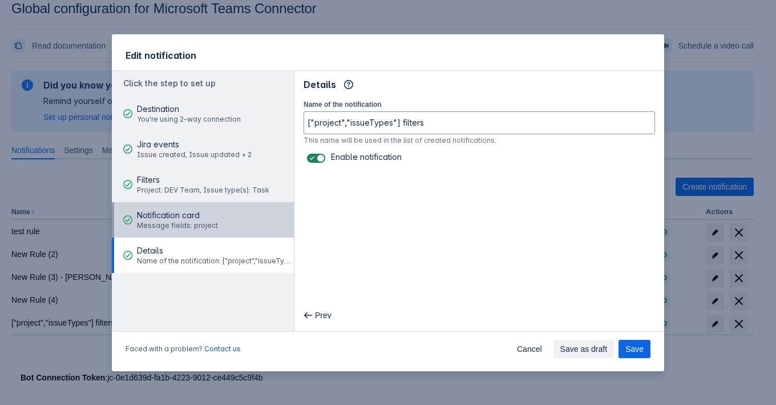
click at [197, 224] on span "Message fields: project" at bounding box center [177, 225] width 81 height 9
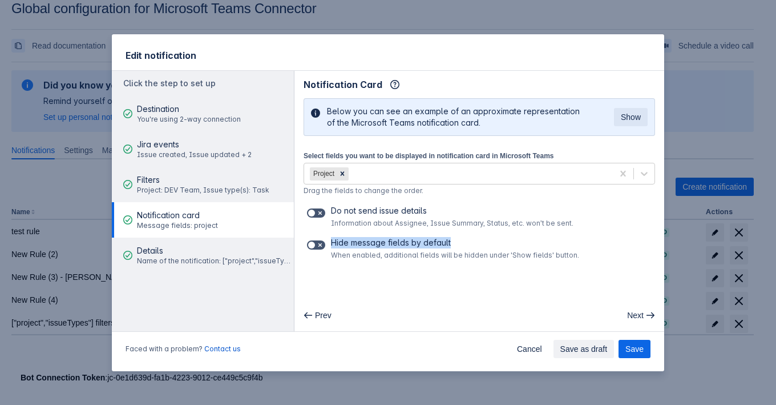
drag, startPoint x: 331, startPoint y: 240, endPoint x: 465, endPoint y: 242, distance: 134.1
click at [465, 242] on label "Hide message fields by default" at bounding box center [455, 242] width 248 height 11
copy span "Hide message fields by default"
click at [390, 237] on label "Hide message fields by default" at bounding box center [455, 242] width 248 height 11
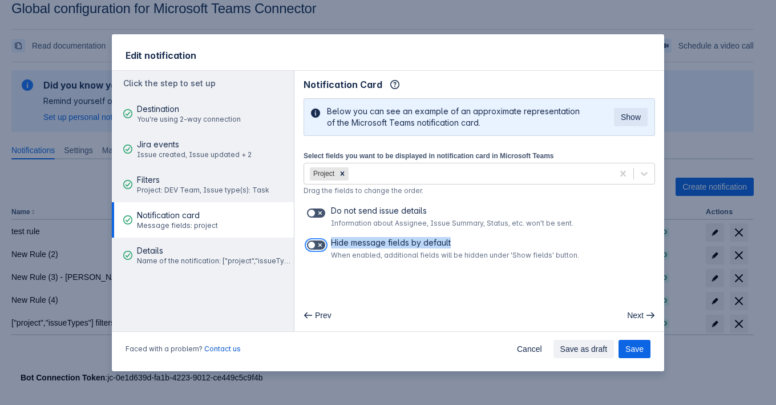
click at [314, 241] on input "checkbox" at bounding box center [310, 244] width 7 height 7
checkbox input "true"
drag, startPoint x: 331, startPoint y: 242, endPoint x: 473, endPoint y: 238, distance: 141.6
click at [473, 238] on label "Hide message fields by default" at bounding box center [455, 242] width 248 height 11
click at [631, 347] on span "Save" at bounding box center [634, 349] width 18 height 18
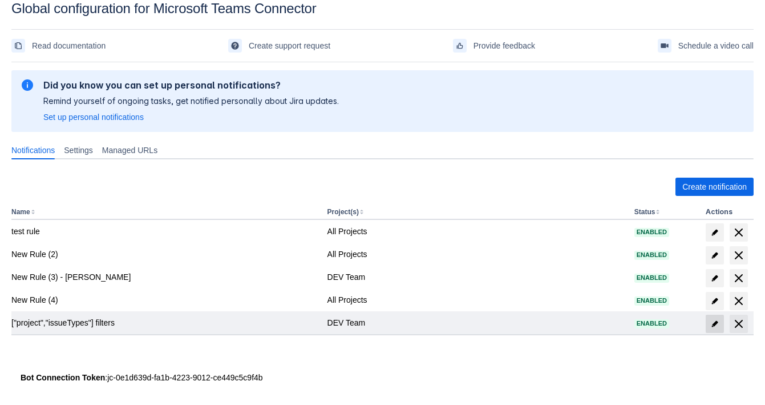
click at [716, 324] on span "edit" at bounding box center [714, 323] width 9 height 9
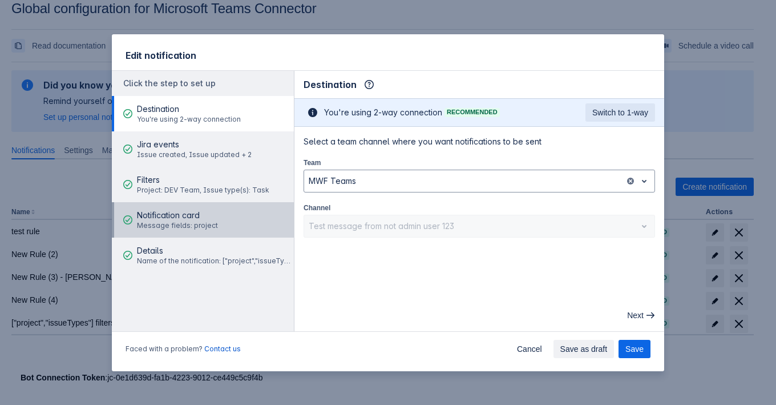
click at [216, 221] on button "Notification card Message fields: project" at bounding box center [203, 219] width 182 height 35
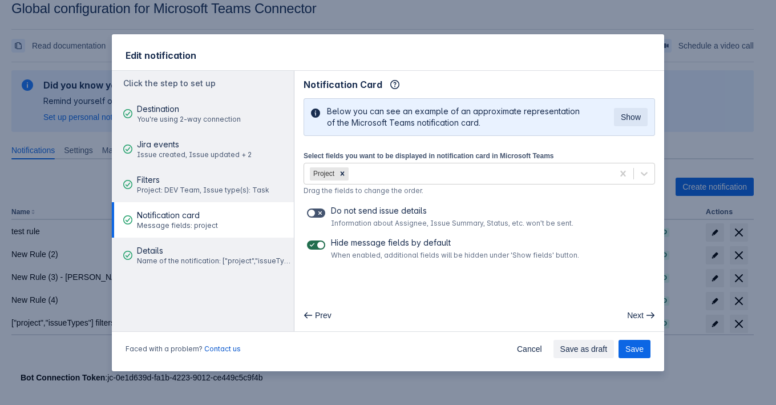
click at [313, 240] on span at bounding box center [312, 244] width 9 height 9
click at [313, 241] on input "checkbox" at bounding box center [310, 244] width 7 height 7
checkbox input "false"
click at [635, 346] on span "Save" at bounding box center [634, 349] width 18 height 18
